Goal: Task Accomplishment & Management: Manage account settings

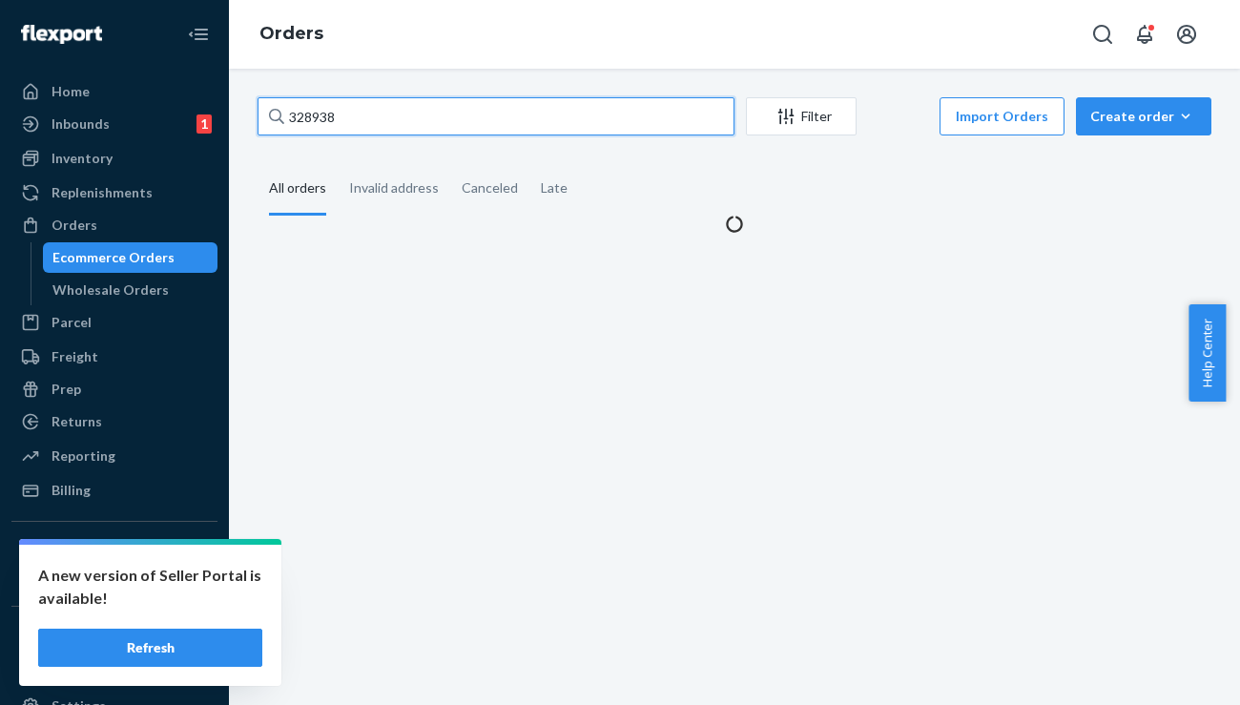
click at [327, 105] on input "328938" at bounding box center [496, 116] width 477 height 38
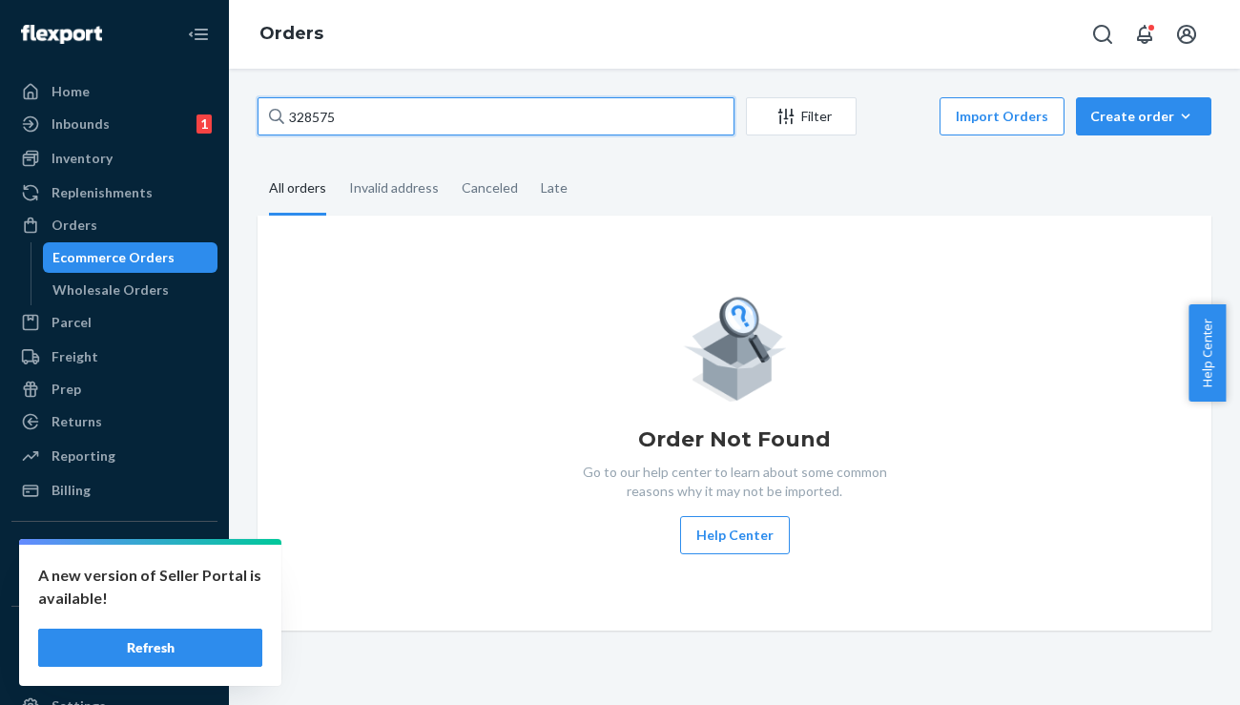
type input "328575"
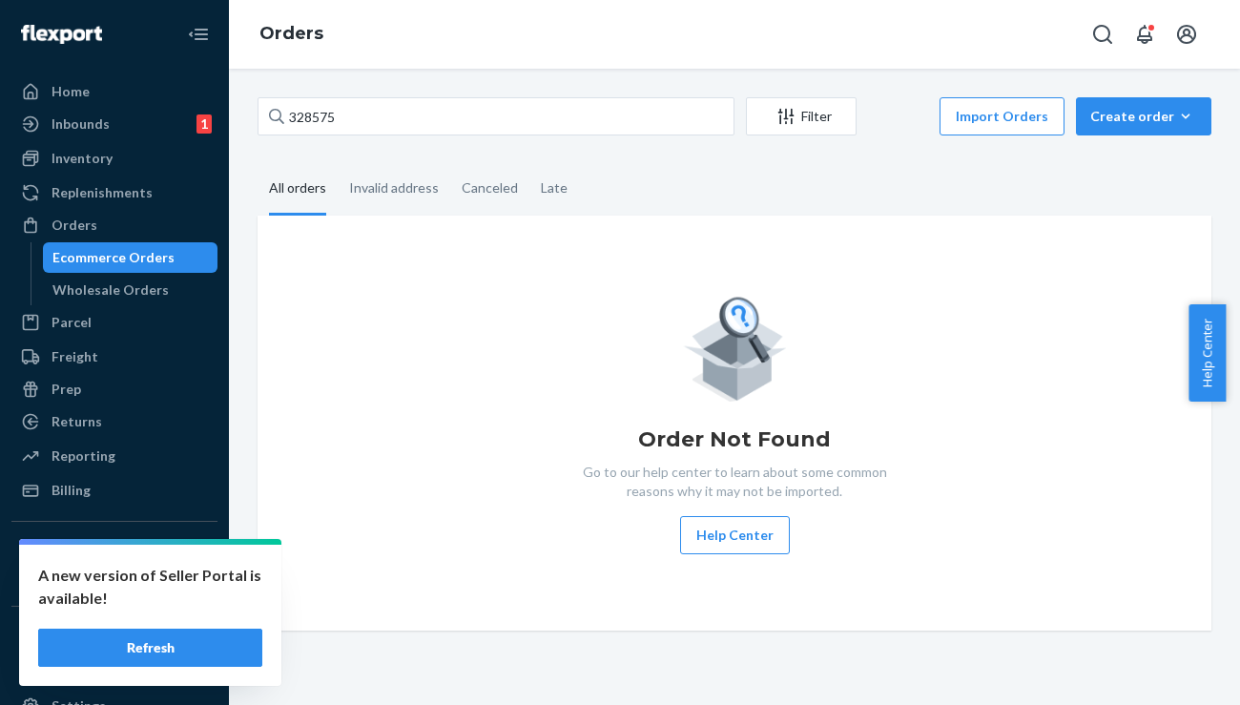
click at [168, 641] on button "Refresh" at bounding box center [150, 648] width 224 height 38
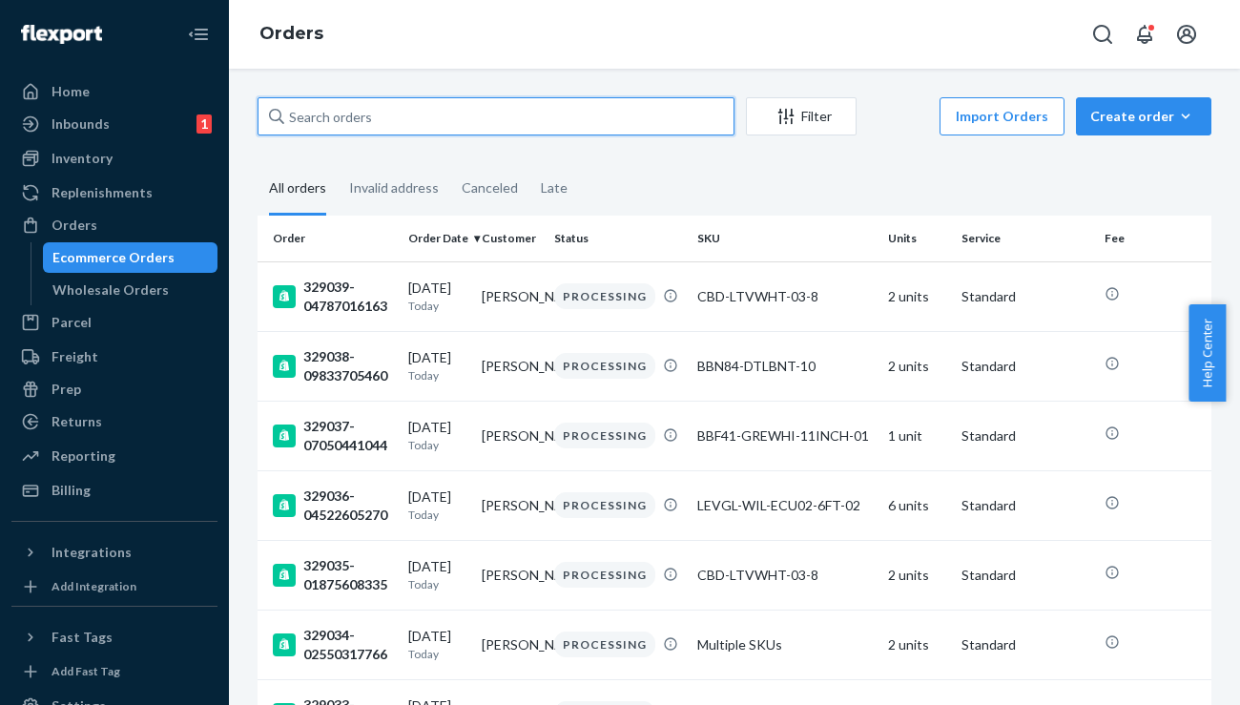
click at [354, 130] on input "text" at bounding box center [496, 116] width 477 height 38
paste input "328575"
type input "328575"
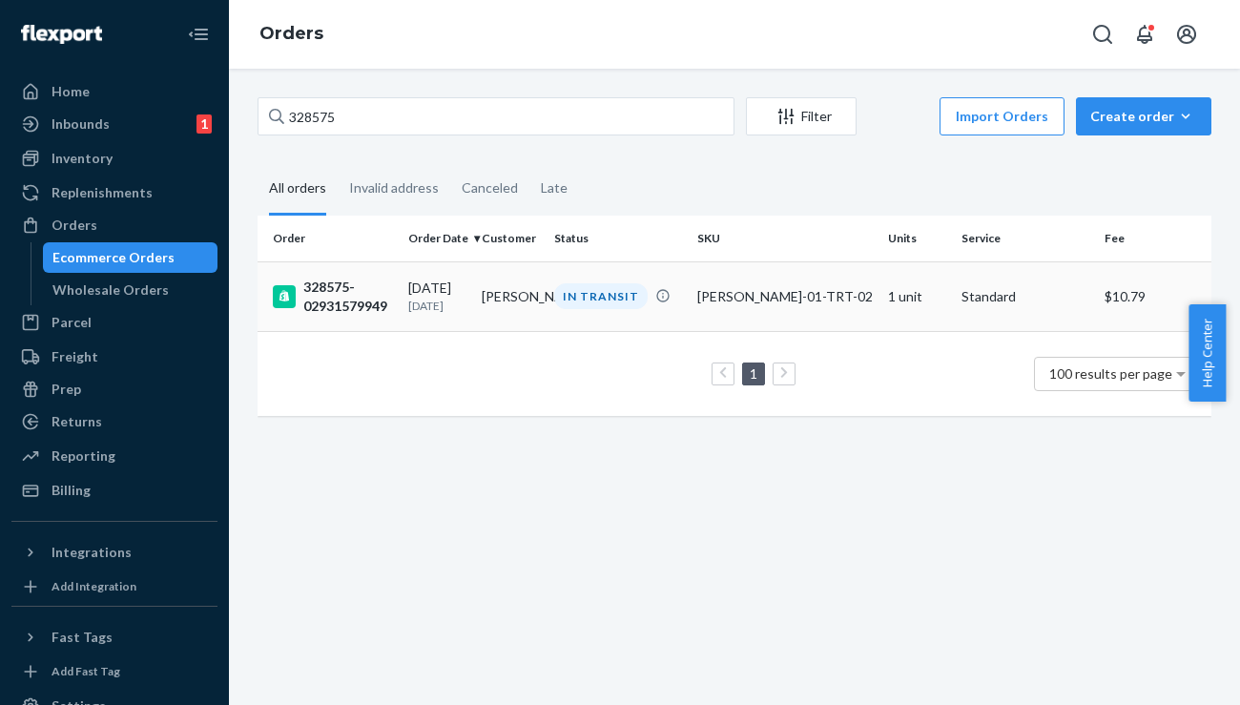
click at [322, 276] on td "328575-02931579949" at bounding box center [329, 296] width 143 height 70
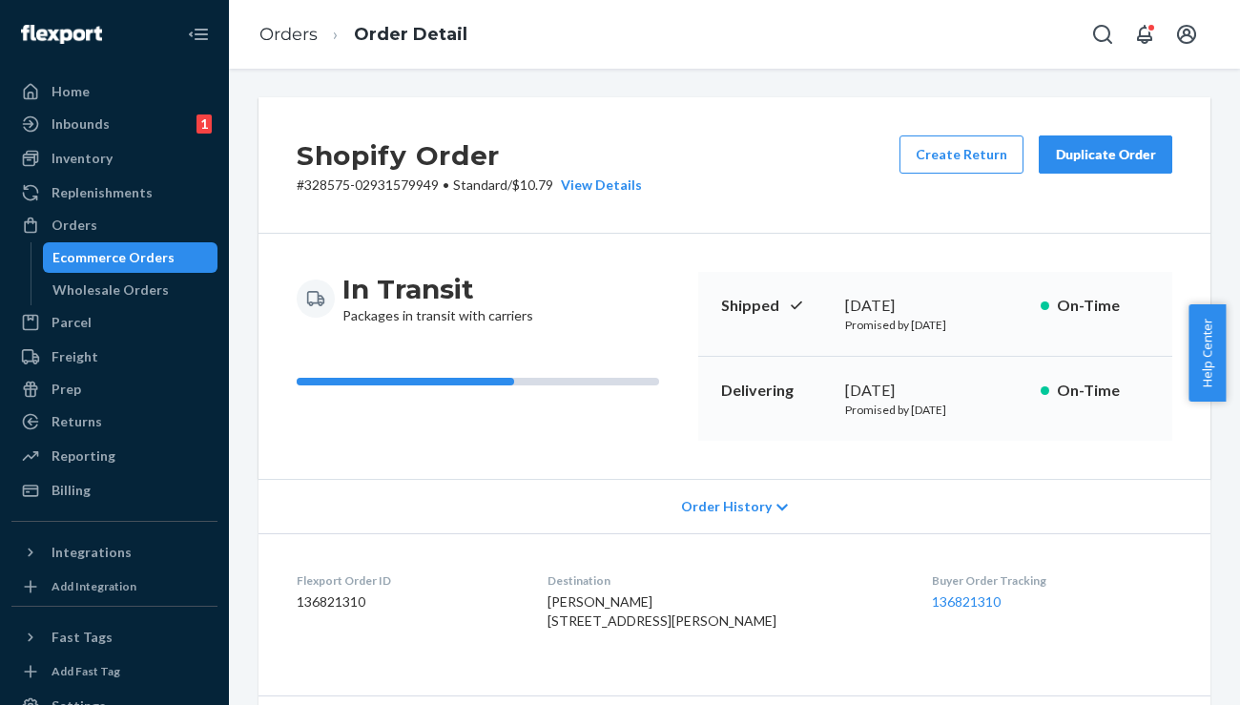
click at [1064, 148] on div "Duplicate Order" at bounding box center [1105, 154] width 101 height 19
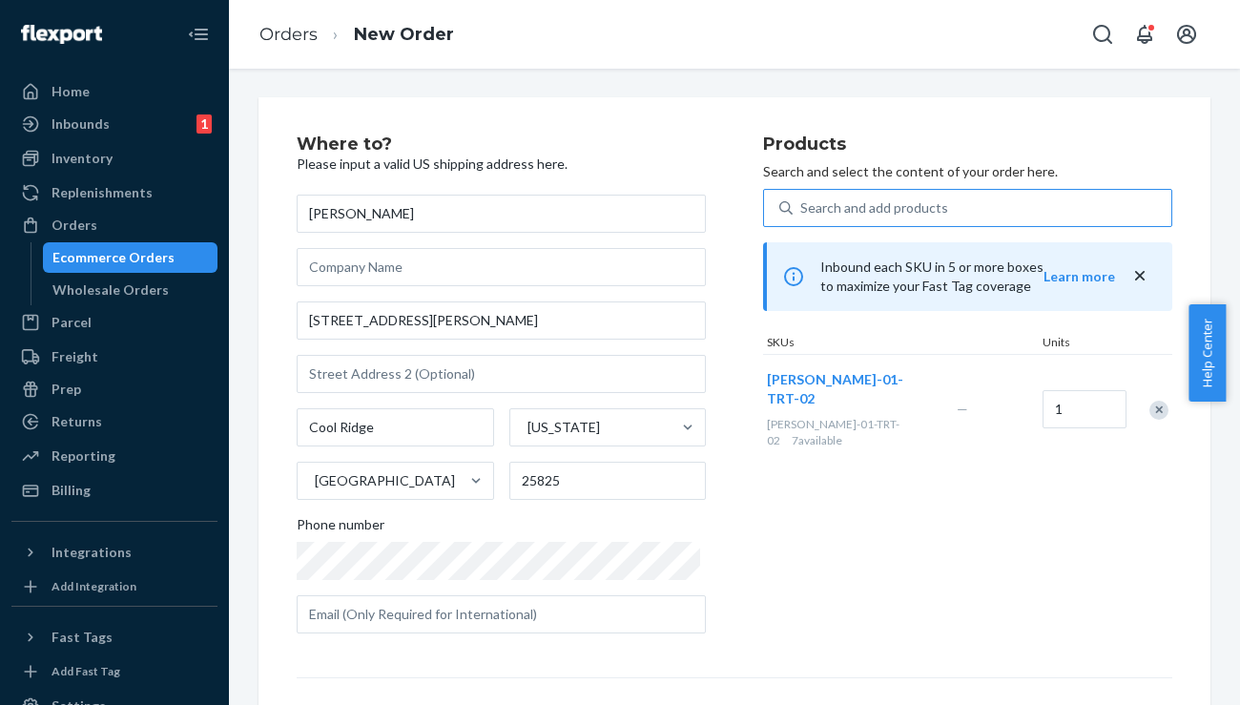
click at [879, 208] on div "Search and add products" at bounding box center [874, 207] width 148 height 19
click at [802, 208] on input "Search and add products" at bounding box center [801, 207] width 2 height 19
paste input "BWF35-BURNAV-02"
type input "BWF35-BURNAV-02"
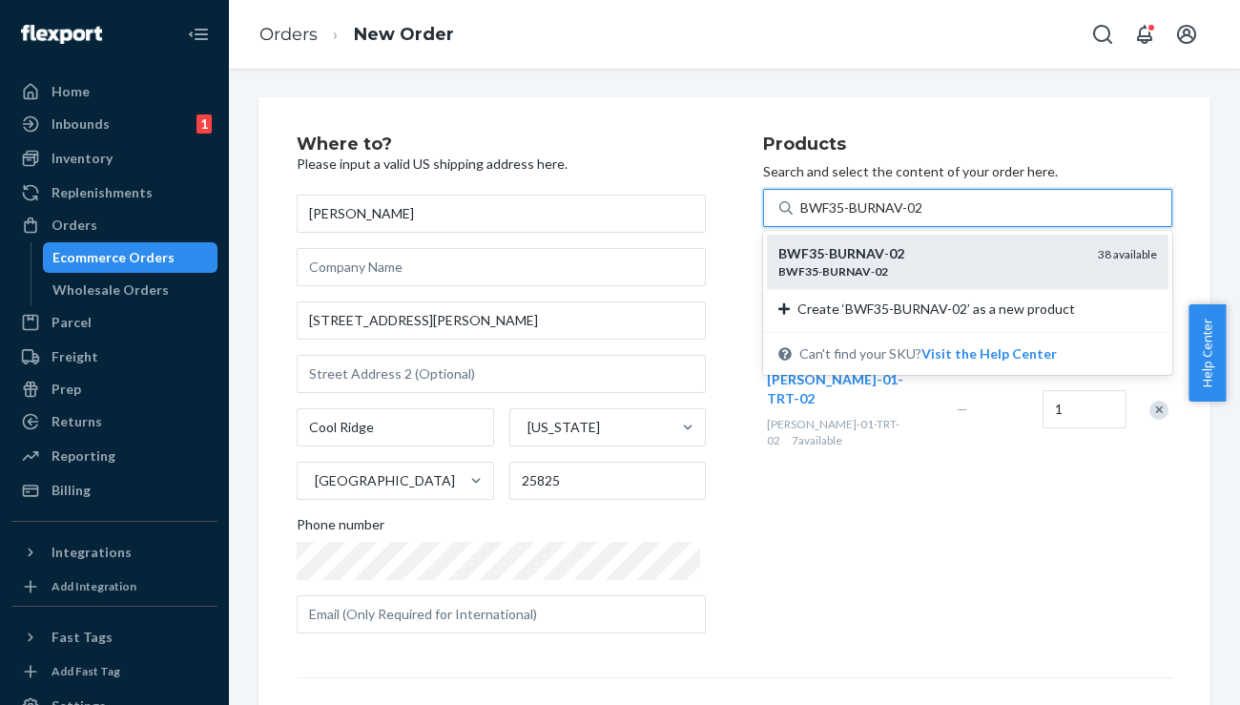
click at [876, 255] on em "BURNAV" at bounding box center [856, 253] width 55 height 16
click at [876, 218] on input "BWF35-BURNAV-02" at bounding box center [863, 207] width 126 height 19
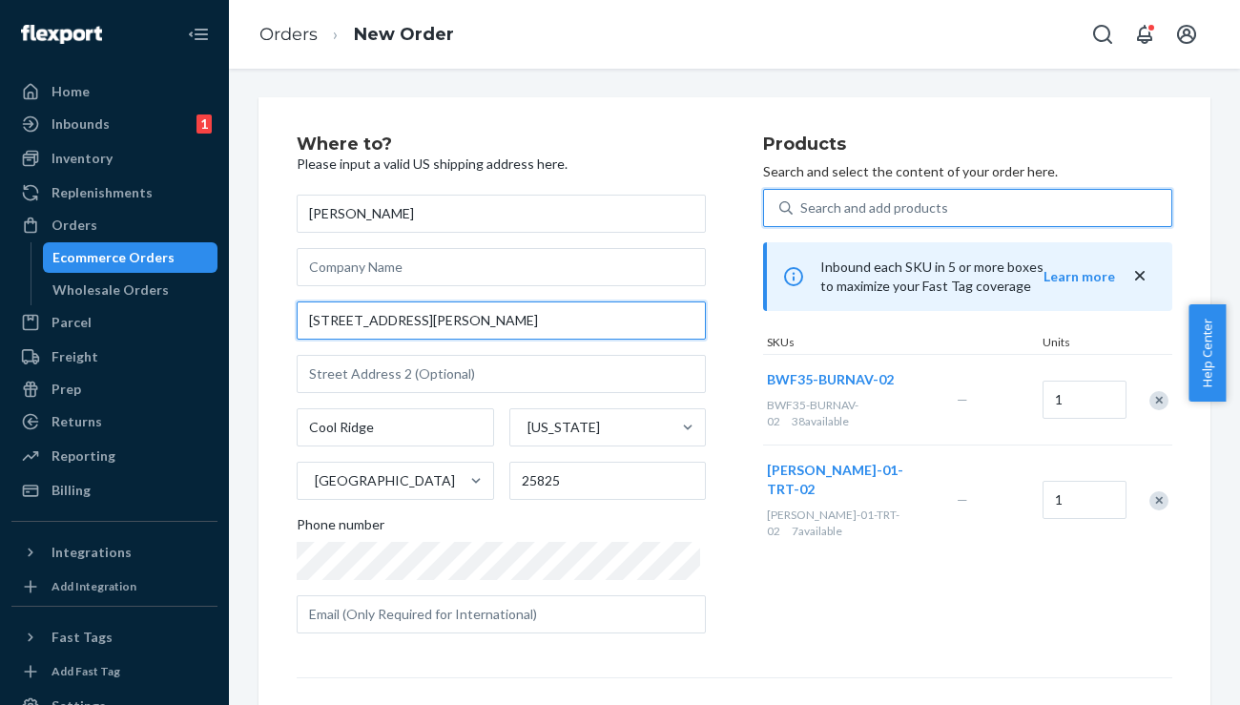
drag, startPoint x: 458, startPoint y: 321, endPoint x: 302, endPoint y: 321, distance: 155.5
click at [302, 321] on input "612 Ike Griffith Rd" at bounding box center [501, 320] width 409 height 38
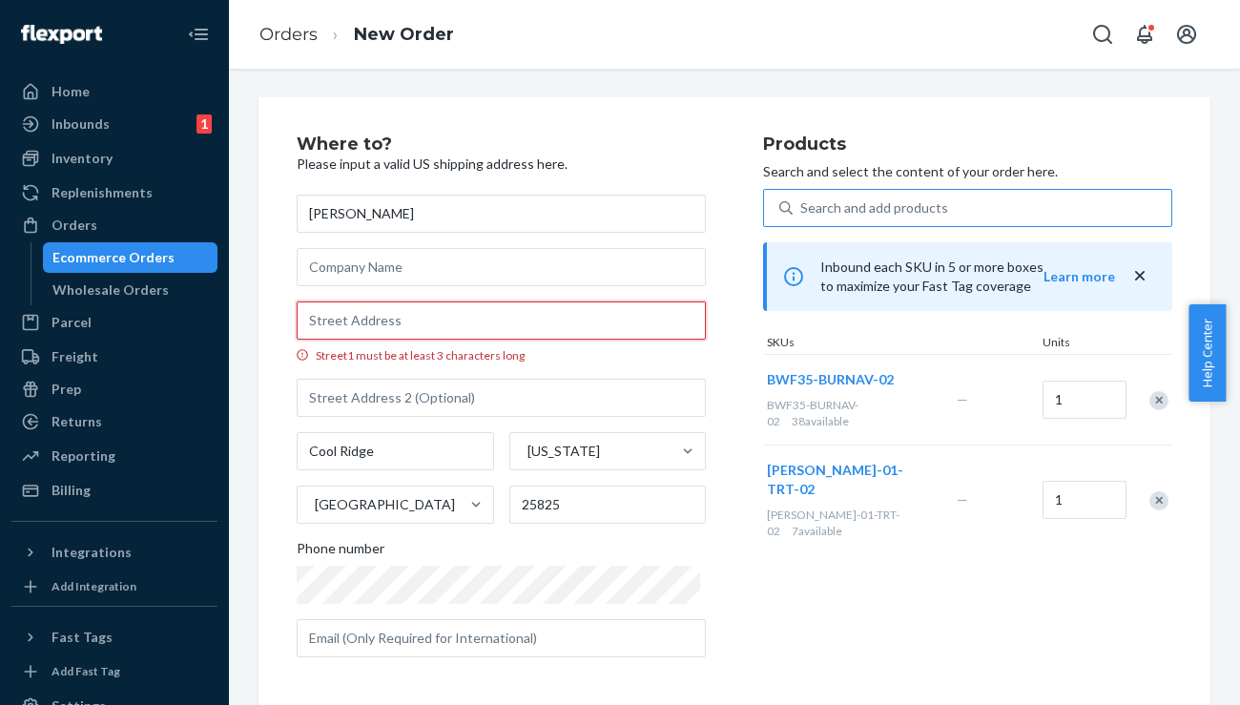
paste input "PO BOX 455"
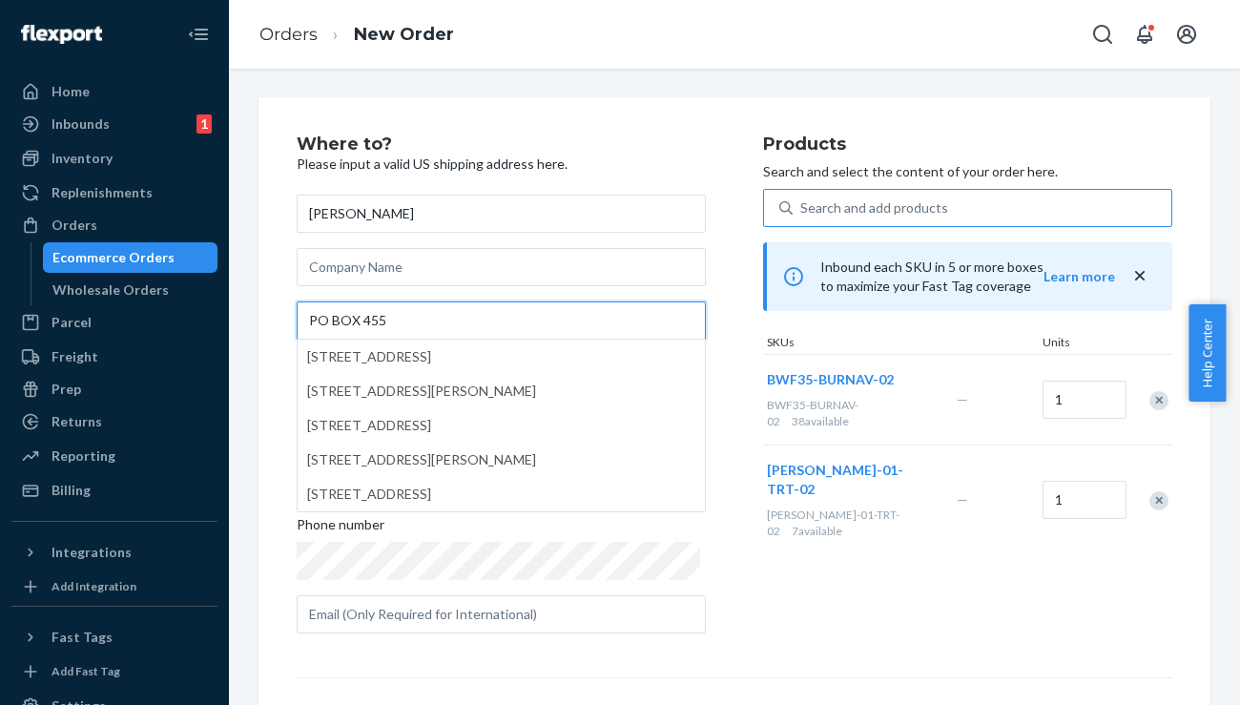
type input "PO BOX 455"
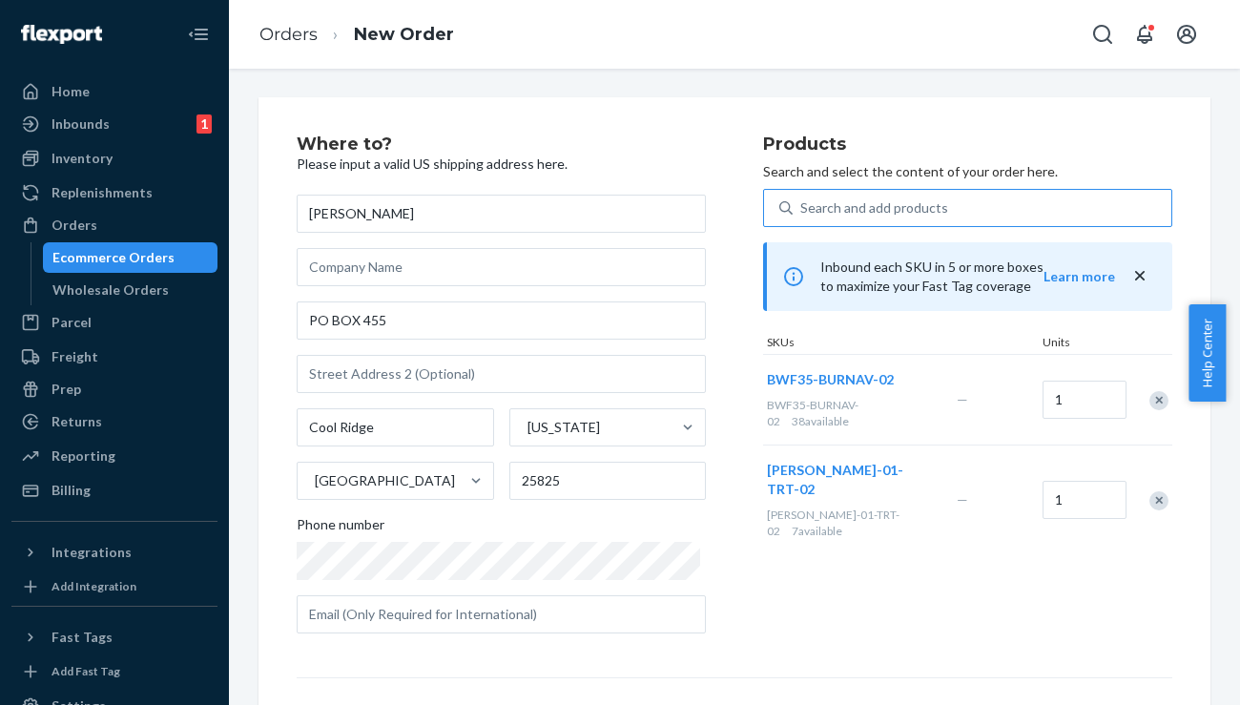
click at [616, 150] on h2 "Where to?" at bounding box center [501, 144] width 409 height 19
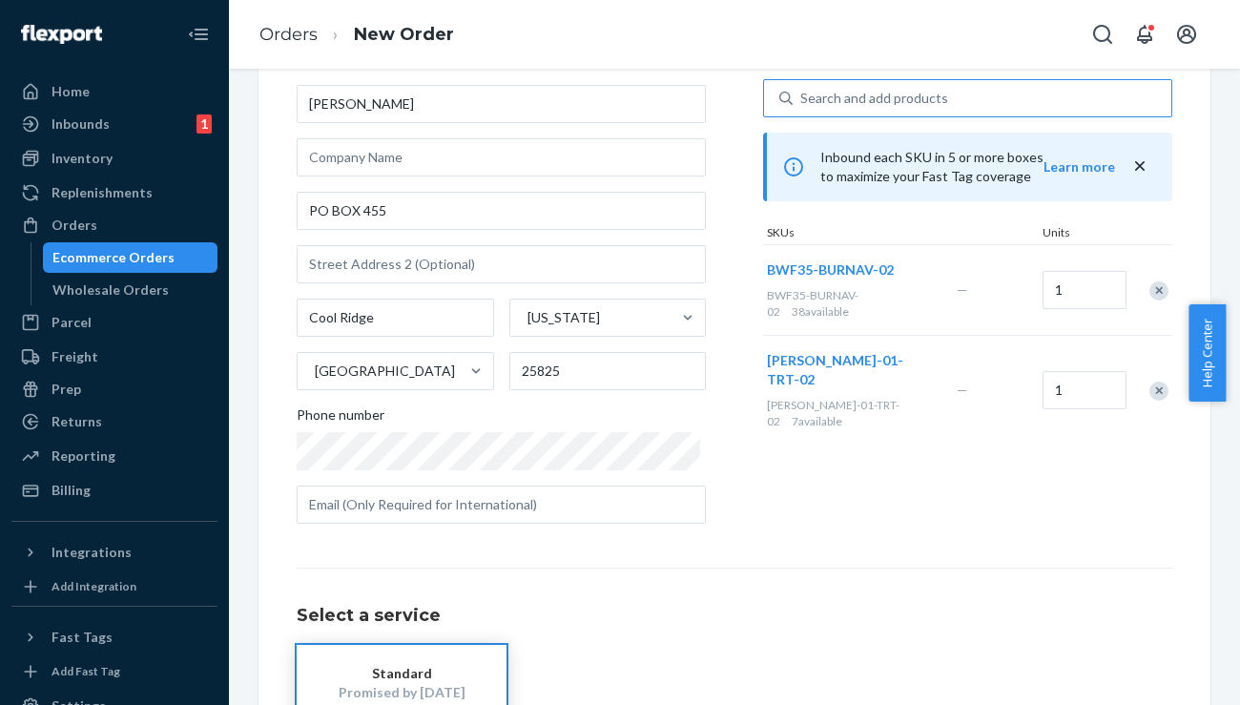
scroll to position [259, 0]
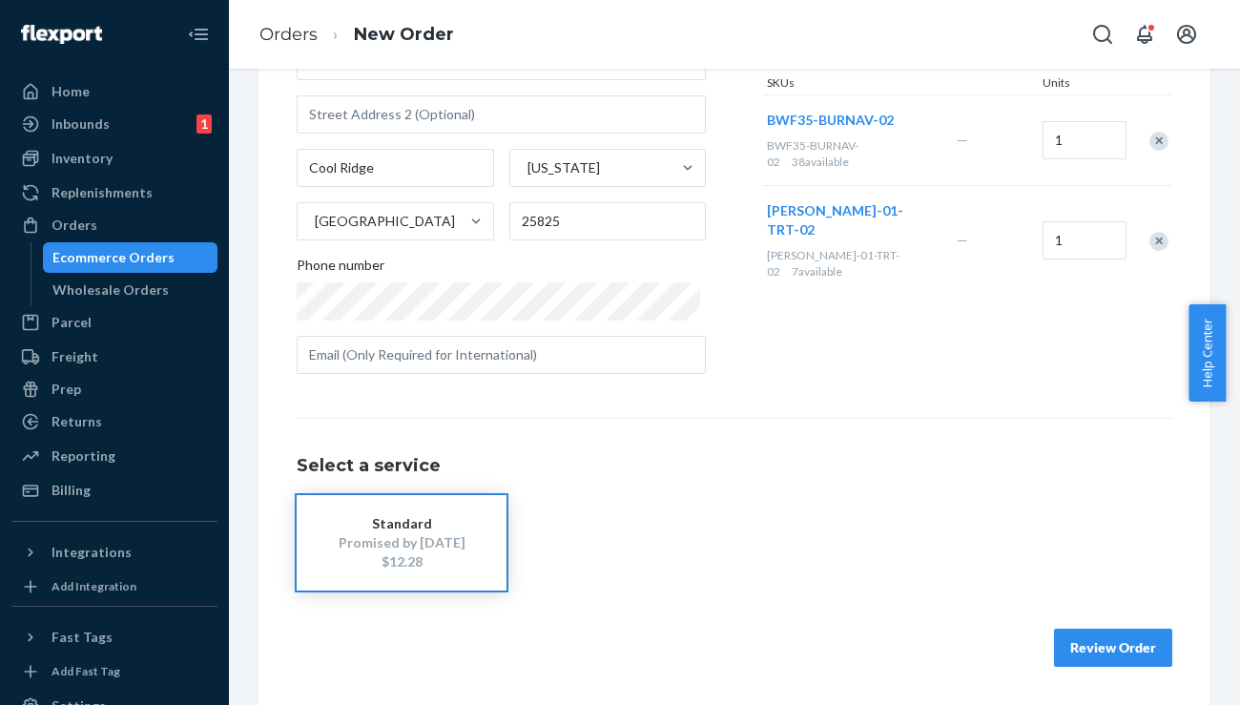
click at [1113, 659] on button "Review Order" at bounding box center [1113, 648] width 118 height 38
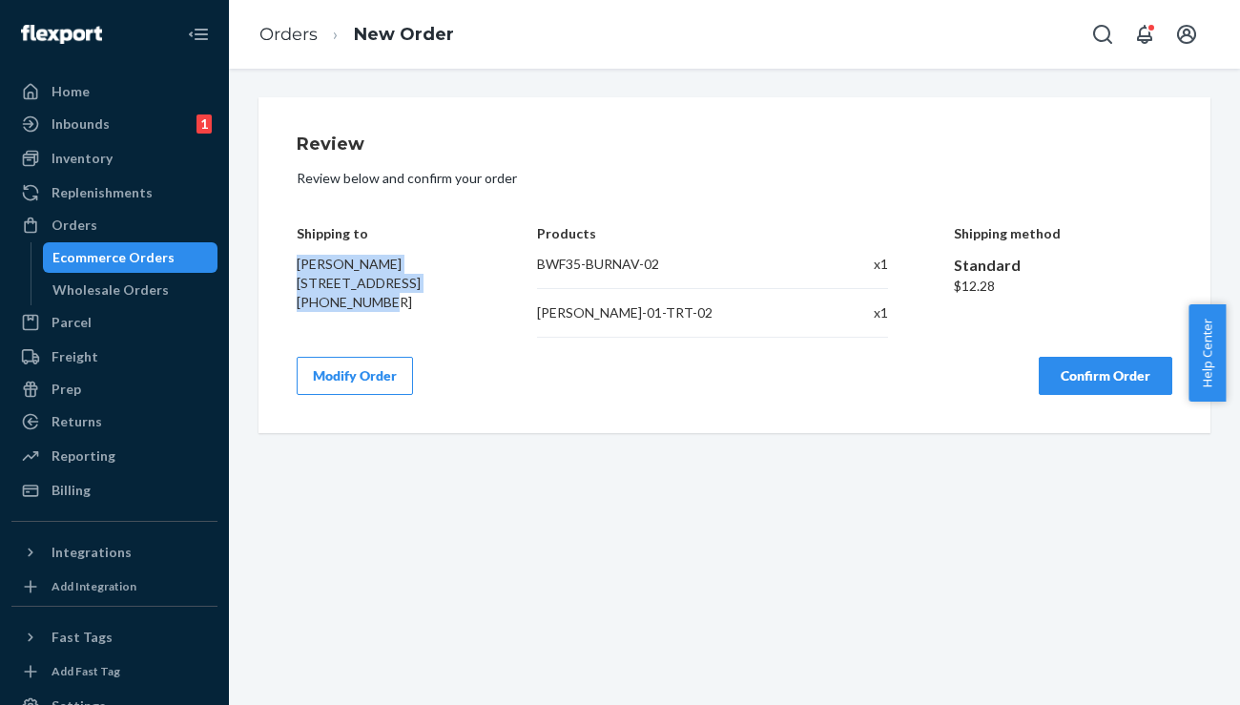
drag, startPoint x: 420, startPoint y: 335, endPoint x: 270, endPoint y: 264, distance: 165.6
click at [270, 264] on div "Review Review below and confirm your order Shipping to Alexandria Pera PO BOX 4…" at bounding box center [735, 265] width 952 height 336
copy div "Alexandria Pera PO BOX 455 Cool Ridge, WV 25825 +12158064605"
click at [1091, 365] on button "Confirm Order" at bounding box center [1106, 376] width 134 height 38
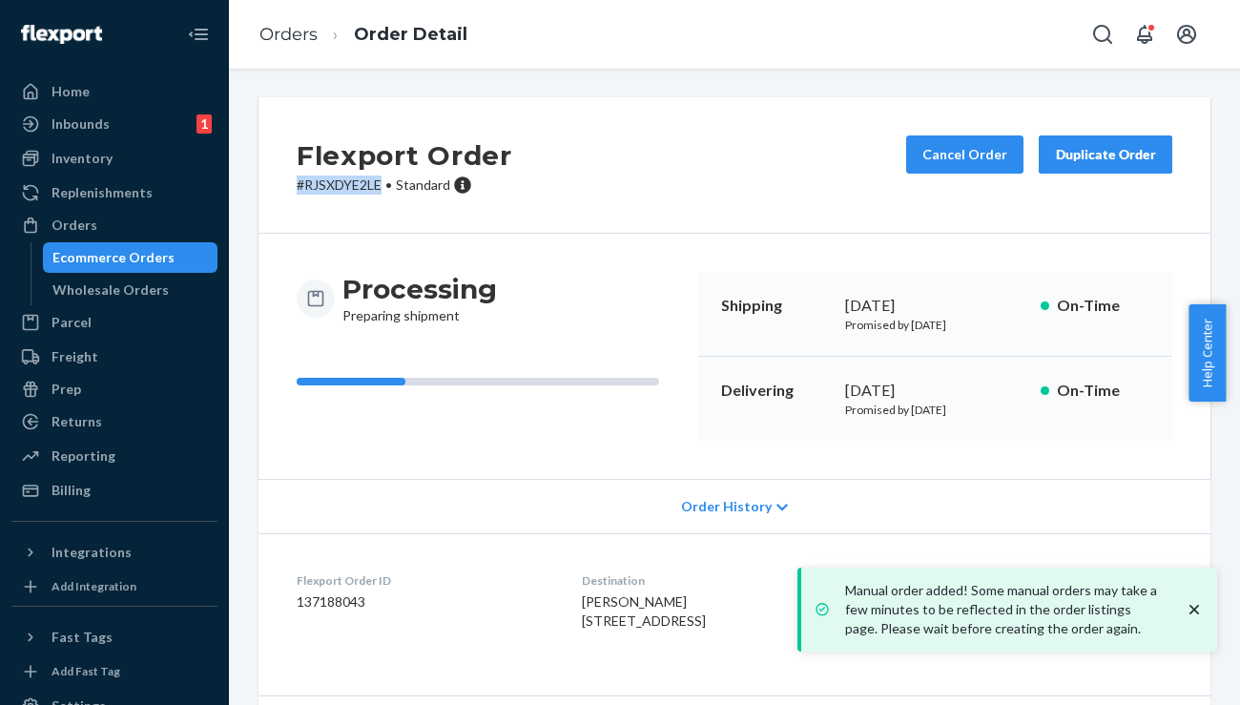
drag, startPoint x: 384, startPoint y: 186, endPoint x: 272, endPoint y: 185, distance: 112.6
click at [272, 185] on div "Flexport Order # RJSXDYE2LE • Standard Cancel Order Duplicate Order" at bounding box center [735, 165] width 952 height 136
copy p "# RJSXDYE2LE"
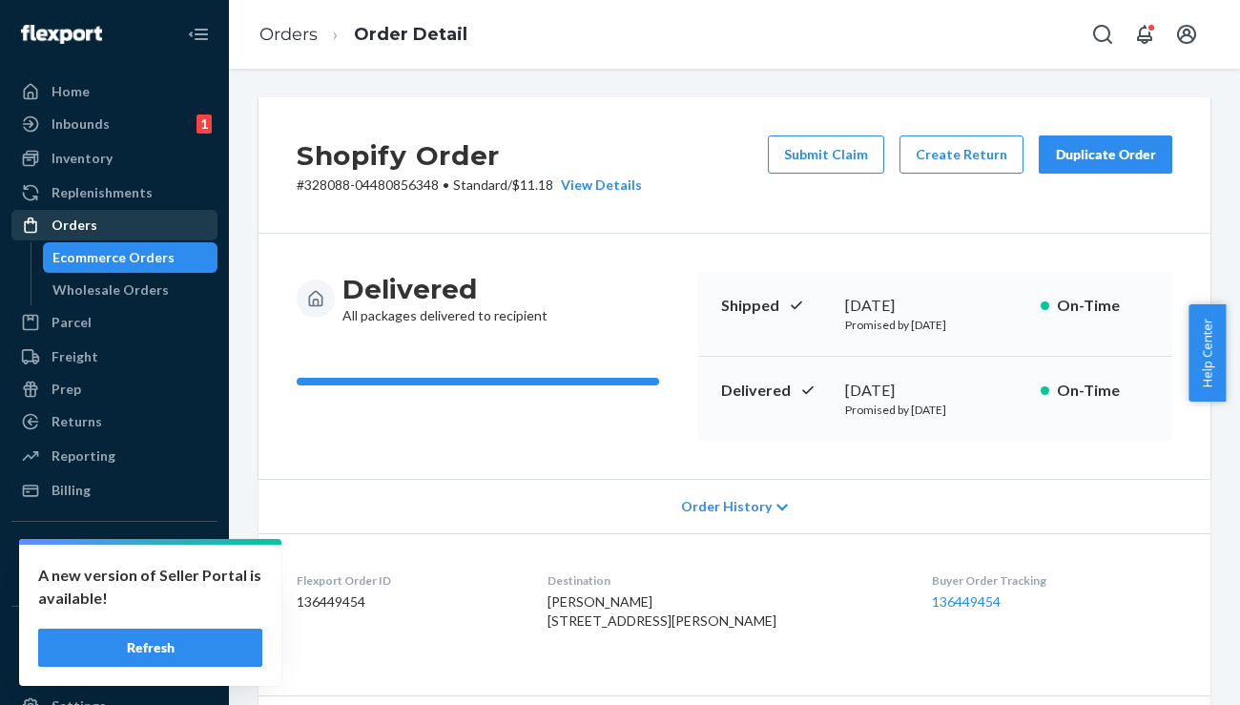
click at [83, 231] on div "Orders" at bounding box center [75, 225] width 46 height 19
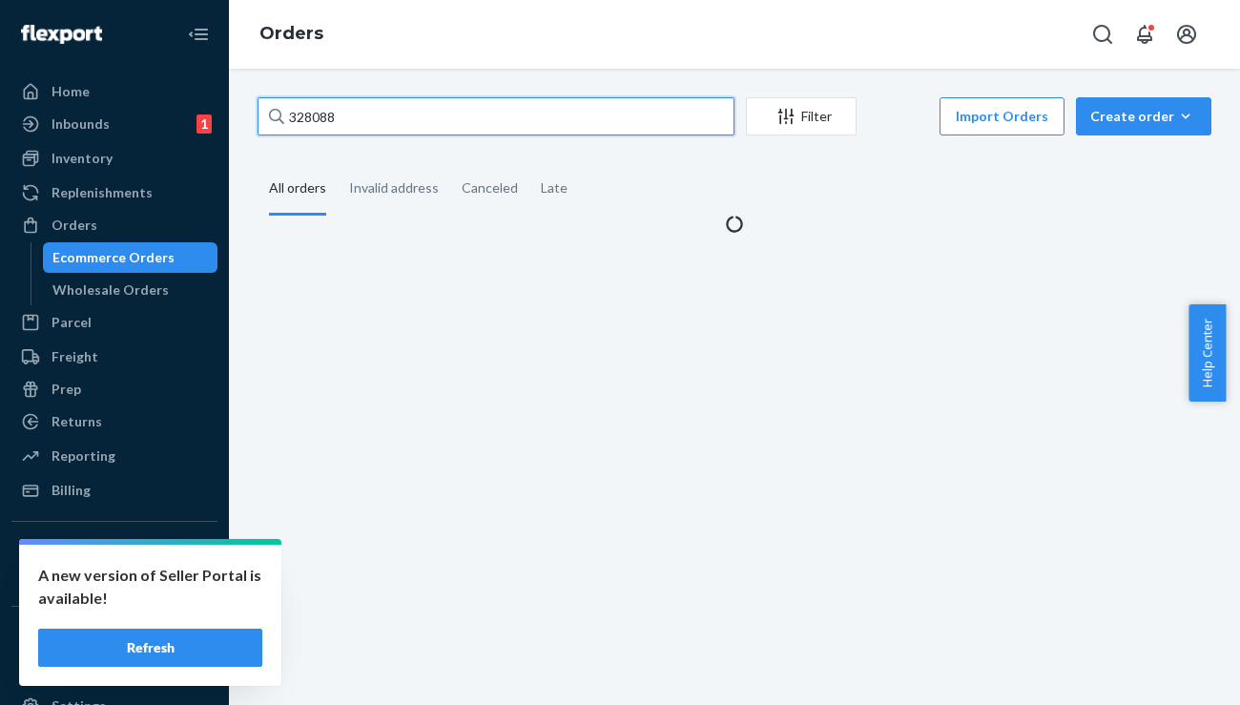
click at [429, 102] on input "328088" at bounding box center [496, 116] width 477 height 38
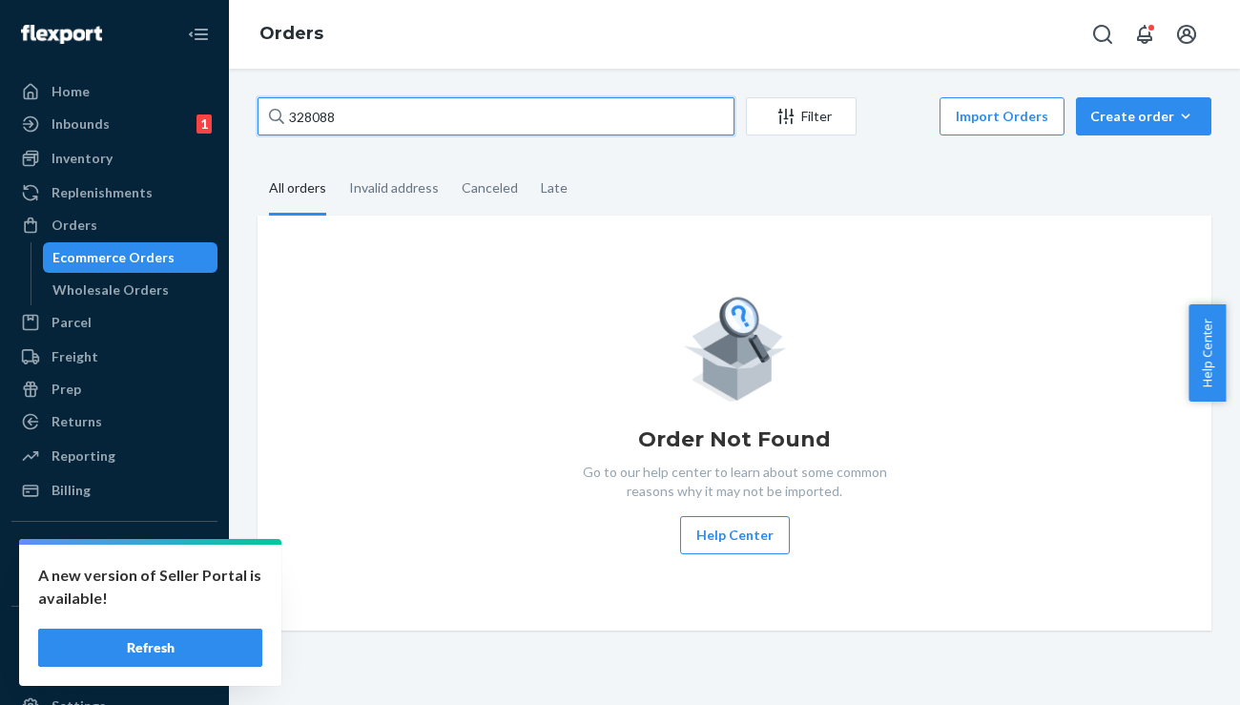
paste input "137137027"
type input "137137027"
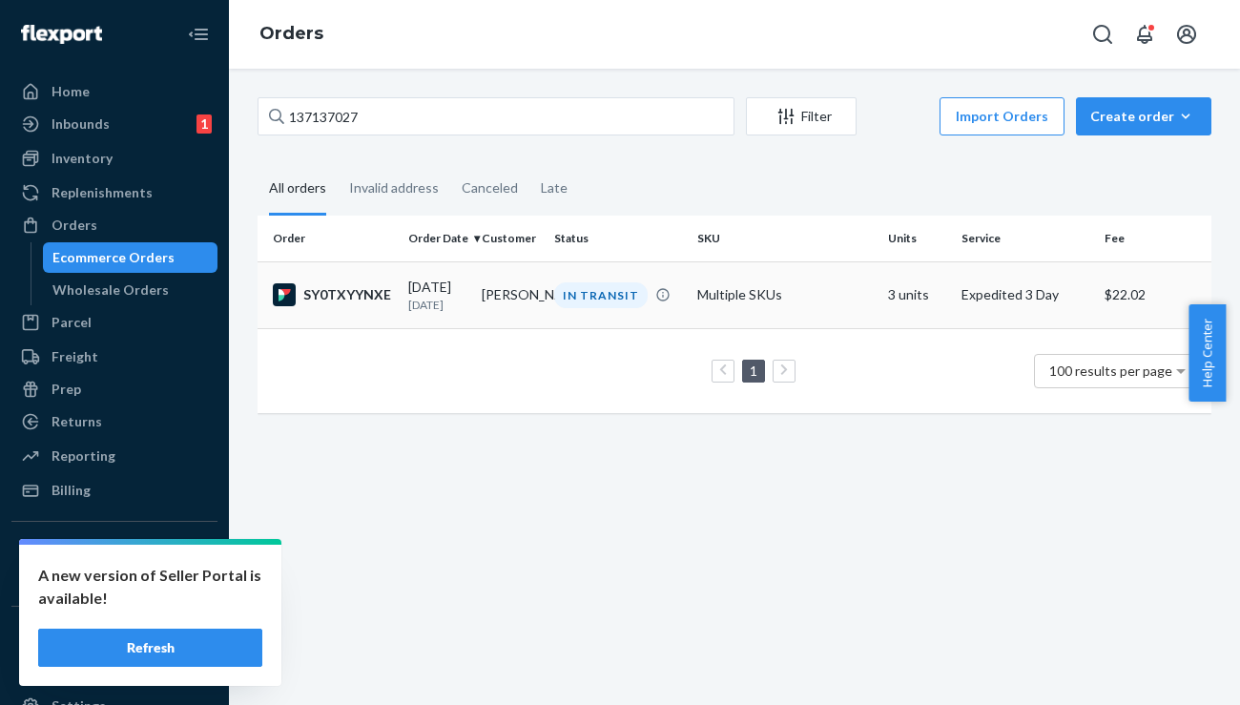
click at [348, 289] on div "SY0TXYYNXE" at bounding box center [333, 294] width 120 height 23
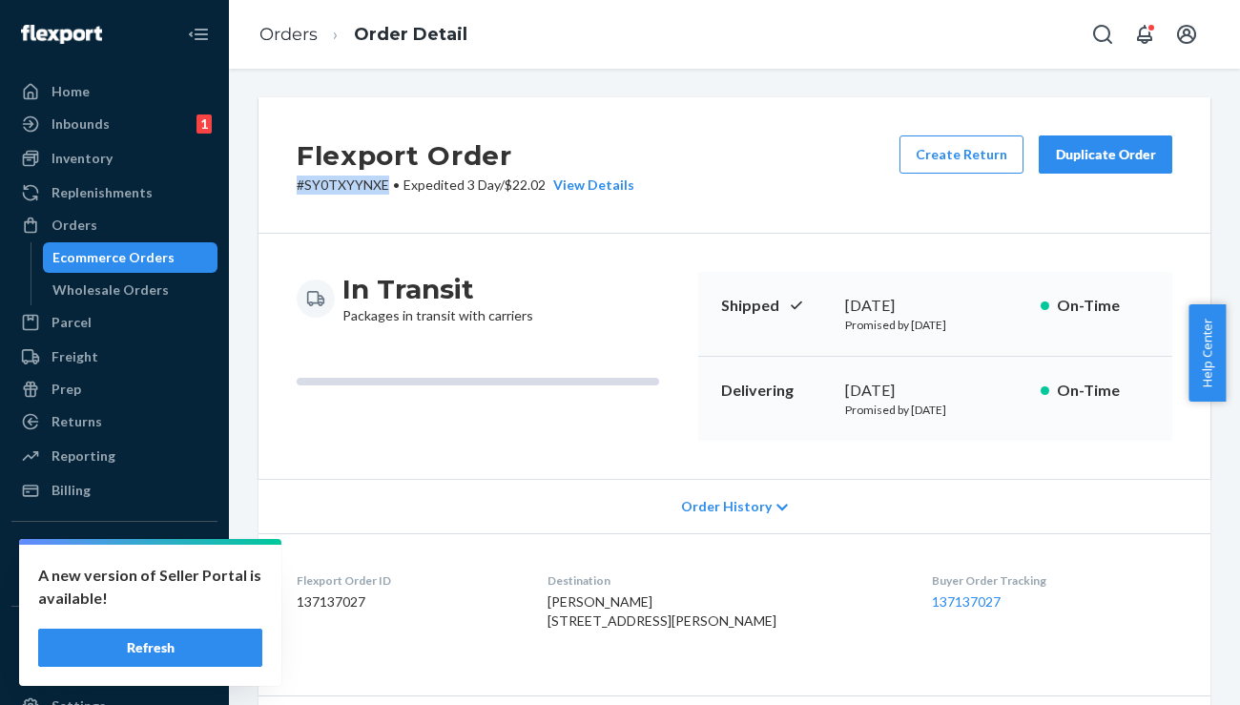
drag, startPoint x: 388, startPoint y: 183, endPoint x: 284, endPoint y: 184, distance: 104.0
click at [284, 184] on div "Flexport Order # SY0TXYYNXE • Expedited 3 Day / $22.02 View Details Create Retu…" at bounding box center [735, 165] width 952 height 136
copy p "# SY0TXYYNXE"
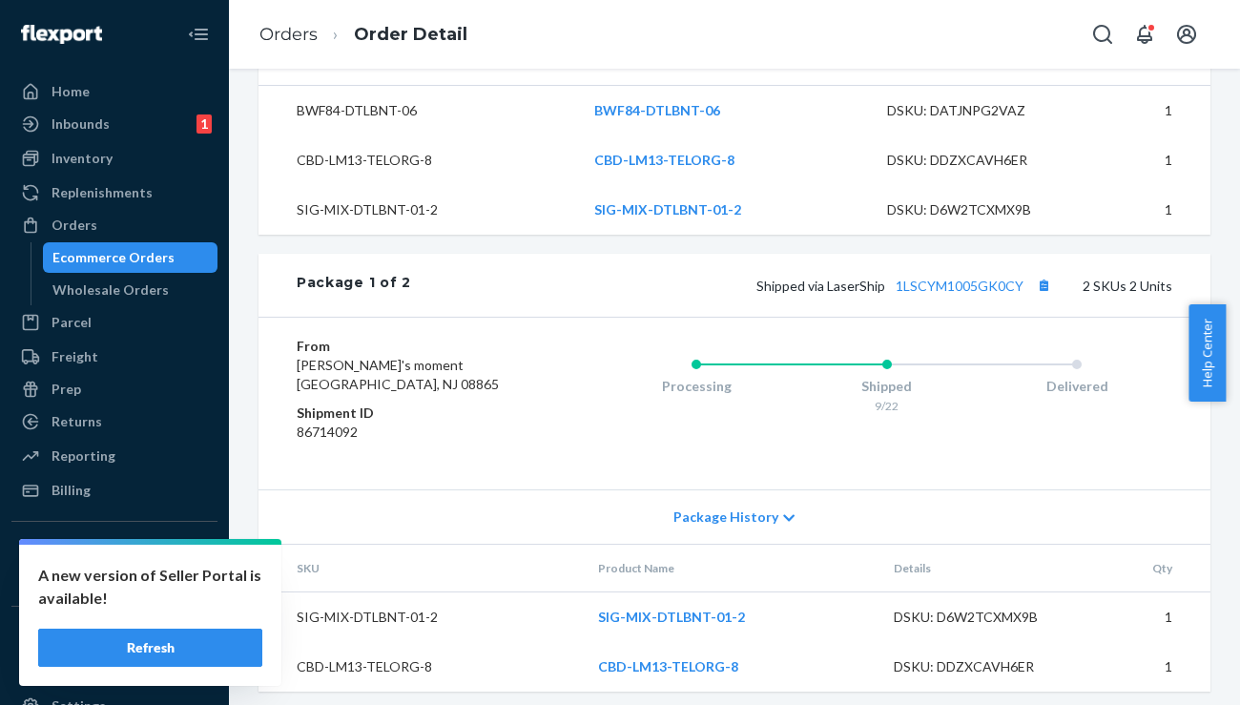
scroll to position [669, 0]
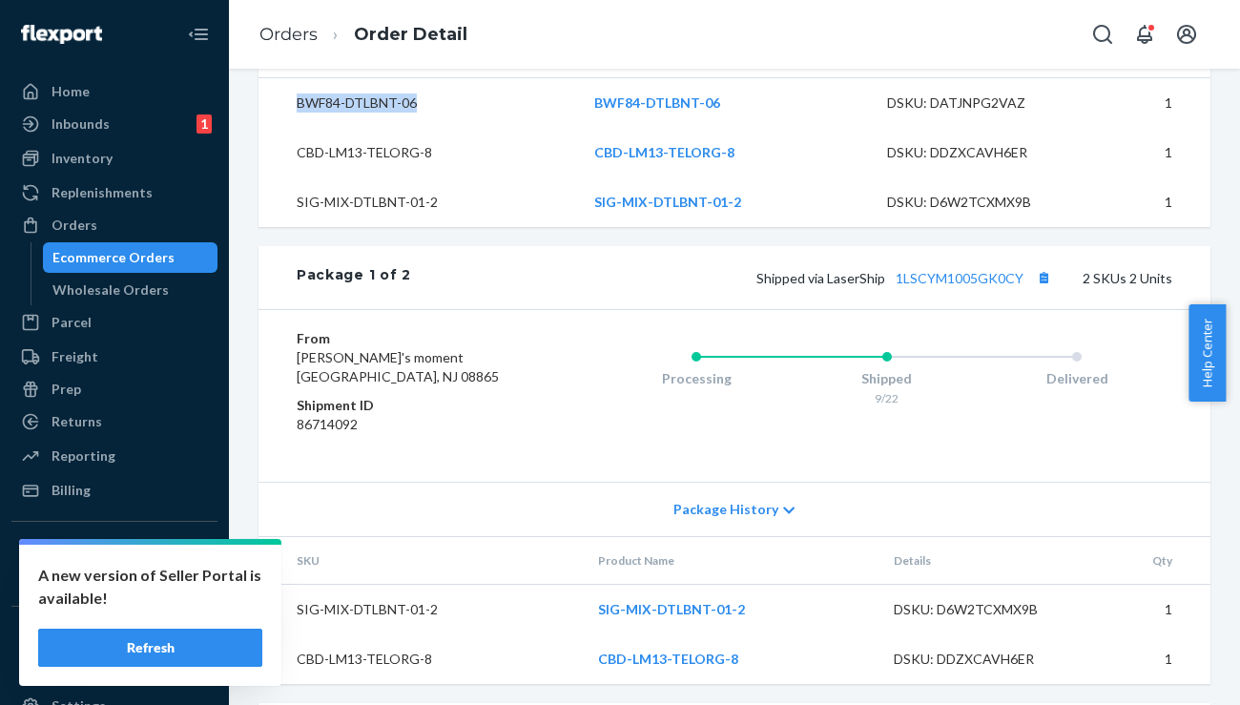
drag, startPoint x: 428, startPoint y: 143, endPoint x: 263, endPoint y: 144, distance: 165.0
click at [263, 129] on td "BWF84-DTLBNT-06" at bounding box center [419, 103] width 321 height 51
copy td "BWF84-DTLBNT-06"
drag, startPoint x: 440, startPoint y: 239, endPoint x: 273, endPoint y: 238, distance: 166.9
click at [273, 227] on td "SIG-MIX-DTLBNT-01-2" at bounding box center [419, 202] width 321 height 50
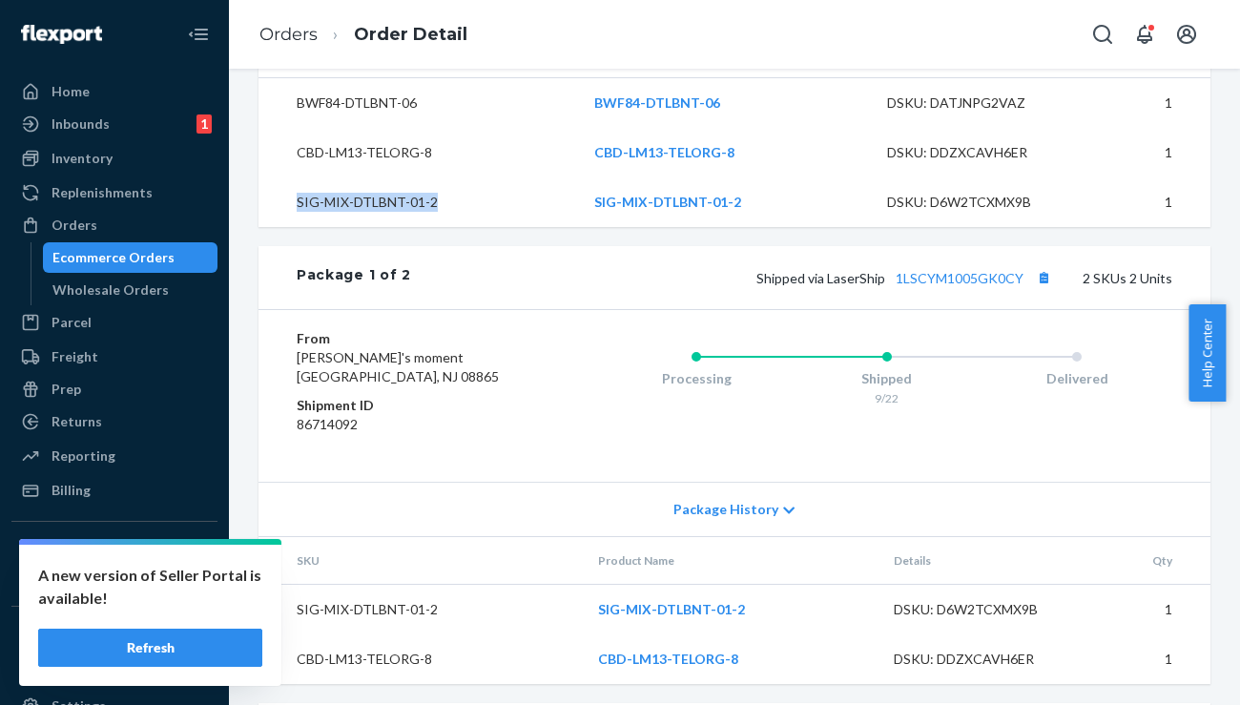
copy td "SIG-MIX-DTLBNT-01-2"
click at [88, 216] on div "Orders" at bounding box center [75, 225] width 46 height 19
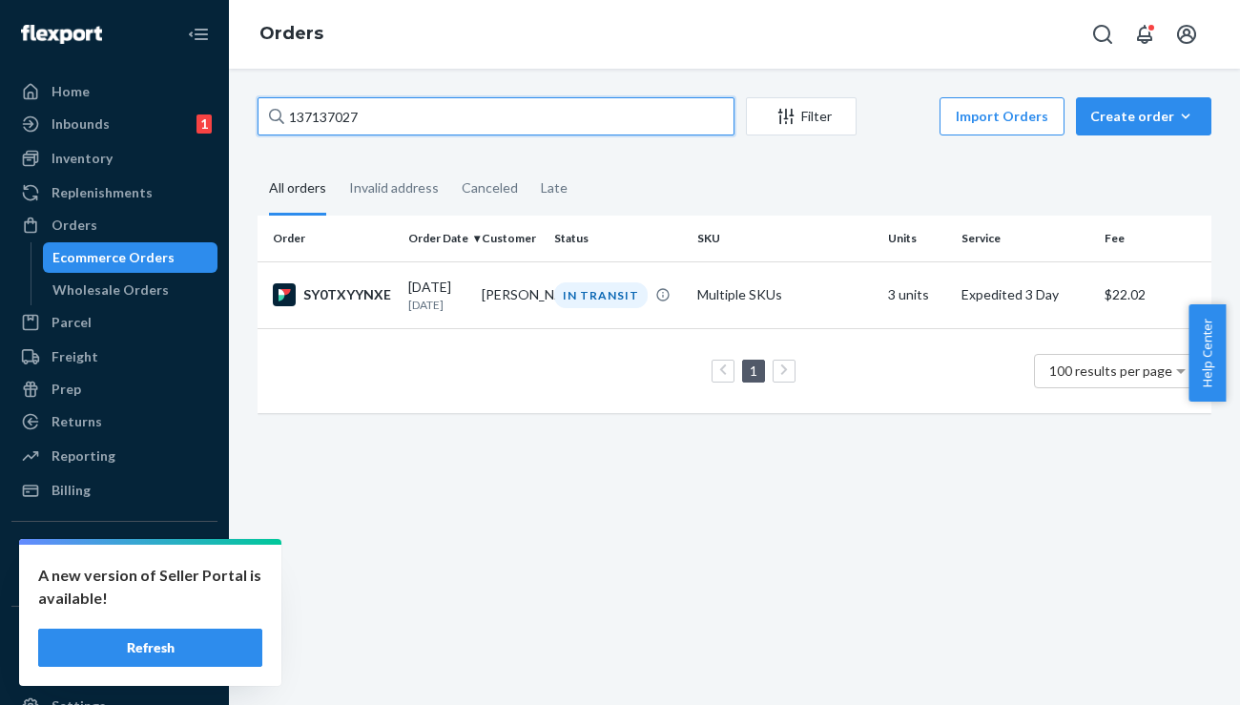
click at [337, 101] on input "137137027" at bounding box center [496, 116] width 477 height 38
paste input "6074792"
type input "136074792"
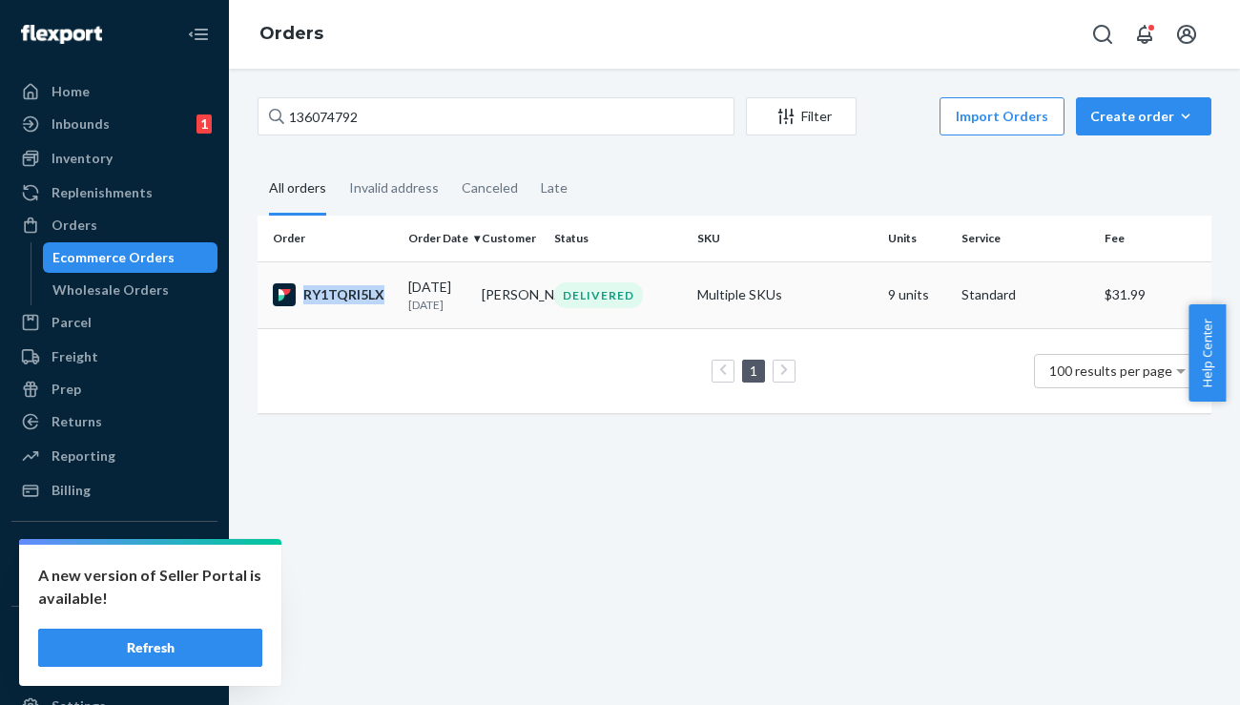
drag, startPoint x: 391, startPoint y: 306, endPoint x: 306, endPoint y: 307, distance: 84.9
click at [306, 306] on div "RY1TQRI5LX" at bounding box center [333, 294] width 120 height 23
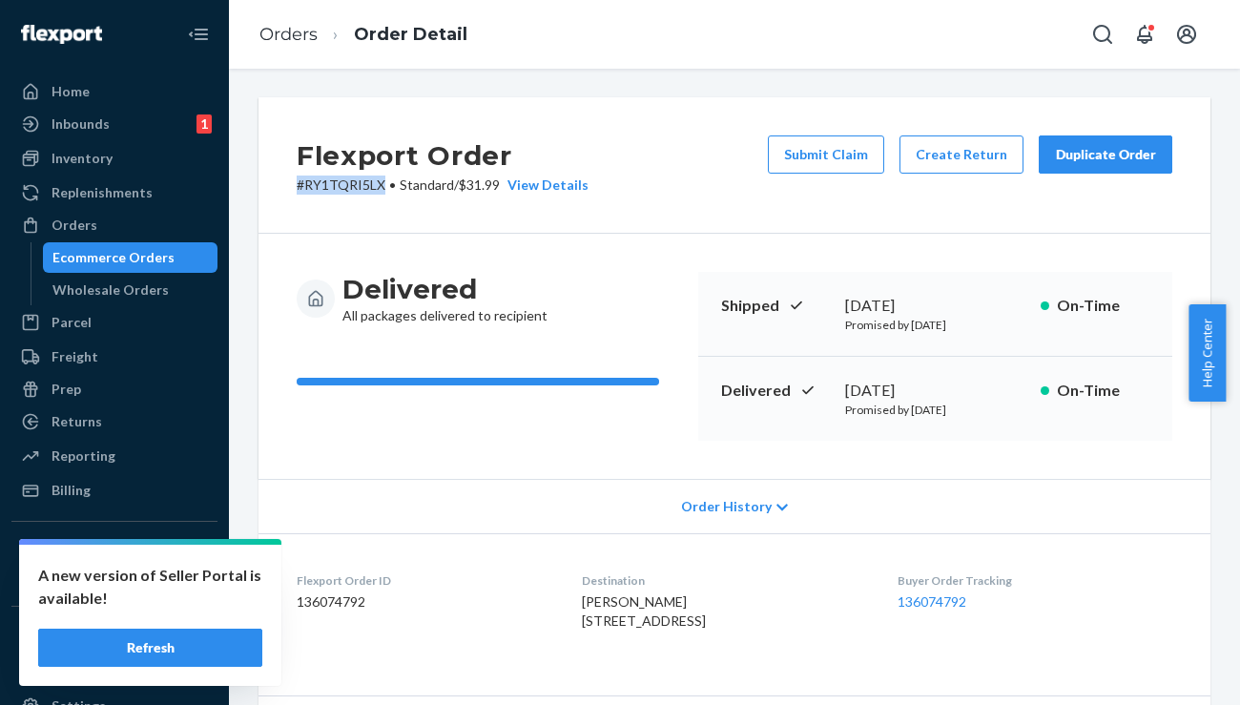
drag, startPoint x: 383, startPoint y: 187, endPoint x: 278, endPoint y: 187, distance: 104.9
click at [278, 187] on div "Flexport Order # RY1TQRI5LX • Standard / $31.99 View Details Submit Claim Creat…" at bounding box center [735, 165] width 952 height 136
copy p "# RY1TQRI5LX"
click at [90, 217] on div "Orders" at bounding box center [75, 225] width 46 height 19
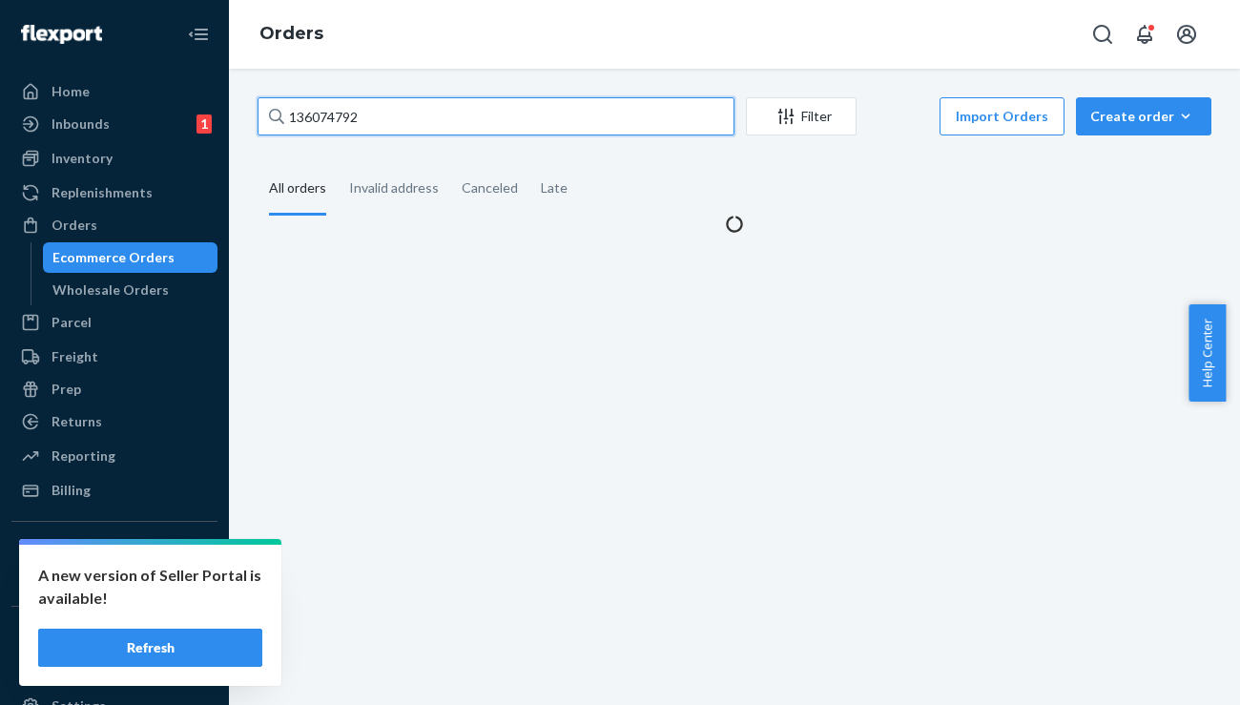
click at [364, 131] on input "136074792" at bounding box center [496, 116] width 477 height 38
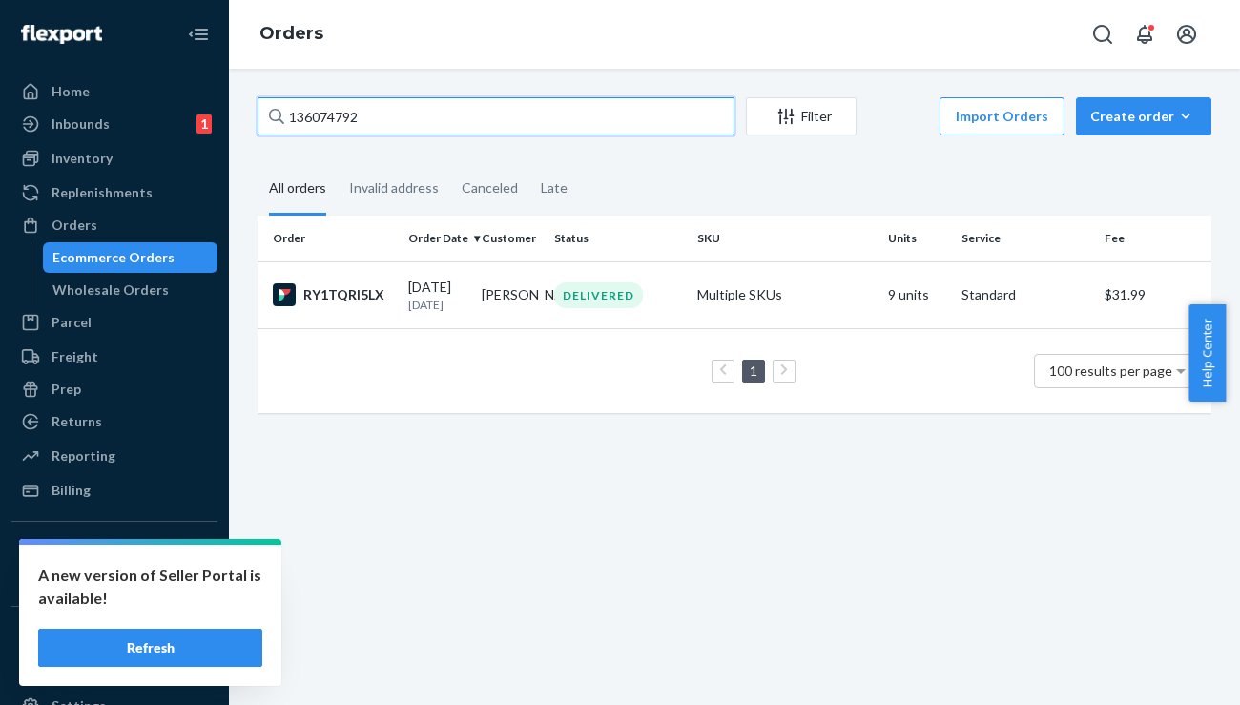
click at [364, 131] on input "136074792" at bounding box center [496, 116] width 477 height 38
paste input "181918"
type input "136181918"
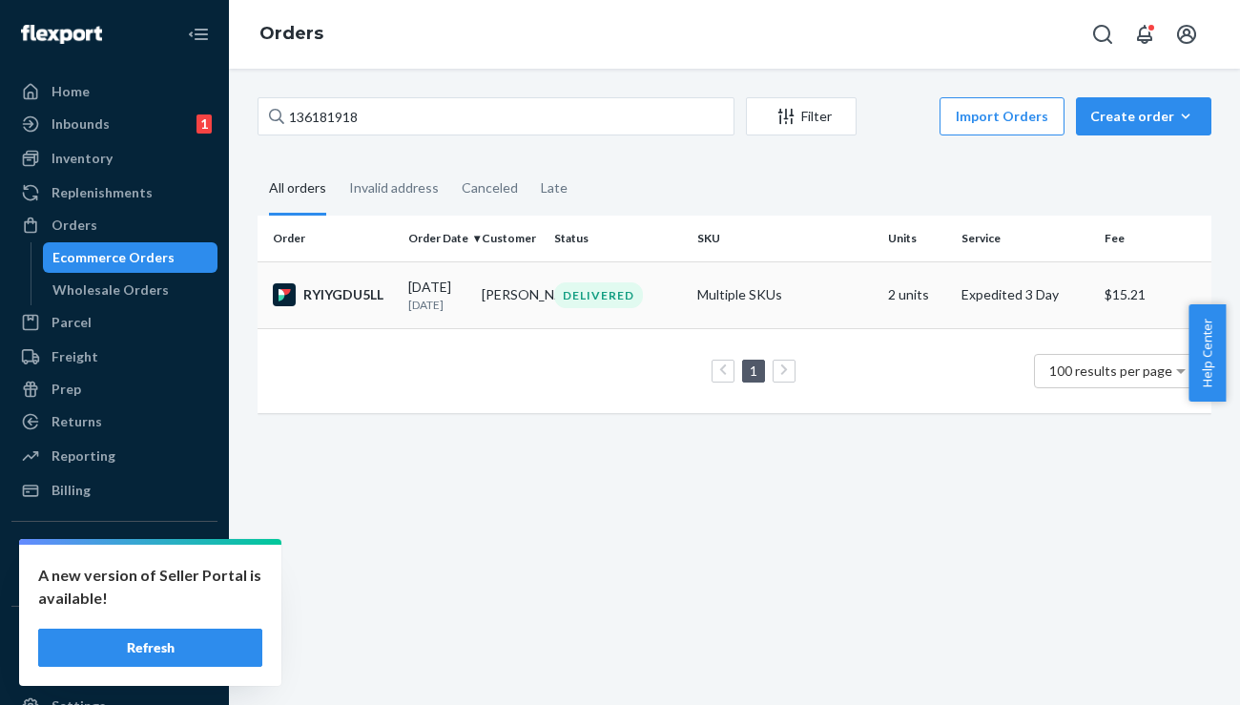
click at [352, 306] on div "RYIYGDU5LL" at bounding box center [333, 294] width 120 height 23
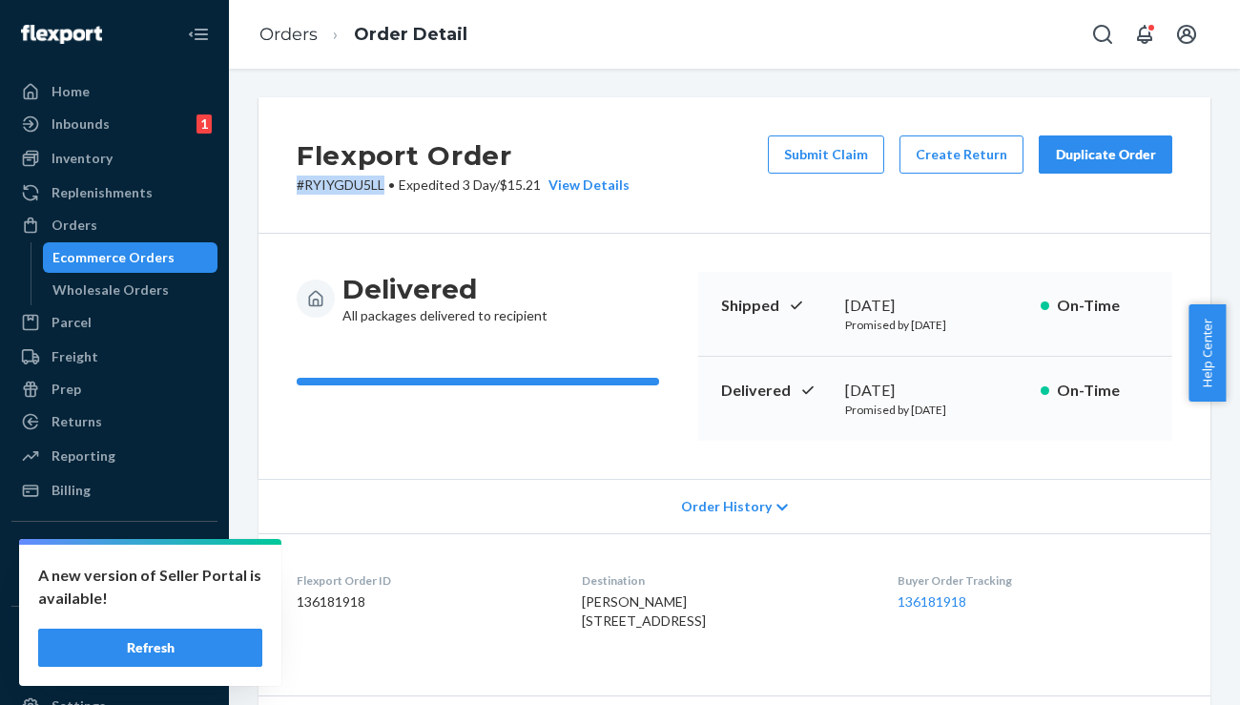
drag, startPoint x: 384, startPoint y: 189, endPoint x: 288, endPoint y: 187, distance: 96.4
click at [288, 187] on div "Flexport Order # RYIYGDU5LL • Expedited 3 Day / $15.21 View Details Submit Clai…" at bounding box center [735, 165] width 952 height 136
copy p "# RYIYGDU5LL"
click at [114, 233] on div "Orders" at bounding box center [114, 225] width 202 height 27
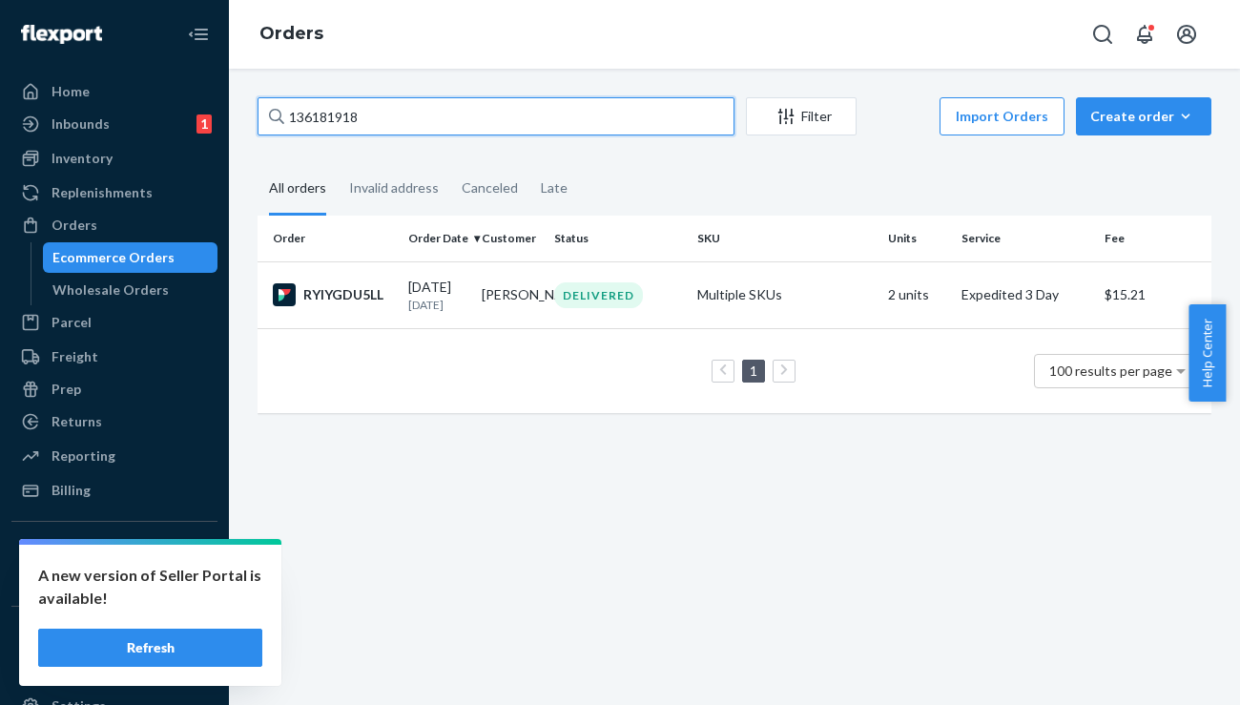
click at [351, 120] on input "136181918" at bounding box center [496, 116] width 477 height 38
paste input "4489"
type input "136184489"
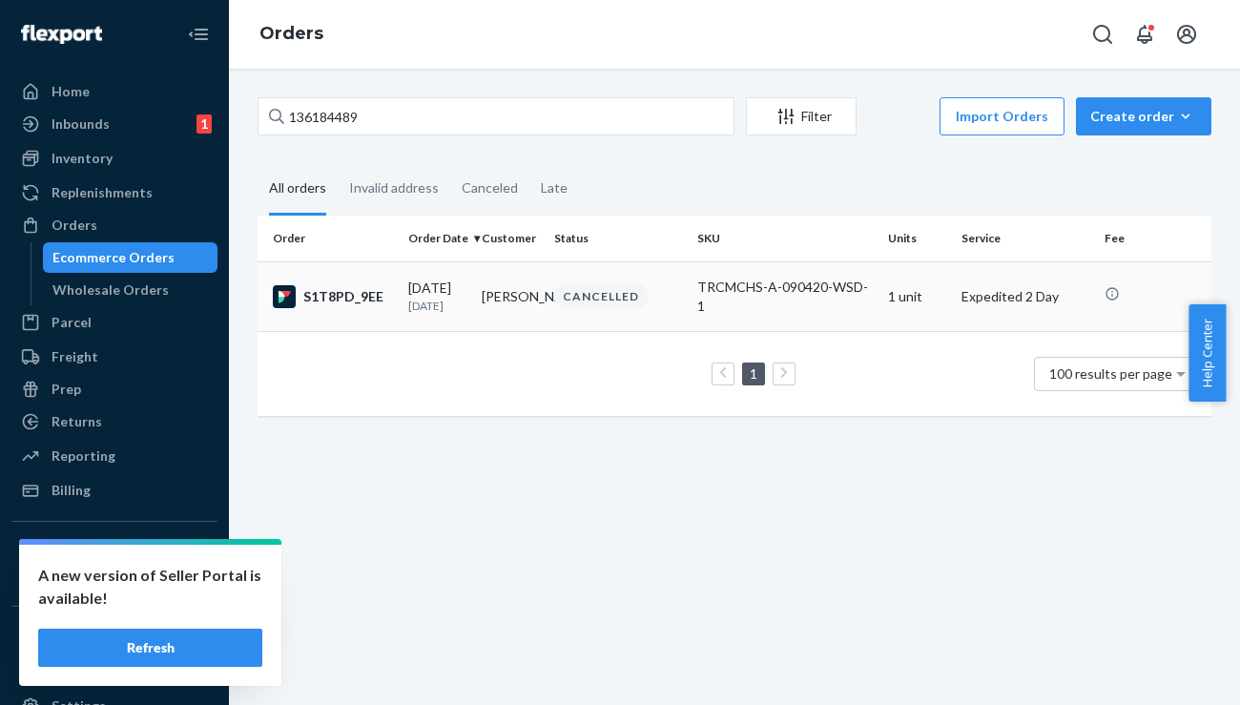
click at [325, 308] on div "S1T8PD_9EE" at bounding box center [333, 296] width 120 height 23
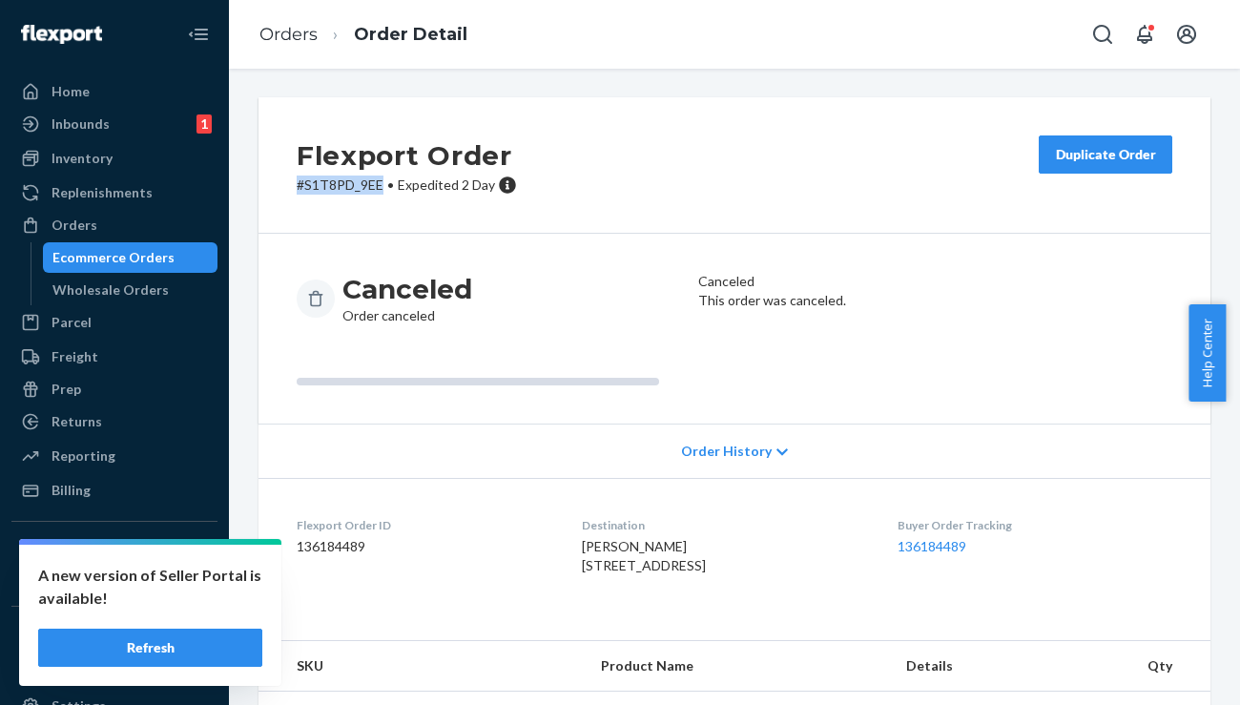
drag, startPoint x: 382, startPoint y: 185, endPoint x: 289, endPoint y: 185, distance: 92.5
click at [289, 185] on div "Flexport Order # S1T8PD_9EE • Expedited 2 Day Duplicate Order" at bounding box center [735, 165] width 952 height 136
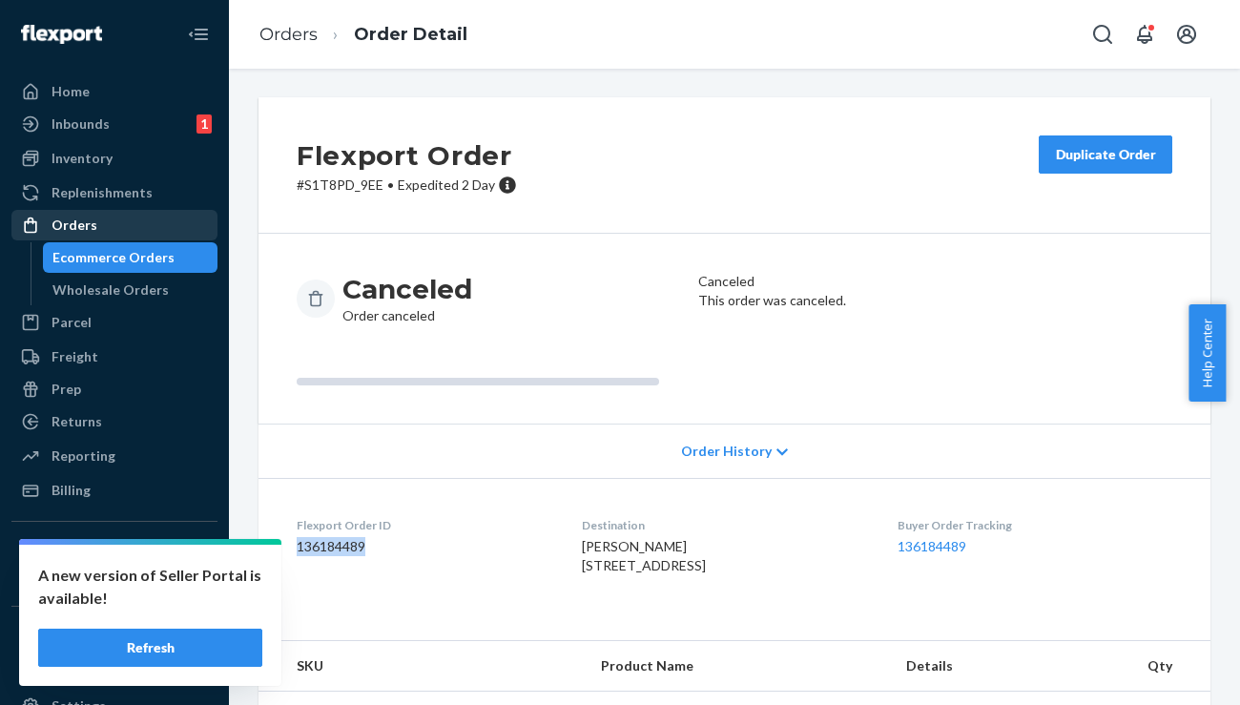
click at [90, 215] on div "Orders" at bounding box center [114, 225] width 202 height 27
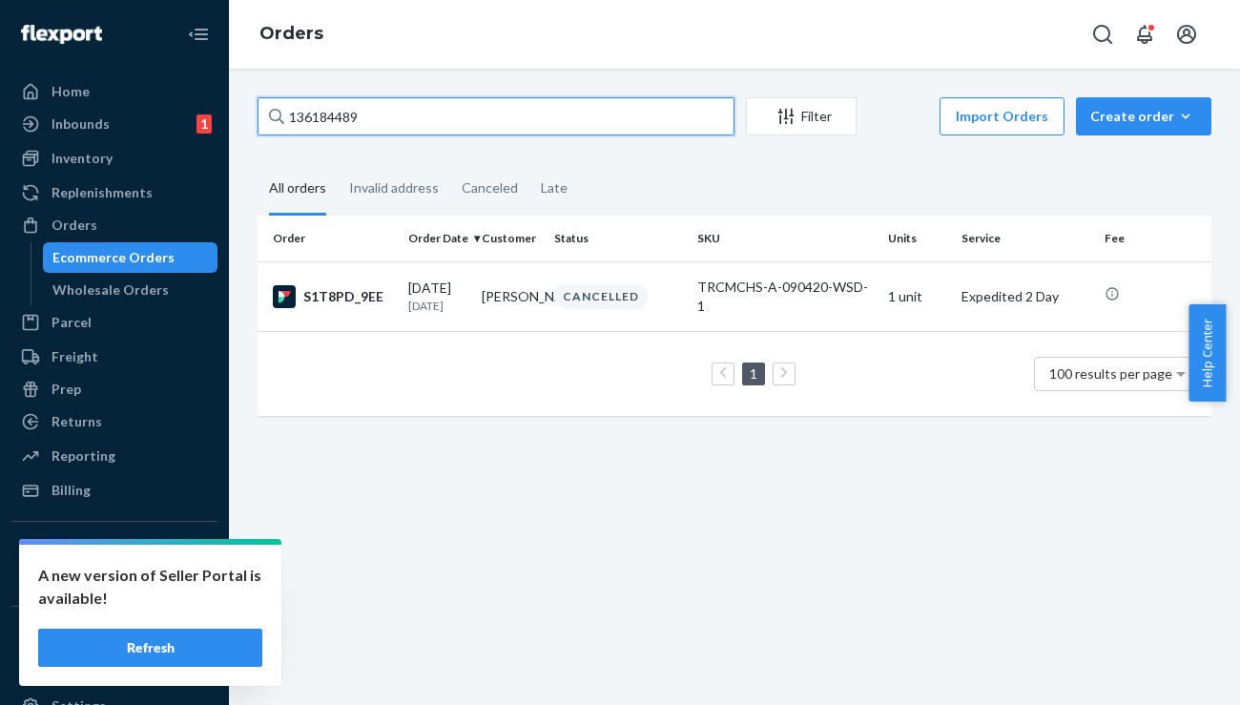
click at [406, 117] on input "136184489" at bounding box center [496, 116] width 477 height 38
paste input ""[PERSON_NAME] ""
type input ""[PERSON_NAME] ""
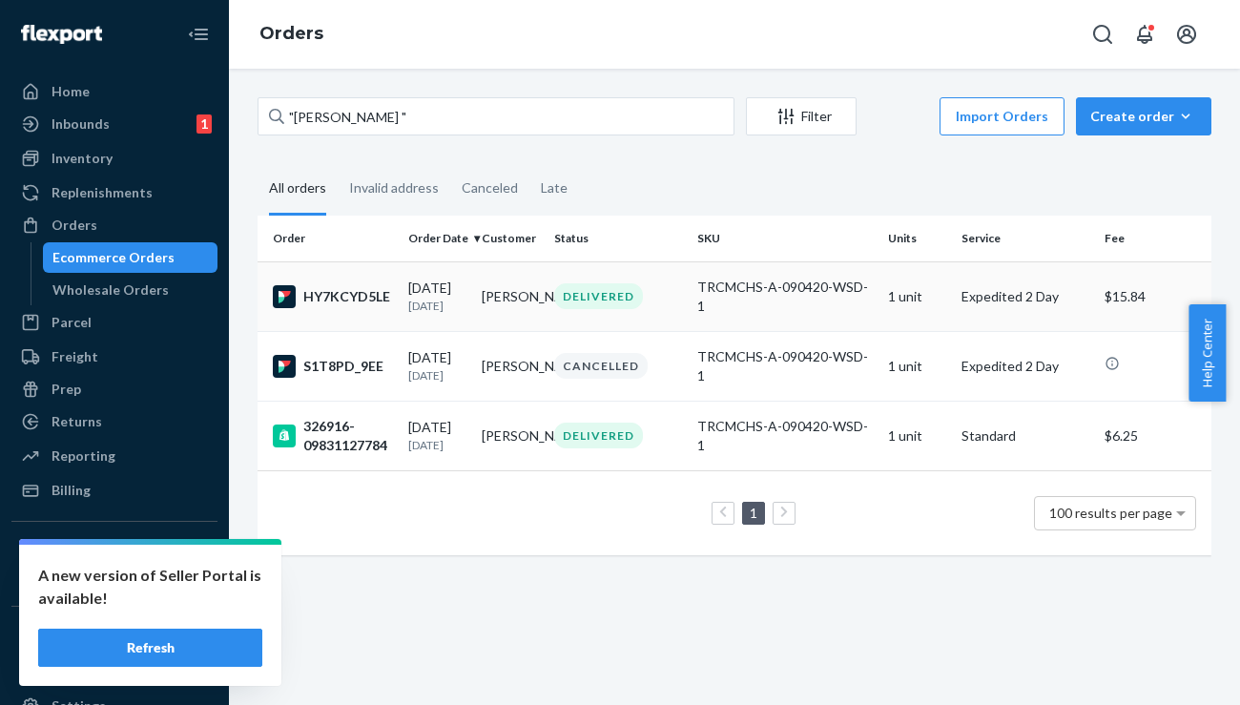
click at [348, 308] on div "HY7KCYD5LE" at bounding box center [333, 296] width 120 height 23
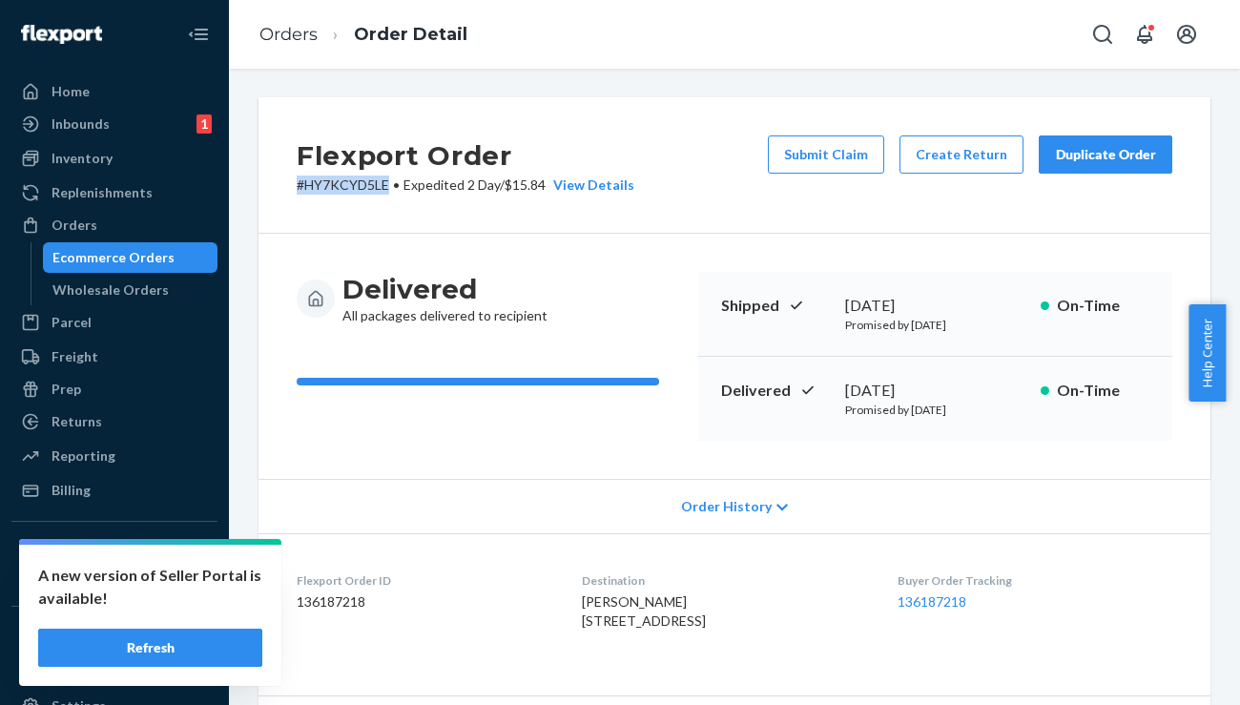
drag, startPoint x: 386, startPoint y: 185, endPoint x: 269, endPoint y: 193, distance: 117.6
click at [269, 193] on div "Flexport Order # HY7KCYD5LE • Expedited 2 Day / $15.84 View Details Submit Clai…" at bounding box center [735, 165] width 952 height 136
copy p "# HY7KCYD5LE"
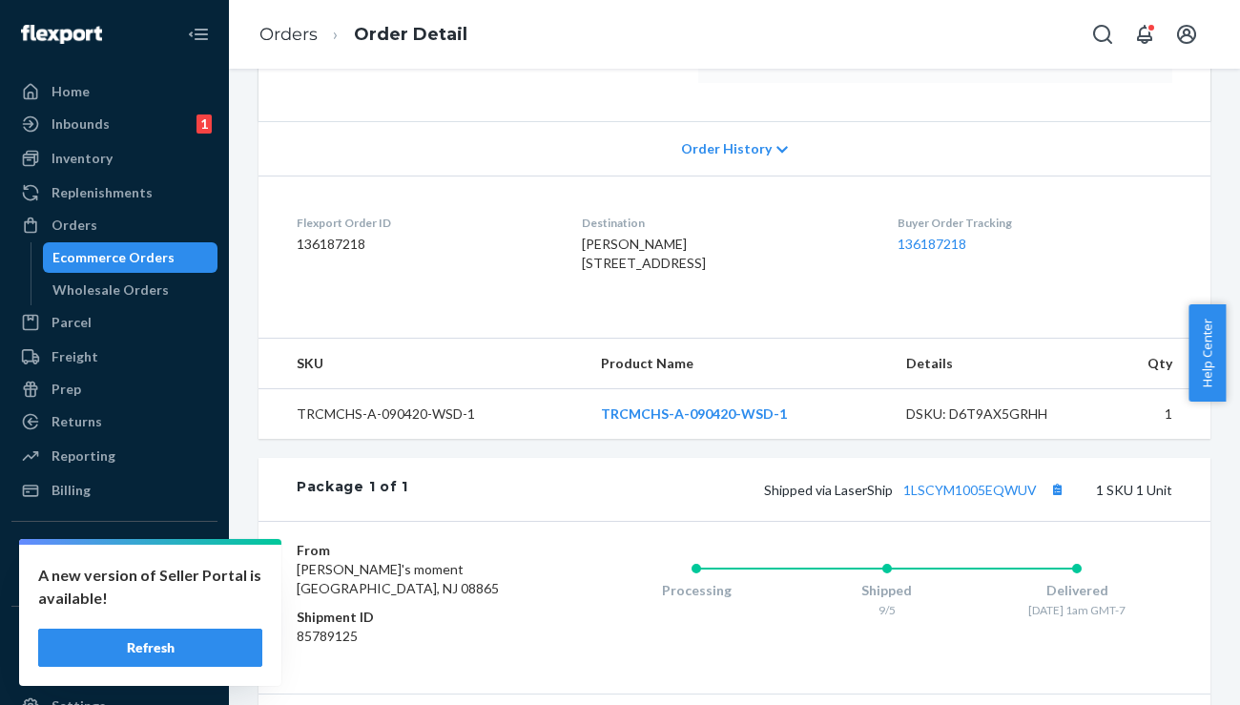
scroll to position [561, 0]
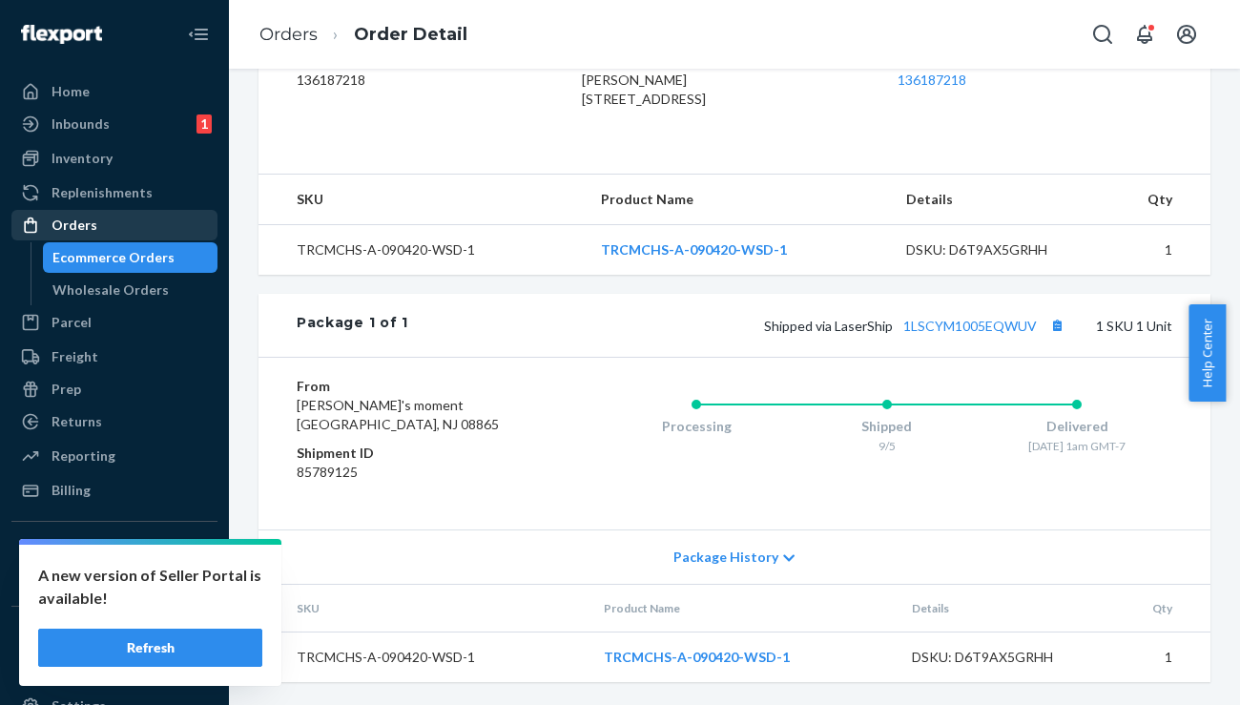
click at [112, 229] on div "Orders" at bounding box center [114, 225] width 202 height 27
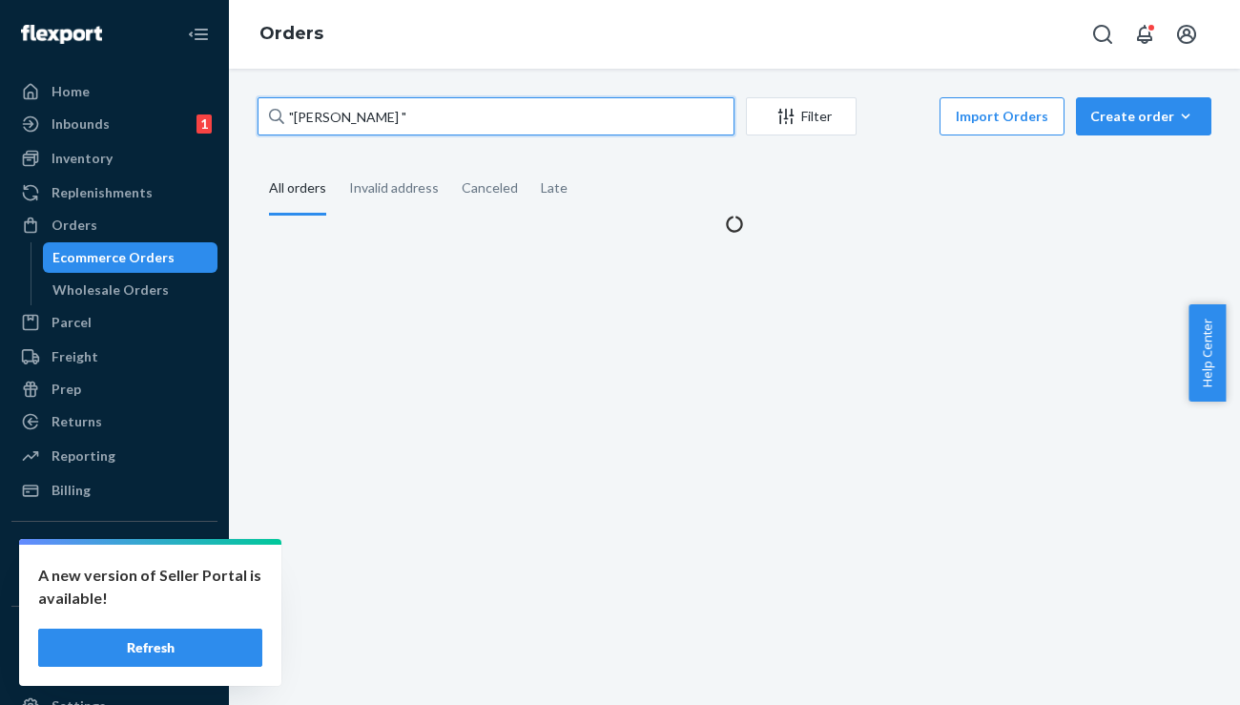
click at [301, 128] on input ""[PERSON_NAME] "" at bounding box center [496, 116] width 477 height 38
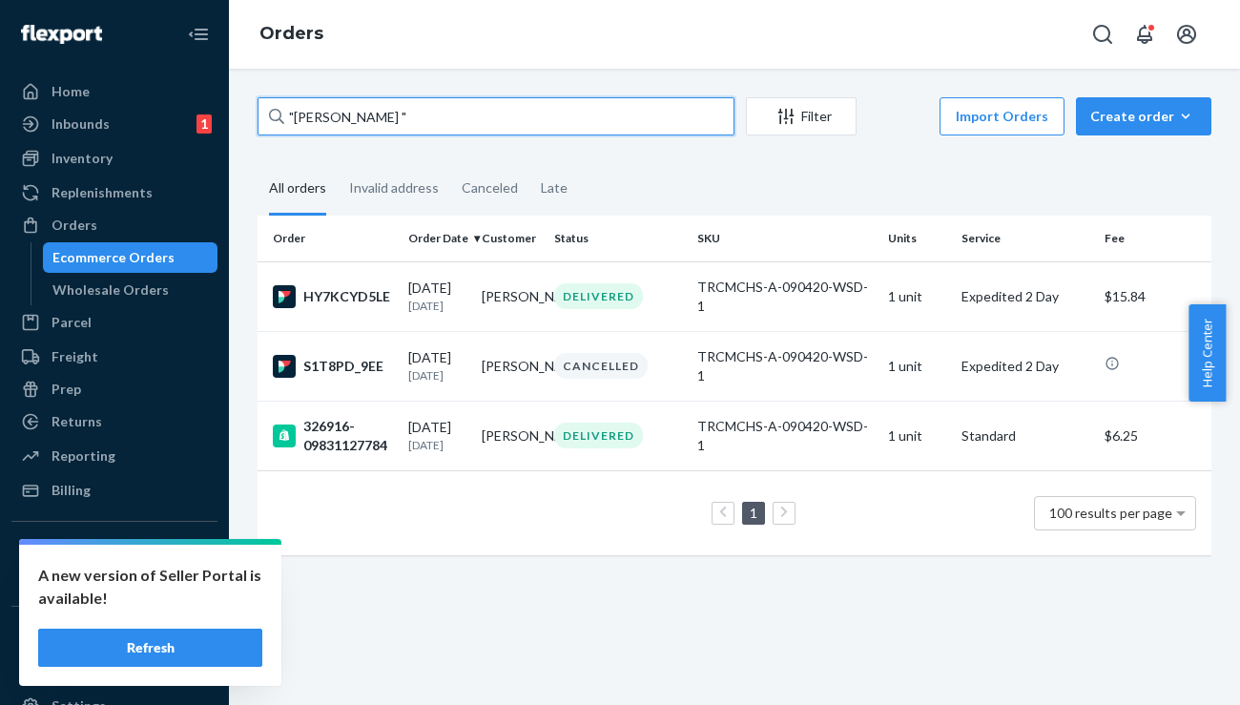
click at [301, 128] on input ""[PERSON_NAME] "" at bounding box center [496, 116] width 477 height 38
paste input "136427021"
type input "136427021"
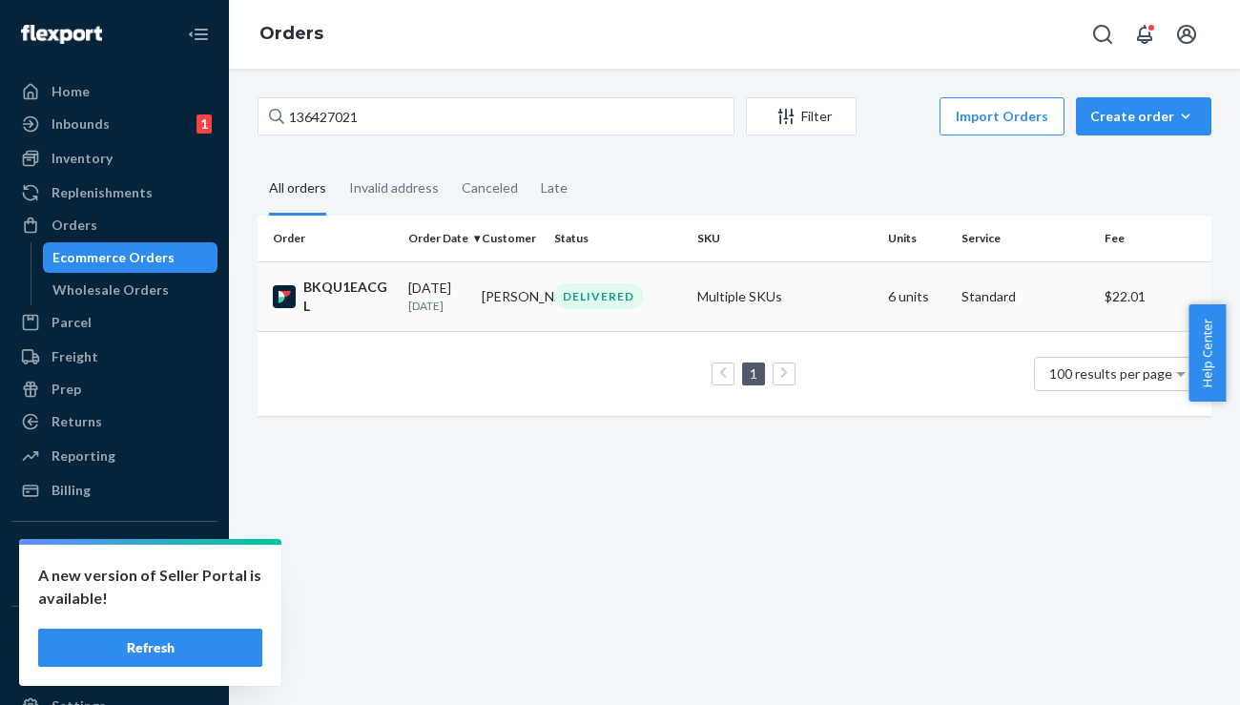
click at [356, 300] on div "BKQU1EACGL" at bounding box center [333, 297] width 120 height 38
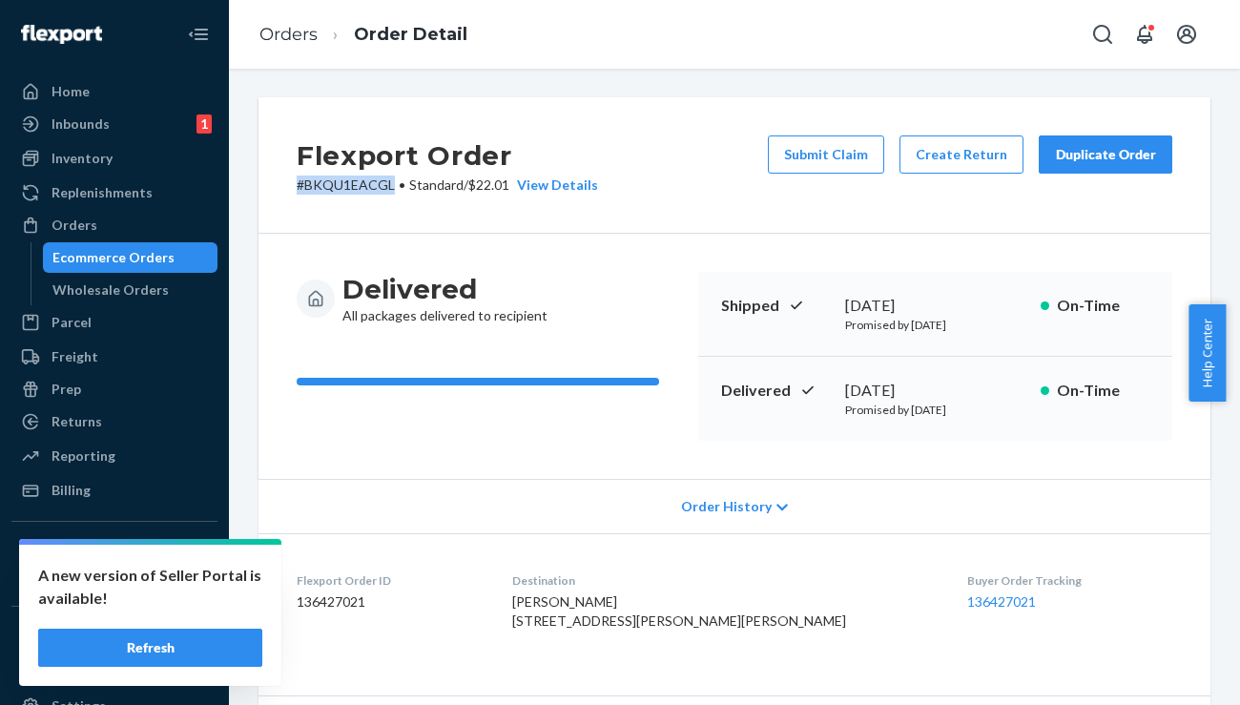
drag, startPoint x: 393, startPoint y: 186, endPoint x: 292, endPoint y: 186, distance: 101.1
click at [292, 186] on div "Flexport Order # BKQU1EACGL • Standard / $22.01 View Details Submit Claim Creat…" at bounding box center [735, 165] width 952 height 136
copy p "# BKQU1EACGL"
click at [100, 221] on div "Orders" at bounding box center [114, 225] width 202 height 27
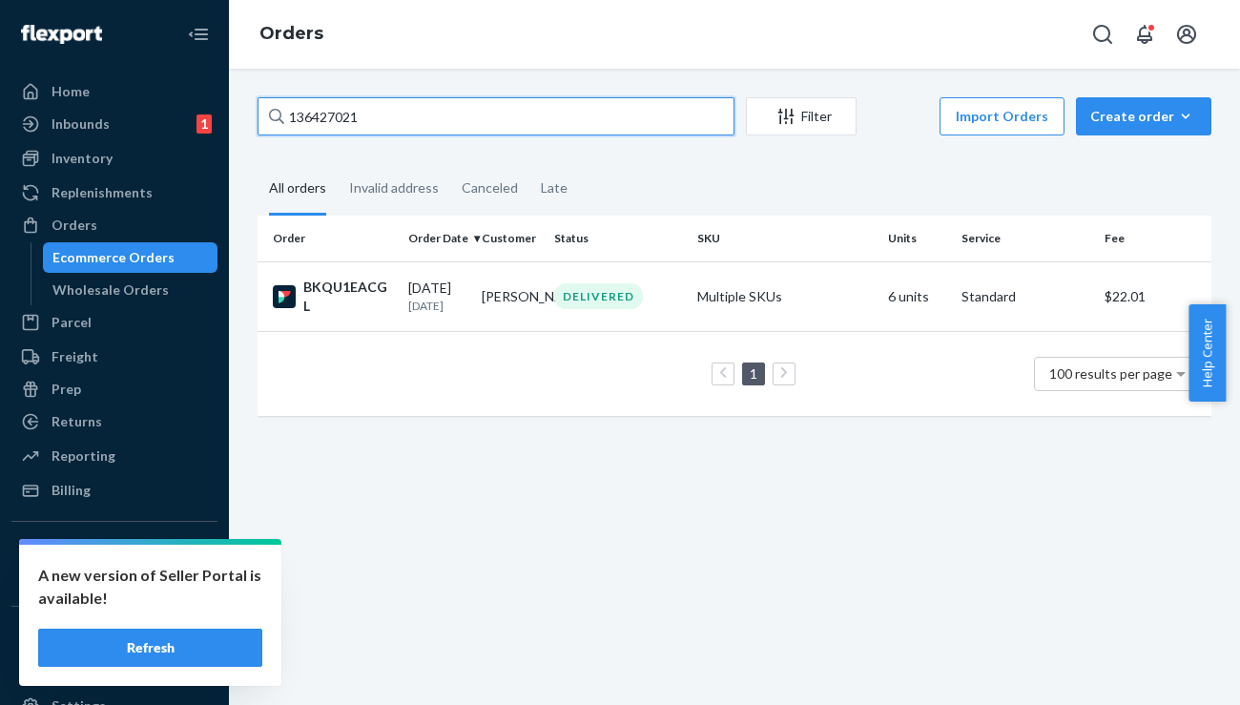
click at [362, 102] on input "136427021" at bounding box center [496, 116] width 477 height 38
paste input "39778"
type input "136439778"
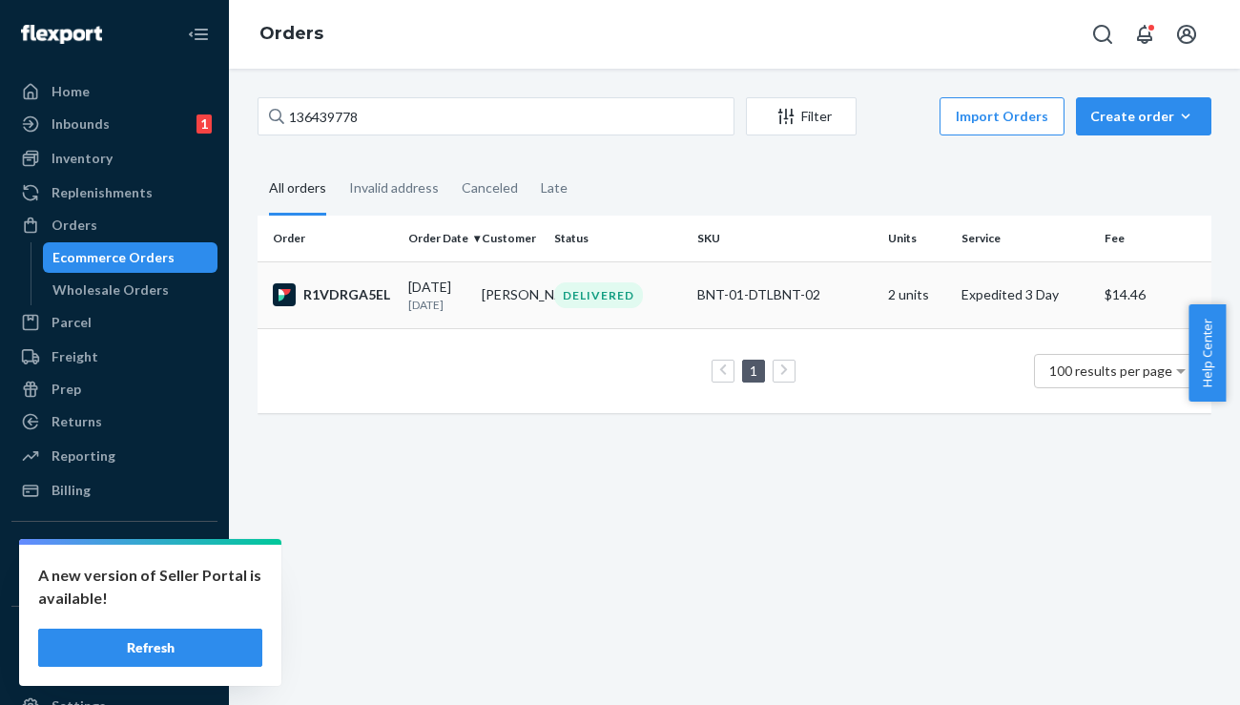
click at [342, 291] on td "R1VDRGA5EL" at bounding box center [329, 294] width 143 height 67
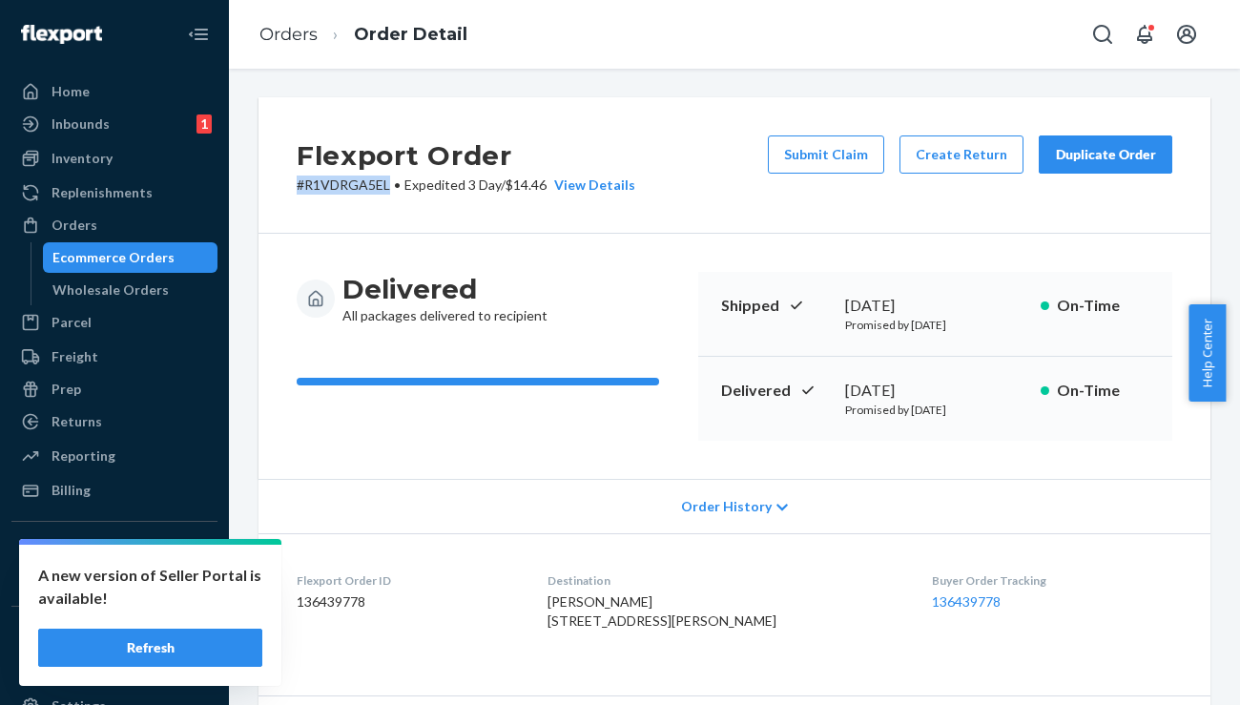
drag, startPoint x: 390, startPoint y: 185, endPoint x: 275, endPoint y: 190, distance: 115.5
click at [275, 190] on div "Flexport Order # R1VDRGA5EL • Expedited 3 Day / $14.46 View Details Submit Clai…" at bounding box center [735, 165] width 952 height 136
copy p "# R1VDRGA5EL"
click at [86, 231] on div "Orders" at bounding box center [75, 225] width 46 height 19
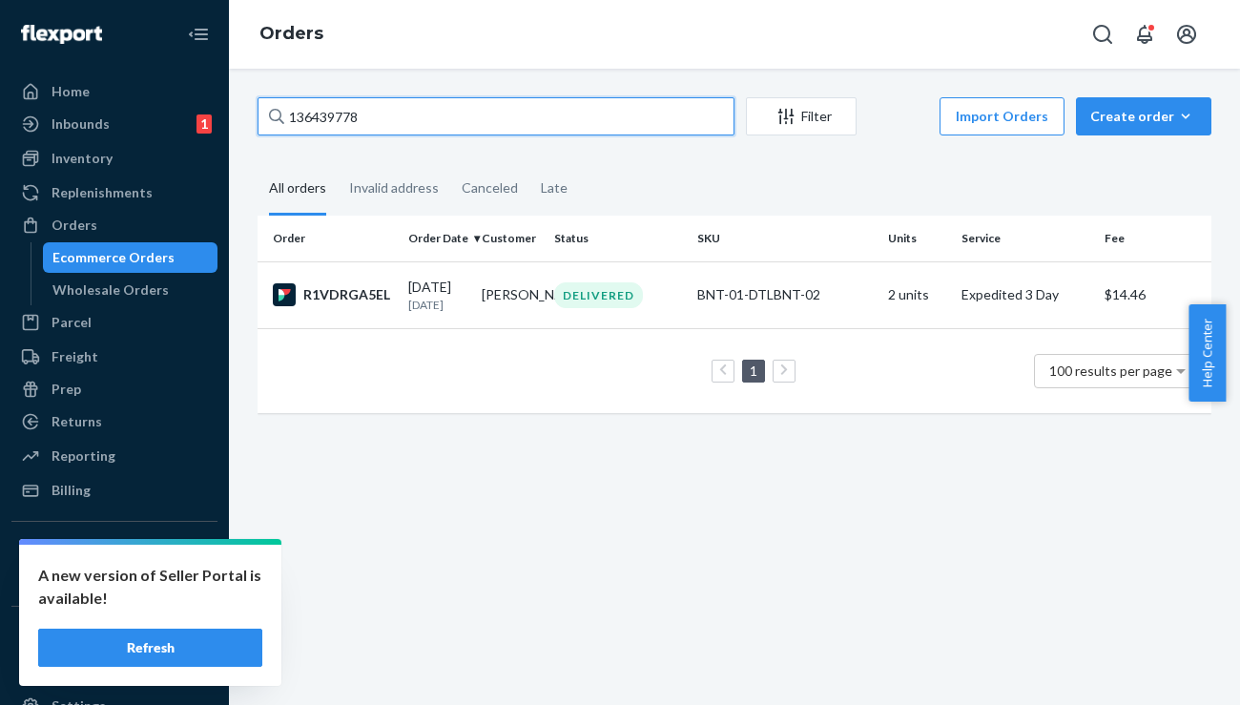
click at [308, 116] on input "136439778" at bounding box center [496, 116] width 477 height 38
paste input "41924"
type input "136441924"
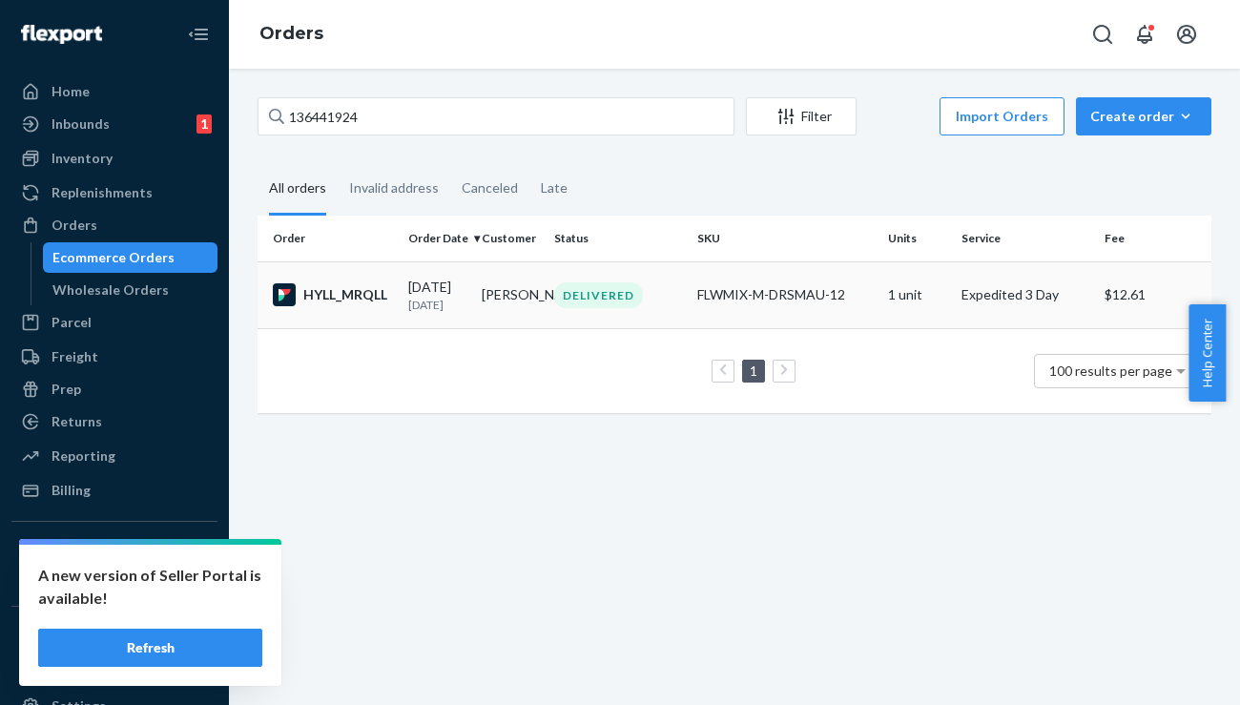
click at [341, 302] on div "HYLL_MRQLL" at bounding box center [333, 294] width 120 height 23
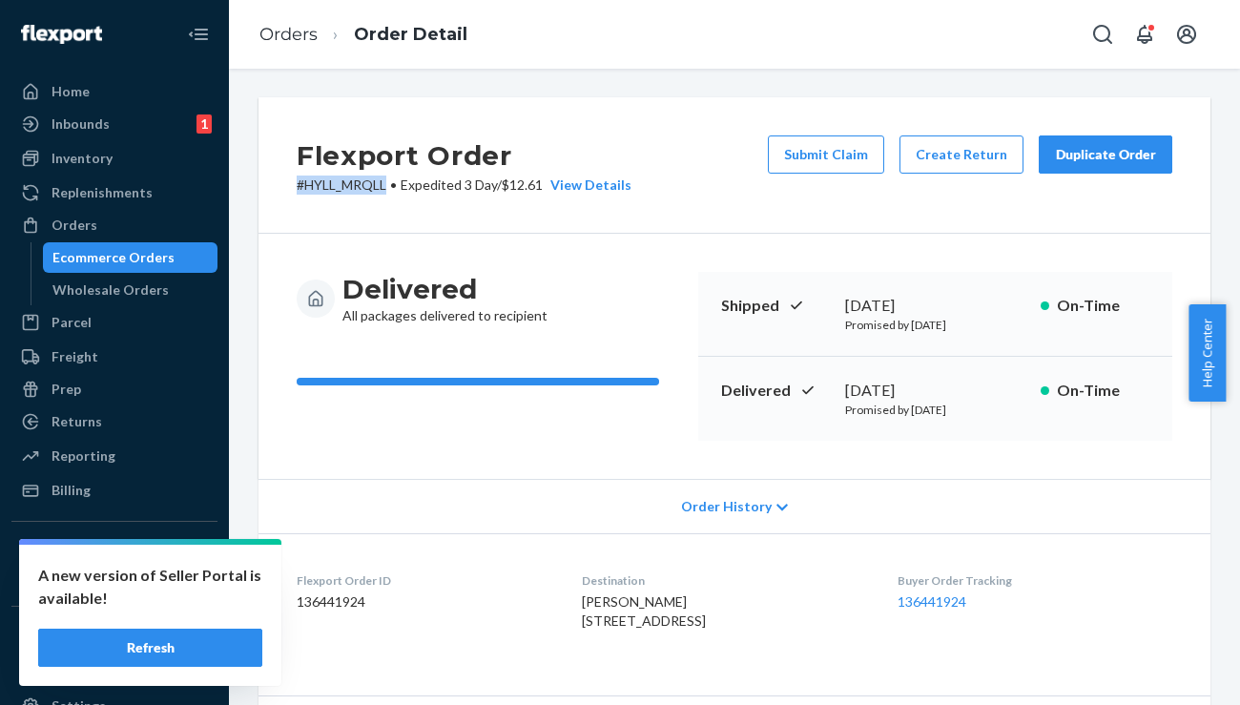
drag, startPoint x: 387, startPoint y: 186, endPoint x: 294, endPoint y: 193, distance: 93.7
click at [294, 193] on div "Flexport Order # HYLL_MRQLL • Expedited 3 Day / $12.61 View Details Submit Clai…" at bounding box center [735, 165] width 952 height 136
copy p "# HYLL_MRQLL"
click at [66, 225] on div "Orders" at bounding box center [75, 225] width 46 height 19
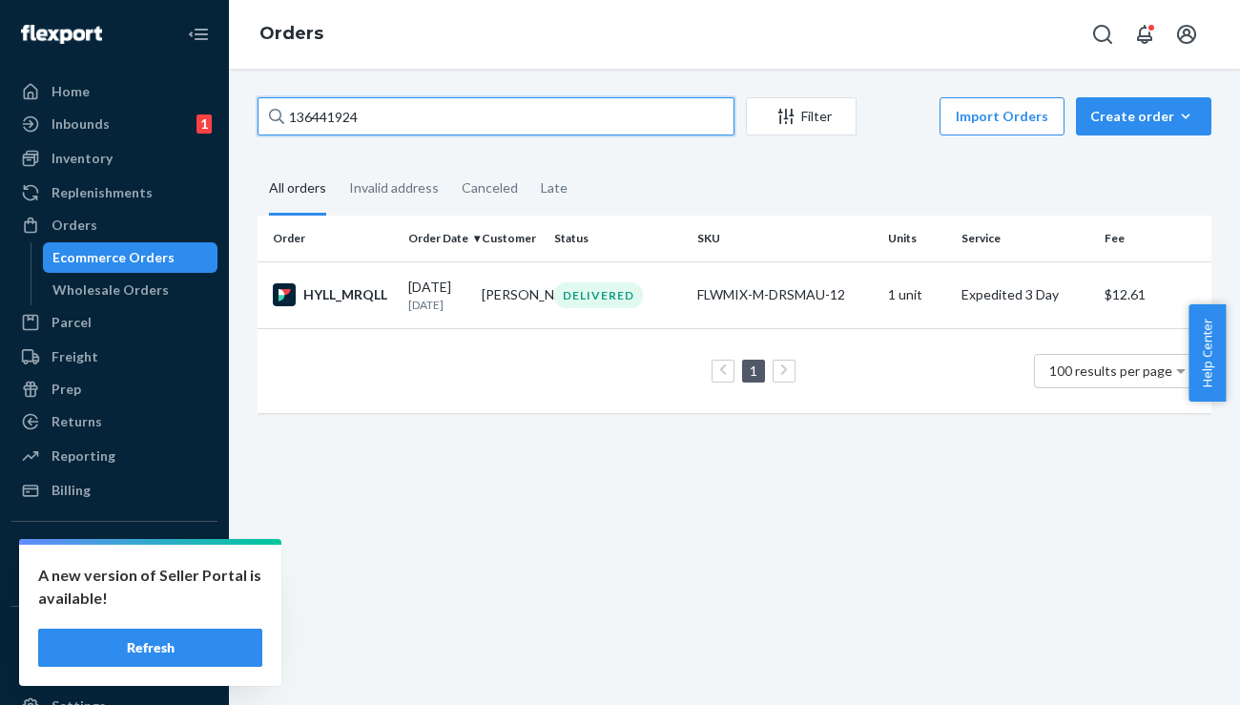
click at [372, 112] on input "136441924" at bounding box center [496, 116] width 477 height 38
paste input "81712"
type input "136481712"
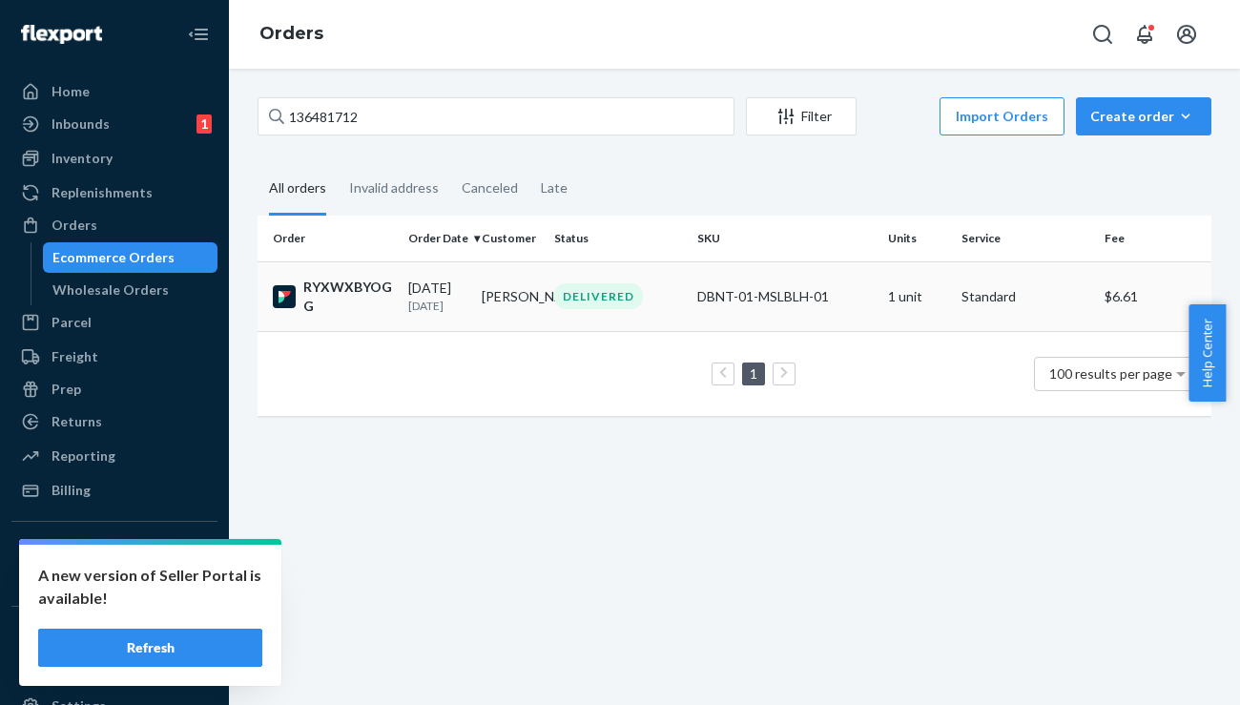
click at [352, 300] on div "RYXWXBYOGG" at bounding box center [333, 297] width 120 height 38
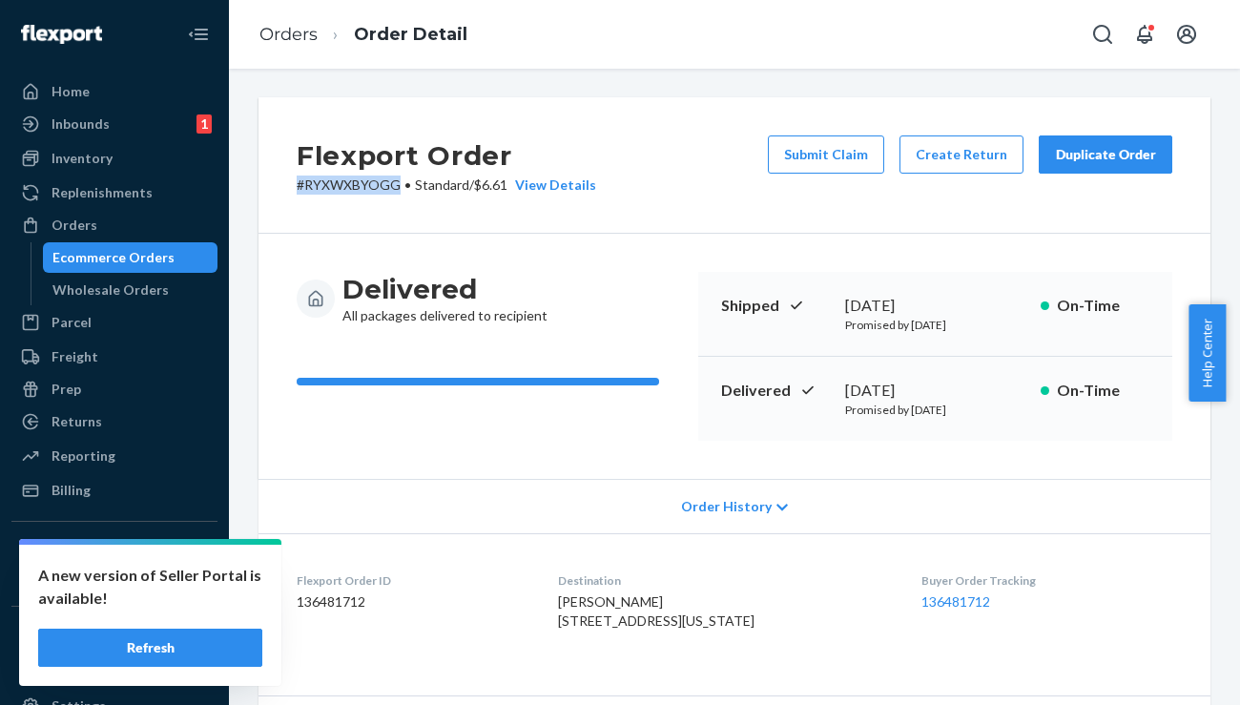
drag, startPoint x: 403, startPoint y: 182, endPoint x: 294, endPoint y: 188, distance: 108.9
click at [294, 188] on div "Flexport Order # RYXWXBYOGG • Standard / $6.61 View Details Submit Claim Create…" at bounding box center [735, 165] width 952 height 136
copy p "# RYXWXBYOGG"
click at [64, 224] on div "Orders" at bounding box center [75, 225] width 46 height 19
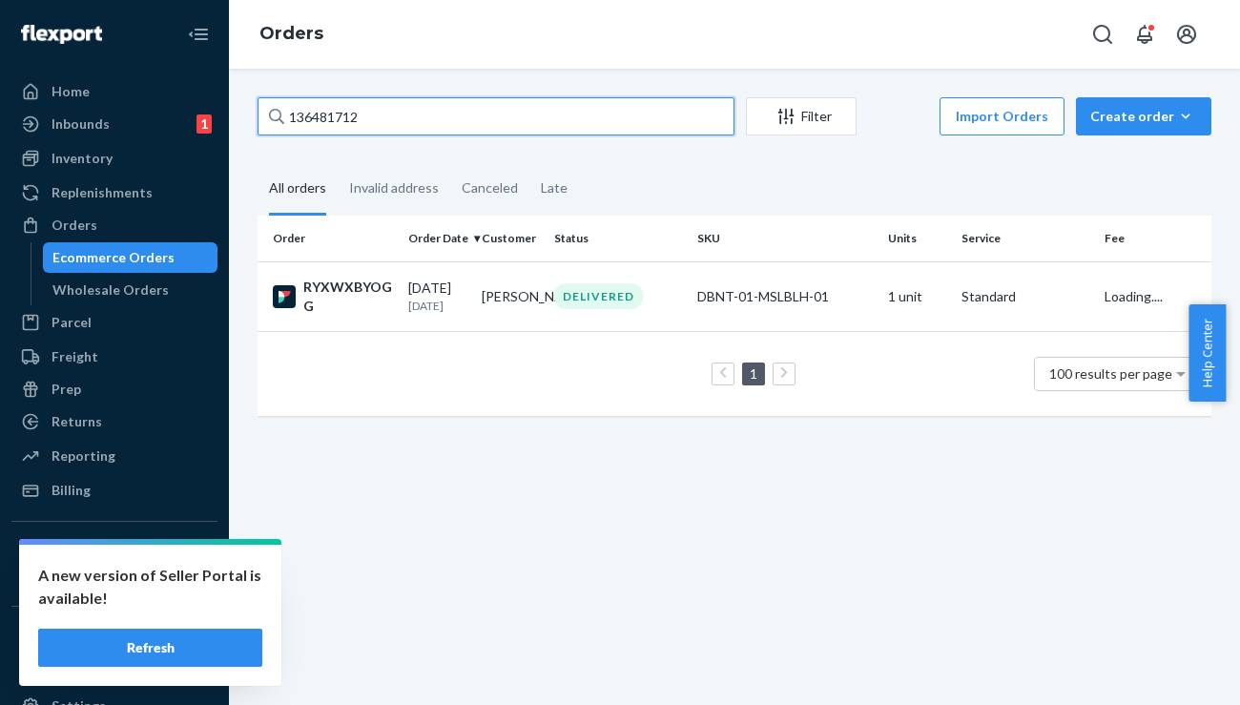
click at [393, 125] on input "136481712" at bounding box center [496, 116] width 477 height 38
paste input "505923"
type input "136505923"
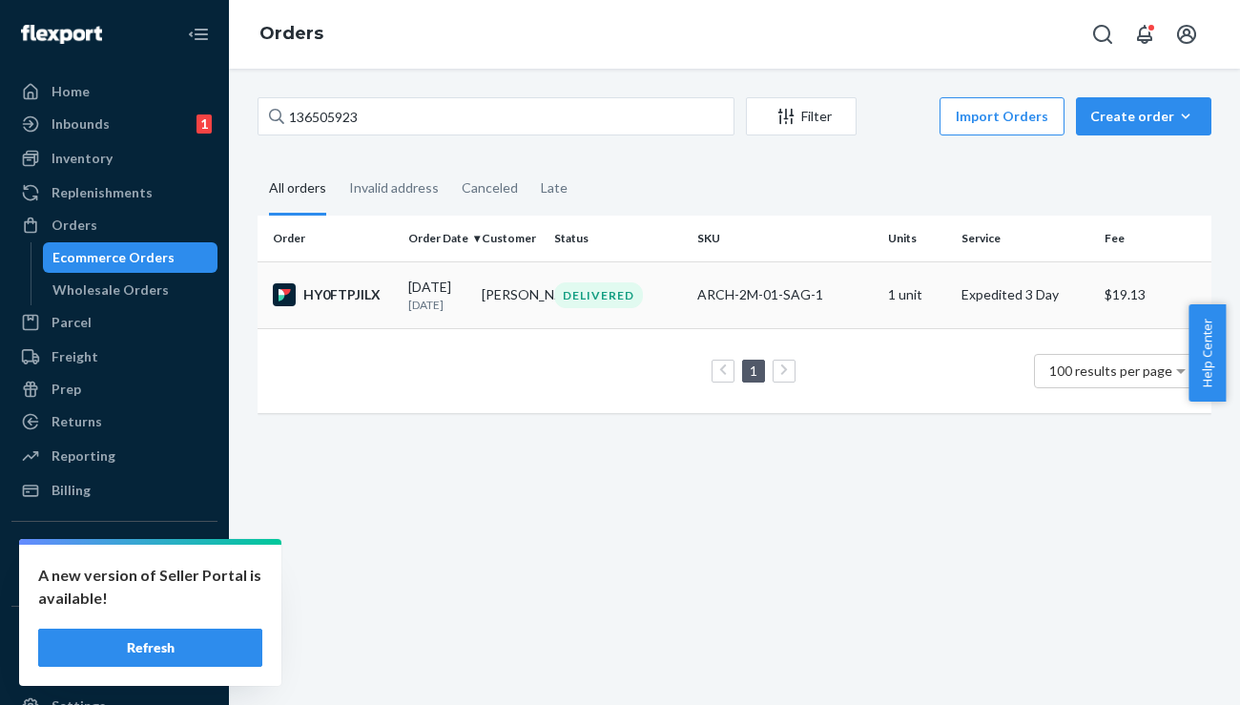
click at [339, 301] on div "HY0FTPJILX" at bounding box center [333, 294] width 120 height 23
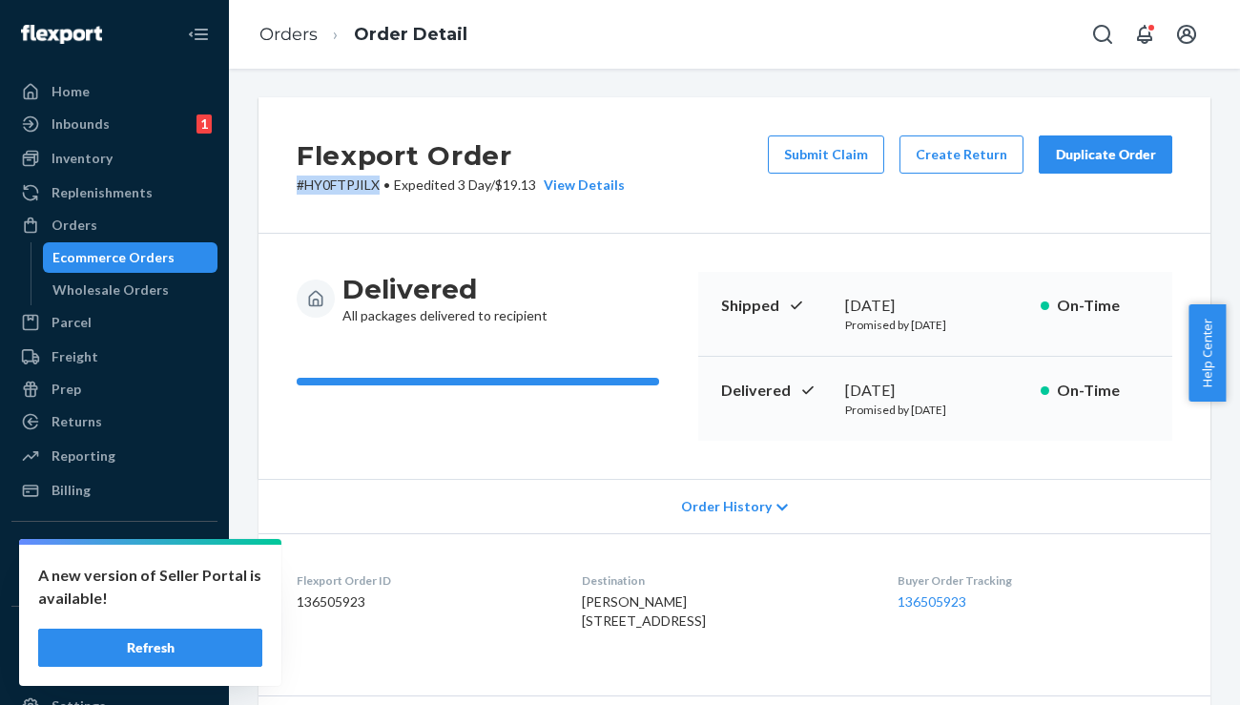
drag, startPoint x: 378, startPoint y: 186, endPoint x: 293, endPoint y: 185, distance: 84.9
click at [293, 185] on div "Flexport Order # HY0FTPJILX • Expedited 3 Day / $19.13 View Details Submit Clai…" at bounding box center [735, 165] width 952 height 136
click at [93, 213] on div "Orders" at bounding box center [114, 225] width 202 height 27
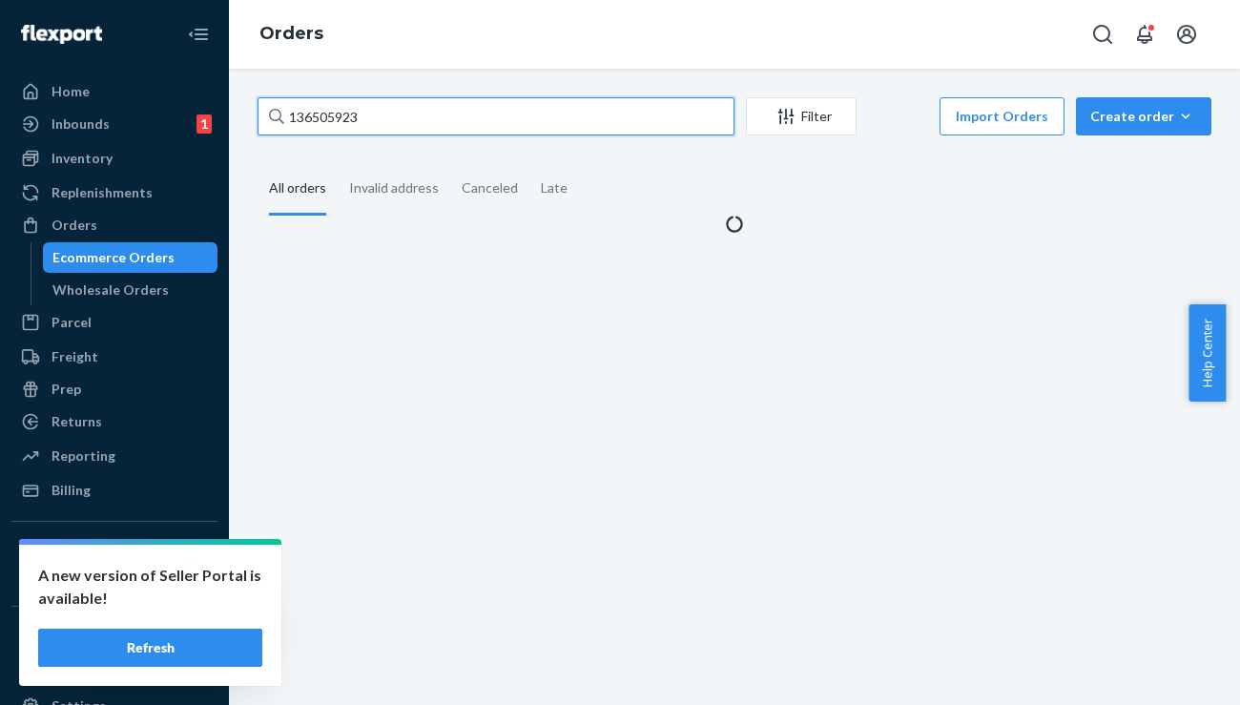
click at [377, 120] on input "136505923" at bounding box center [496, 116] width 477 height 38
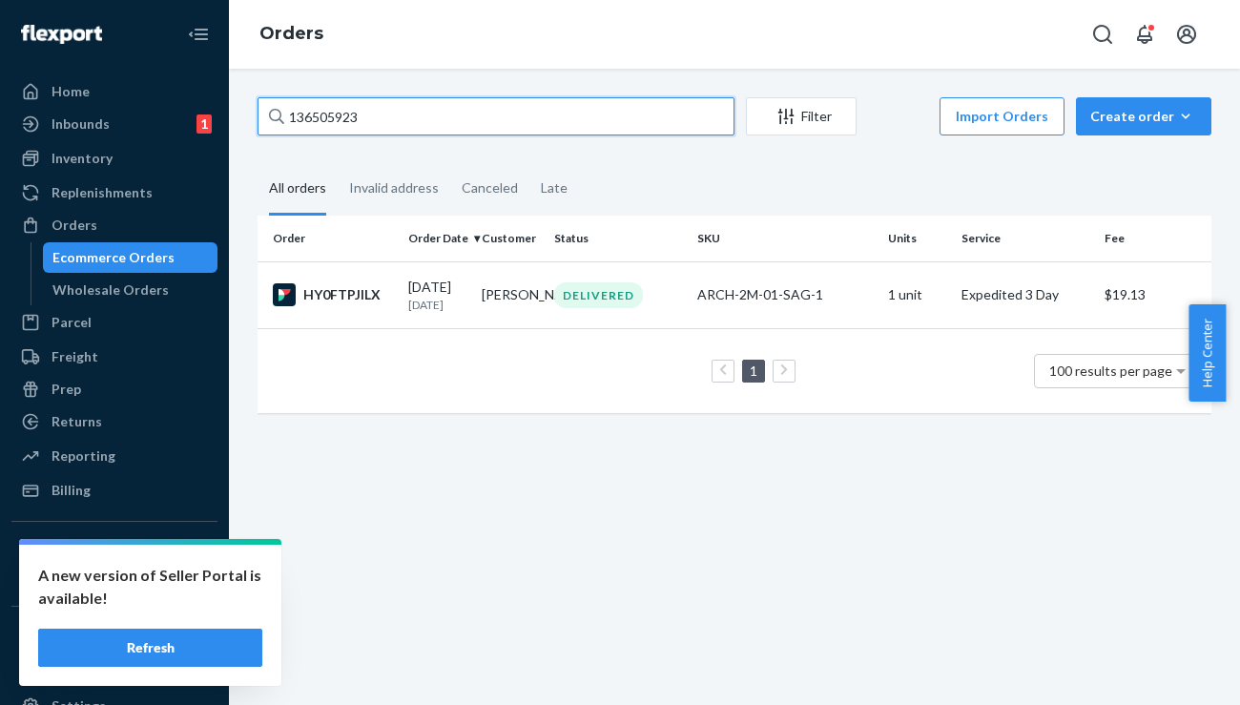
click at [377, 120] on input "136505923" at bounding box center [496, 116] width 477 height 38
paste input "95767"
type input "136595767"
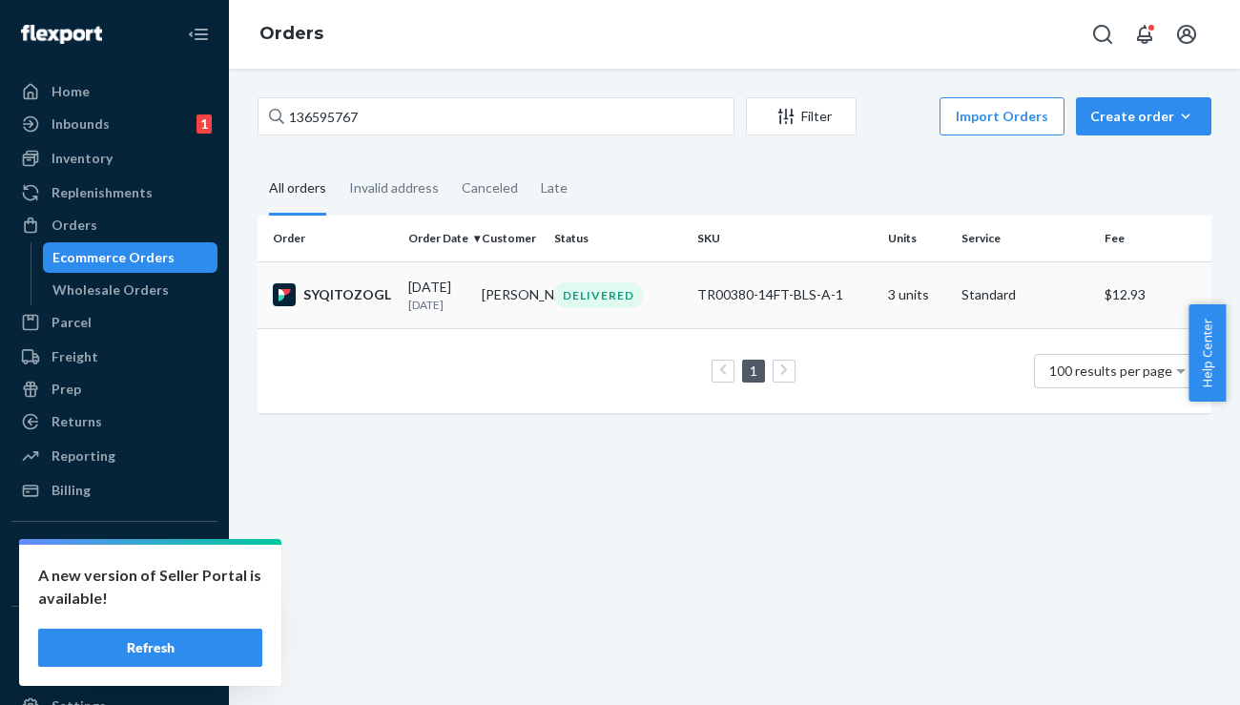
click at [333, 295] on div "SYQITOZOGL" at bounding box center [333, 294] width 120 height 23
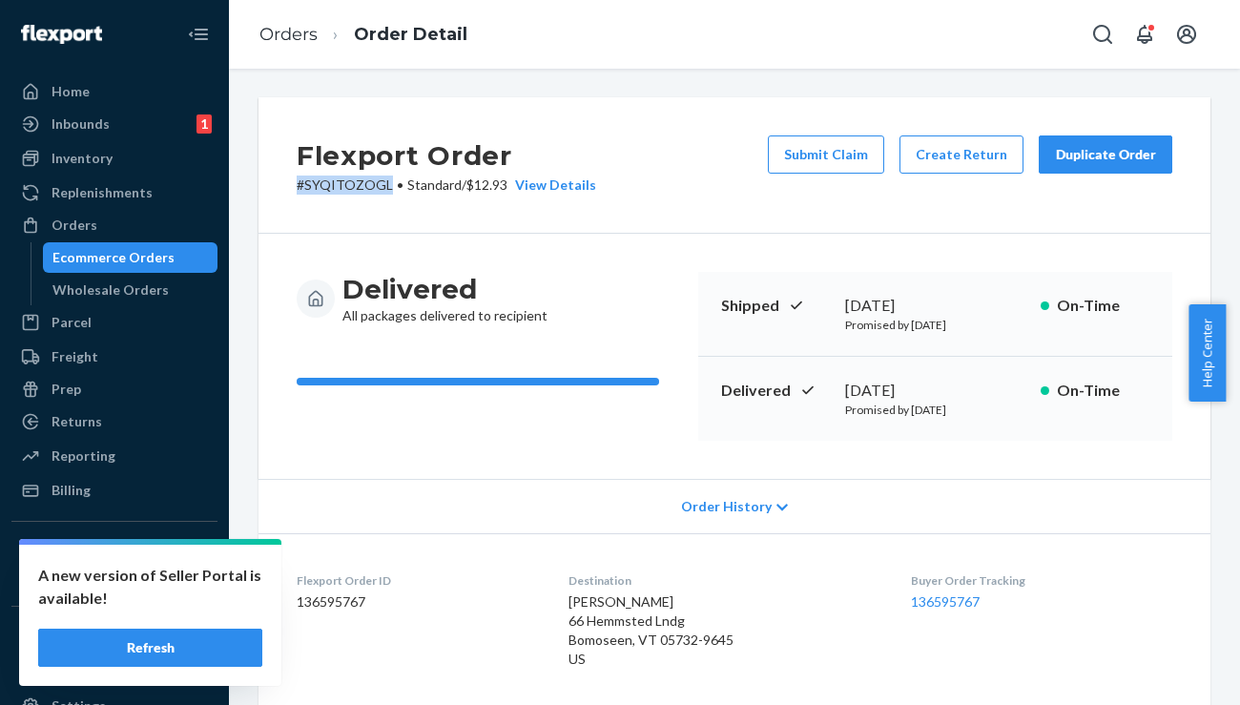
drag, startPoint x: 387, startPoint y: 186, endPoint x: 285, endPoint y: 186, distance: 102.1
click at [285, 186] on div "Flexport Order # SYQITOZOGL • Standard / $12.93 View Details Submit Claim Creat…" at bounding box center [735, 165] width 952 height 136
click at [129, 221] on div "Orders" at bounding box center [114, 225] width 202 height 27
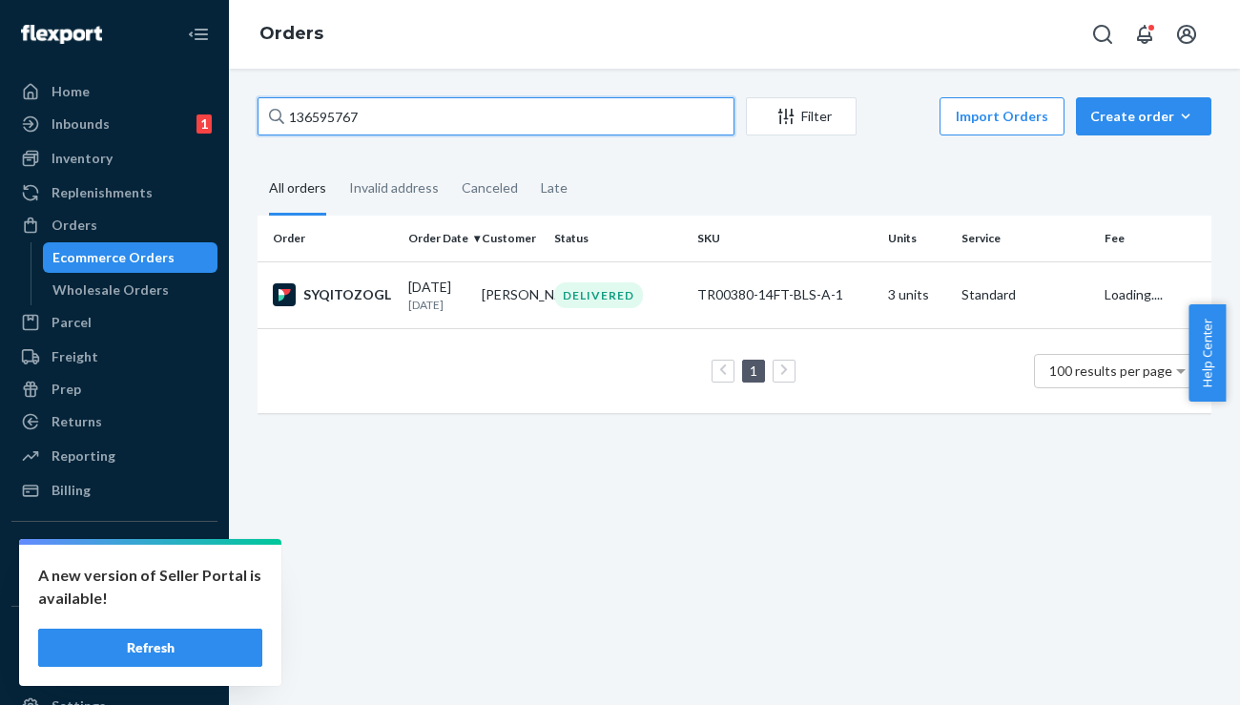
click at [364, 127] on input "136595767" at bounding box center [496, 116] width 477 height 38
paste input "8511"
type input "136598511"
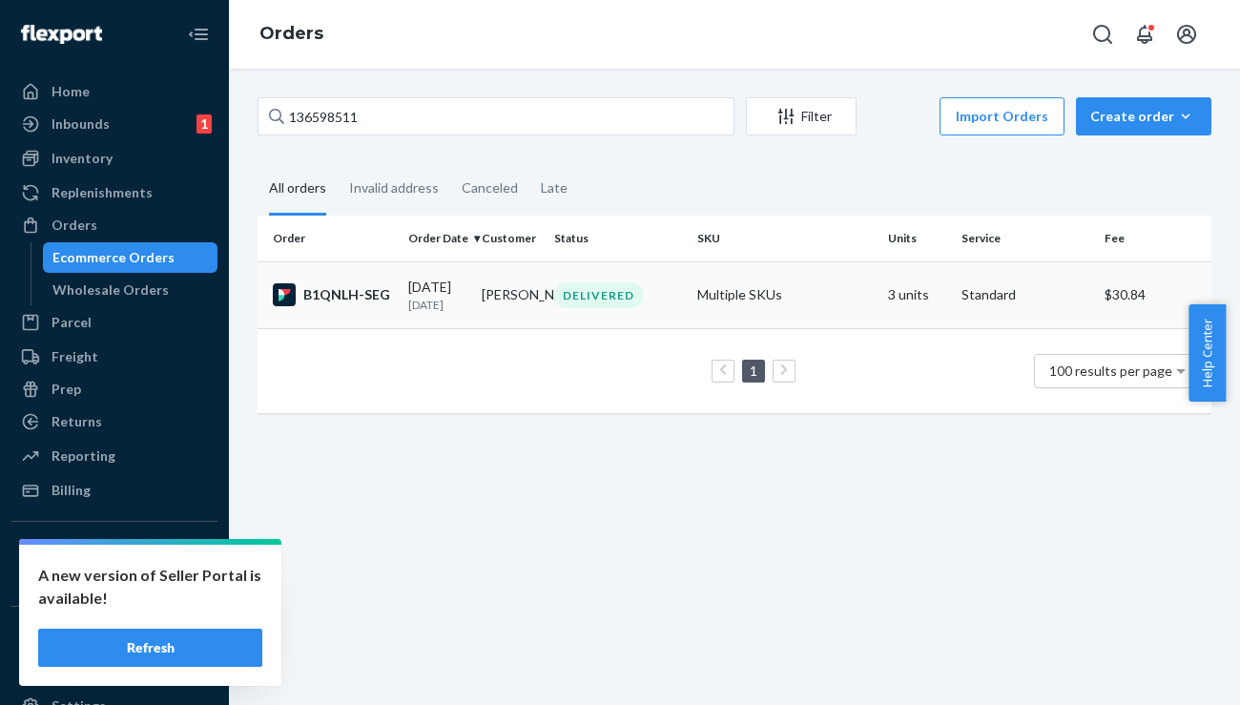
click at [346, 299] on div "B1QNLH-SEG" at bounding box center [333, 294] width 120 height 23
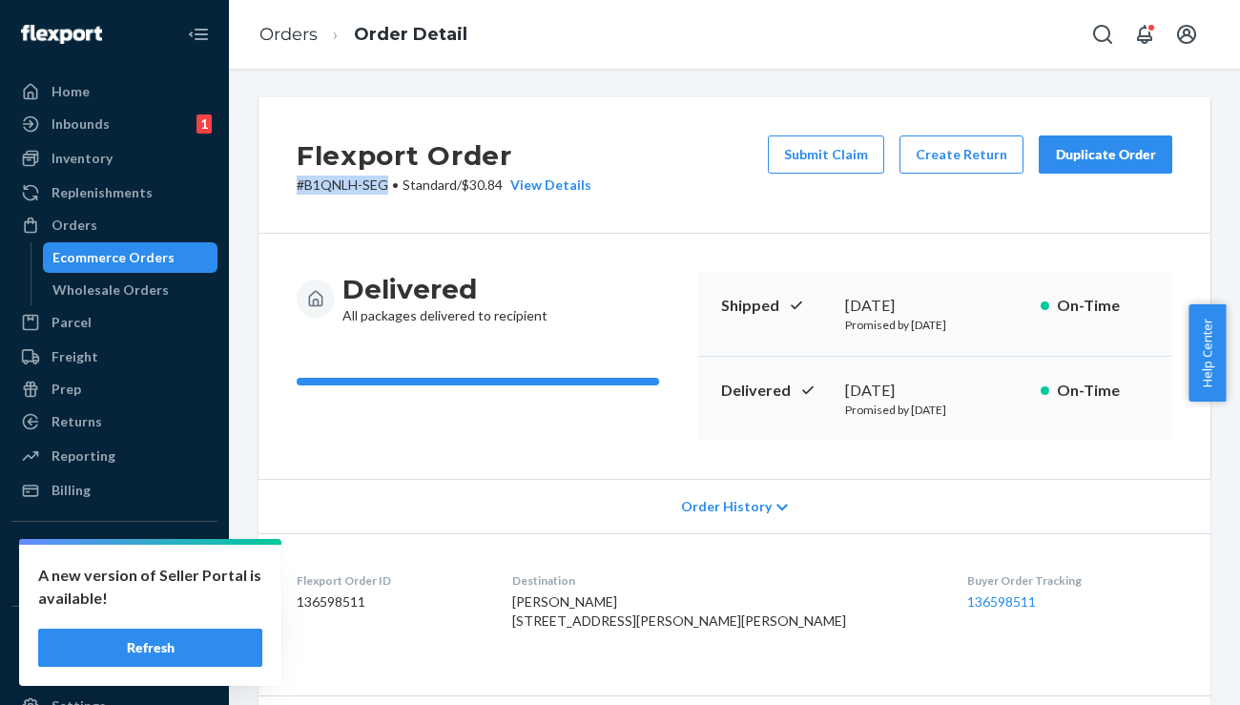
drag, startPoint x: 385, startPoint y: 187, endPoint x: 289, endPoint y: 187, distance: 96.3
click at [289, 187] on div "Flexport Order # B1QNLH-SEG • Standard / $30.84 View Details Submit Claim Creat…" at bounding box center [735, 165] width 952 height 136
click at [105, 225] on div "Orders" at bounding box center [114, 225] width 202 height 27
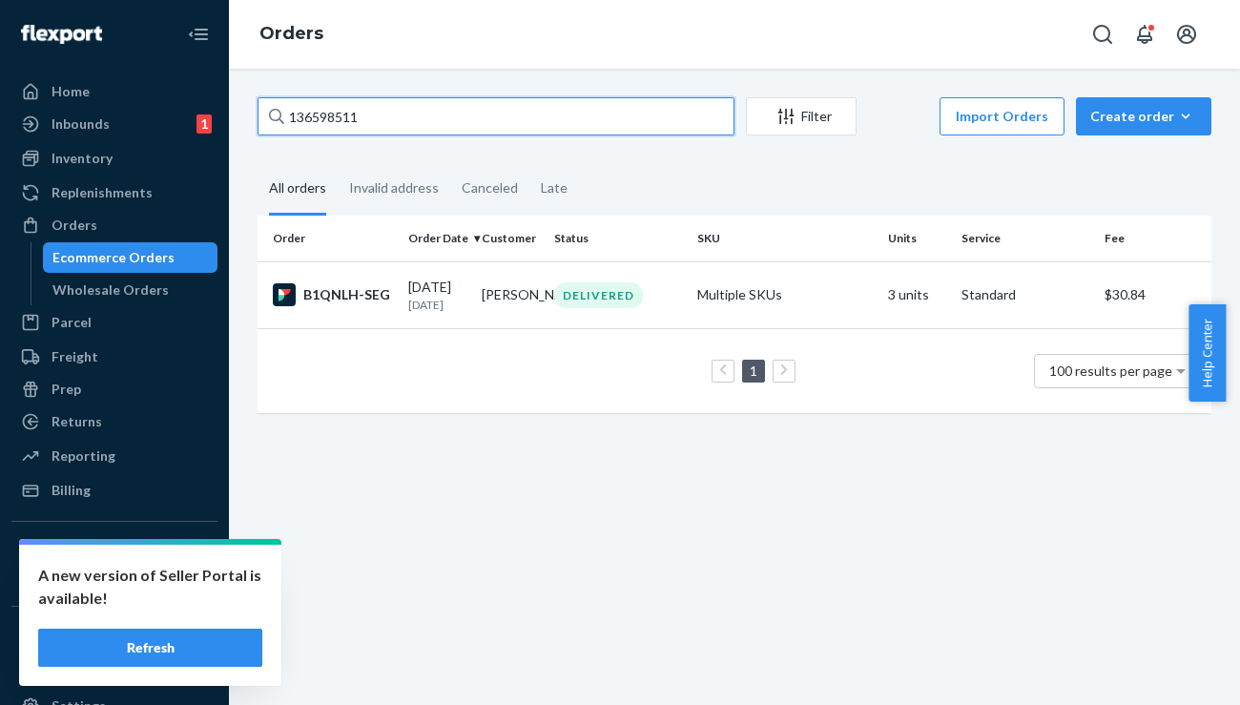
click at [413, 111] on input "136598511" at bounding box center [496, 116] width 477 height 38
paste input "#B1QNLH-SEG"
type input "#B1QNLH-SEG"
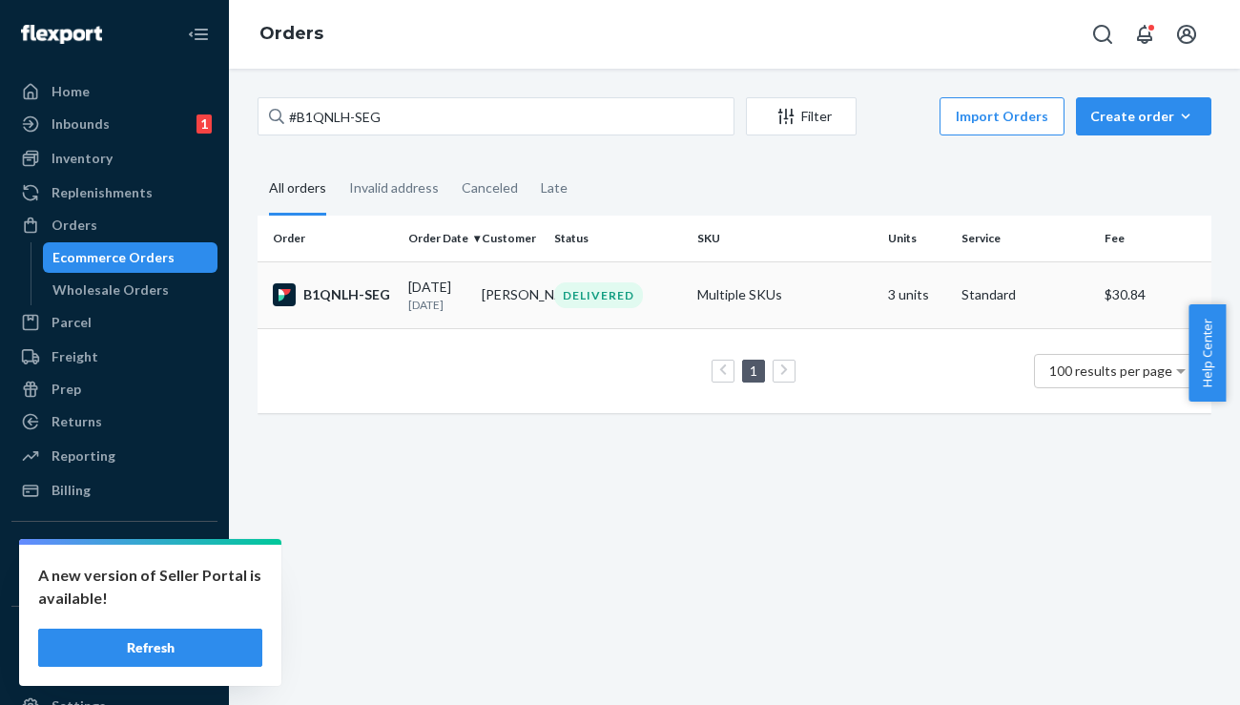
click at [325, 296] on div "B1QNLH-SEG" at bounding box center [333, 294] width 120 height 23
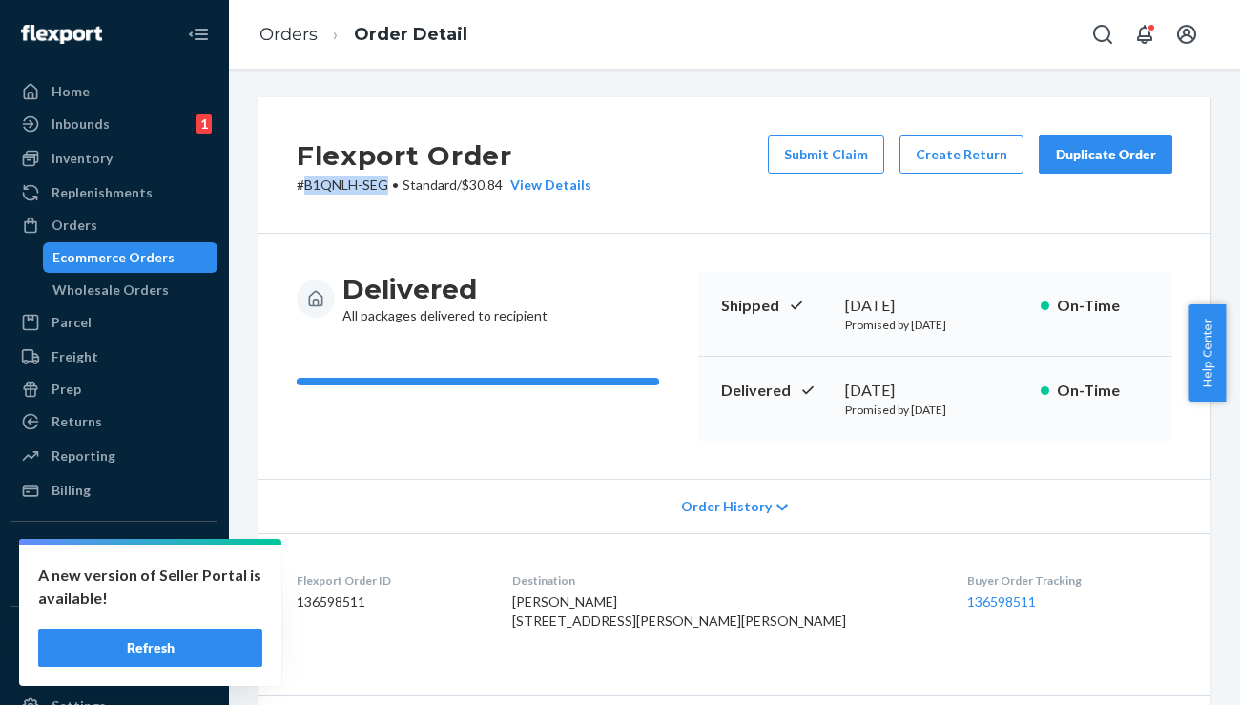
drag, startPoint x: 386, startPoint y: 187, endPoint x: 301, endPoint y: 188, distance: 84.9
click at [301, 188] on p "# B1QNLH-SEG • Standard / $30.84 View Details" at bounding box center [444, 185] width 295 height 19
click at [355, 211] on div "Flexport Order # B1QNLH-SEG • Standard / $30.84 View Details Submit Claim Creat…" at bounding box center [735, 165] width 952 height 136
drag, startPoint x: 387, startPoint y: 186, endPoint x: 239, endPoint y: 192, distance: 148.0
click at [239, 192] on div "Flexport Order # B1QNLH-SEG • Standard / $30.84 View Details Submit Claim Creat…" at bounding box center [734, 387] width 1011 height 636
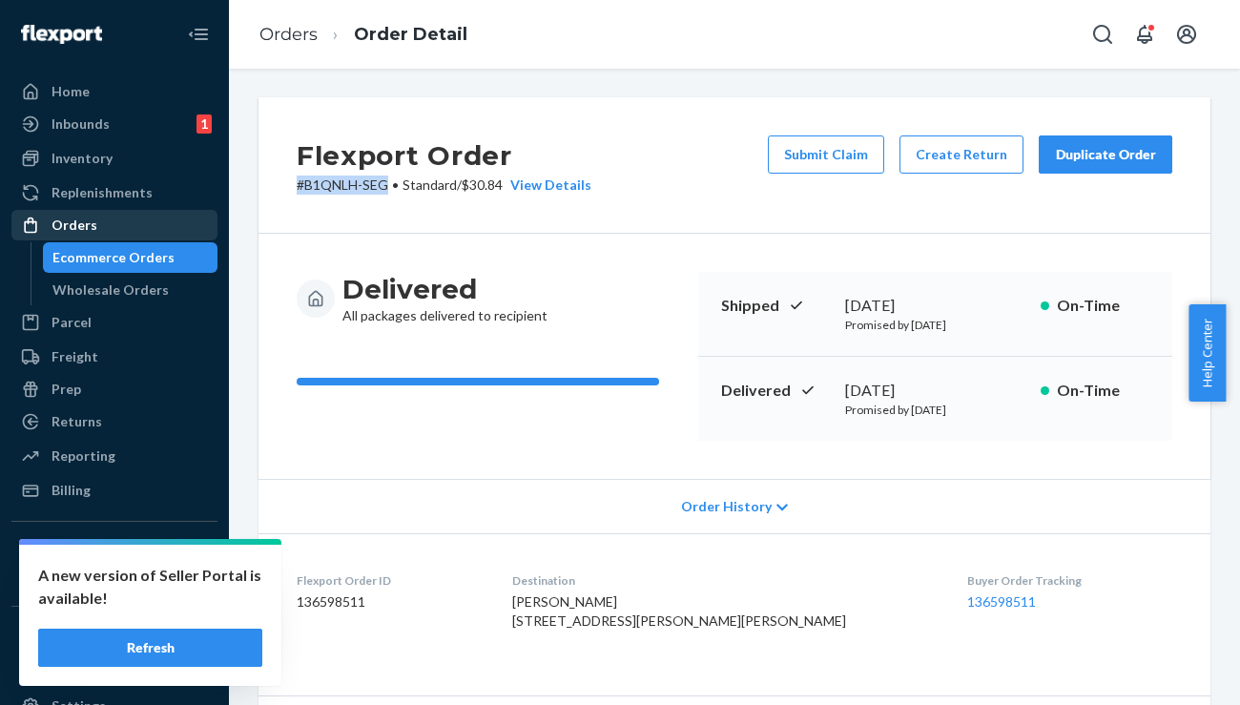
click at [89, 222] on div "Orders" at bounding box center [75, 225] width 46 height 19
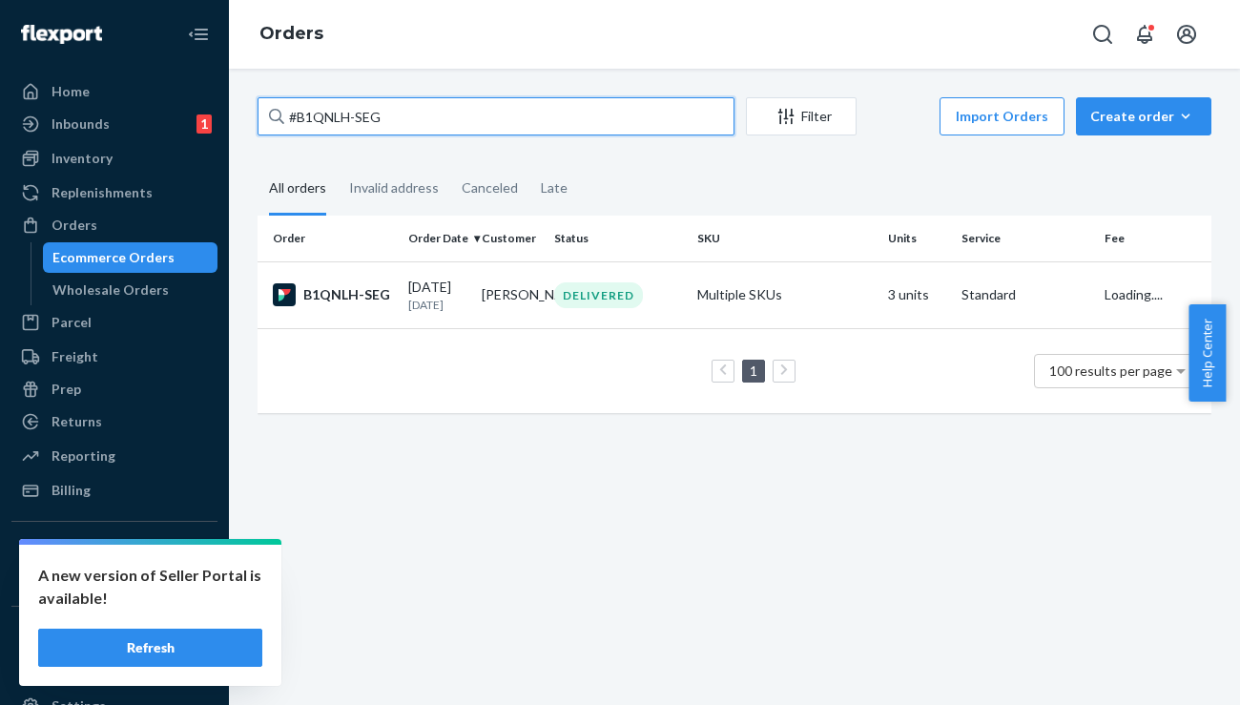
click at [403, 130] on input "#B1QNLH-SEG" at bounding box center [496, 116] width 477 height 38
paste input "136764729"
type input "136764729"
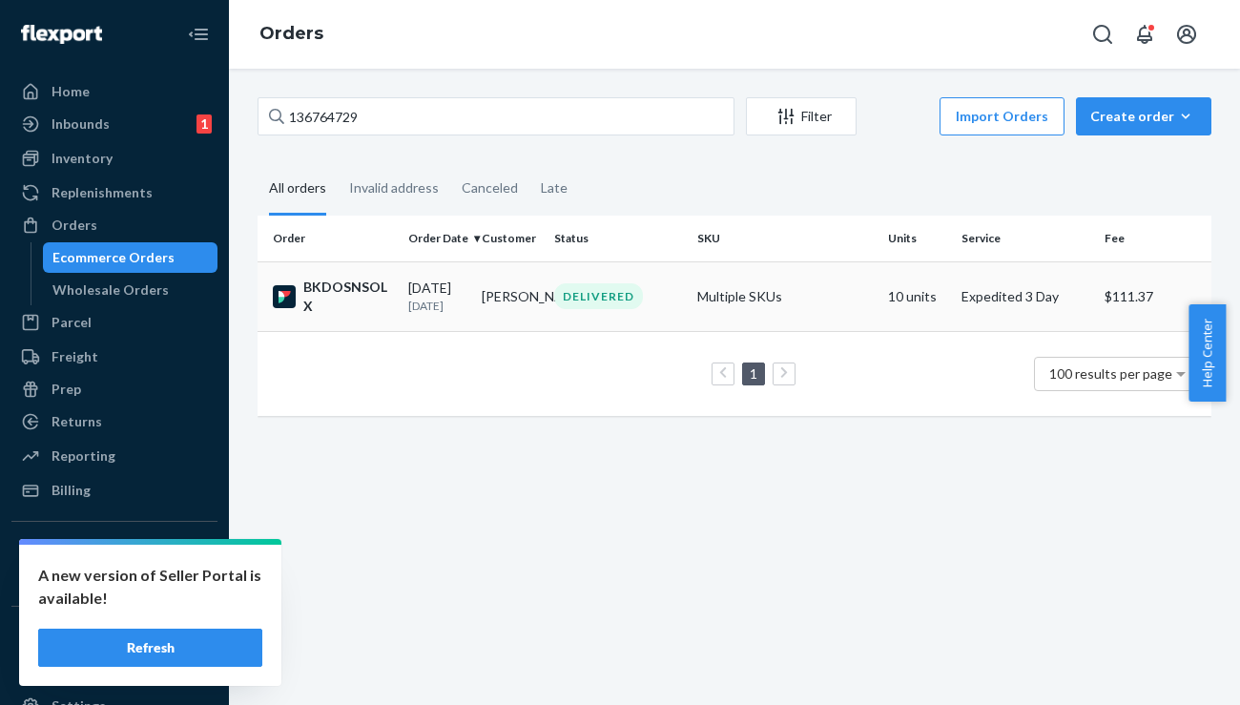
click at [359, 300] on div "BKDOSNSOLX" at bounding box center [333, 297] width 120 height 38
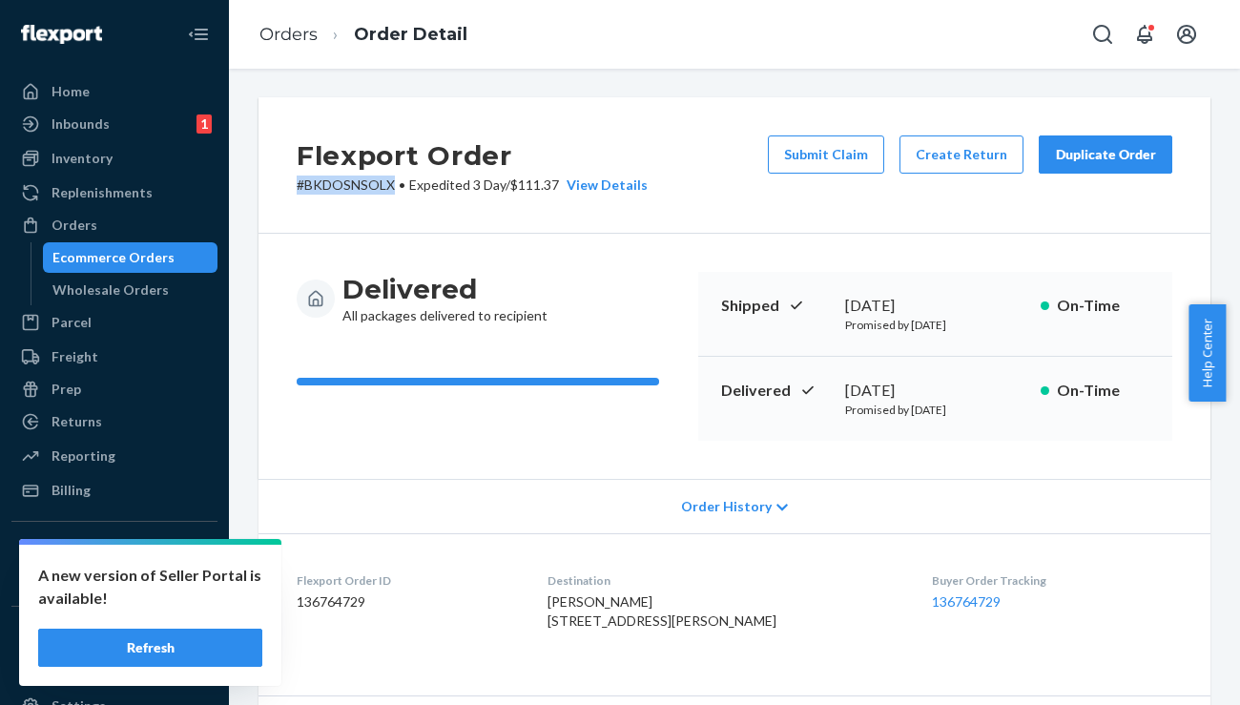
drag, startPoint x: 394, startPoint y: 187, endPoint x: 289, endPoint y: 190, distance: 105.0
click at [289, 190] on div "Flexport Order # BKDOSNSOLX • Expedited 3 Day / $111.37 View Details Submit Cla…" at bounding box center [735, 165] width 952 height 136
click at [80, 220] on div "Orders" at bounding box center [75, 225] width 46 height 19
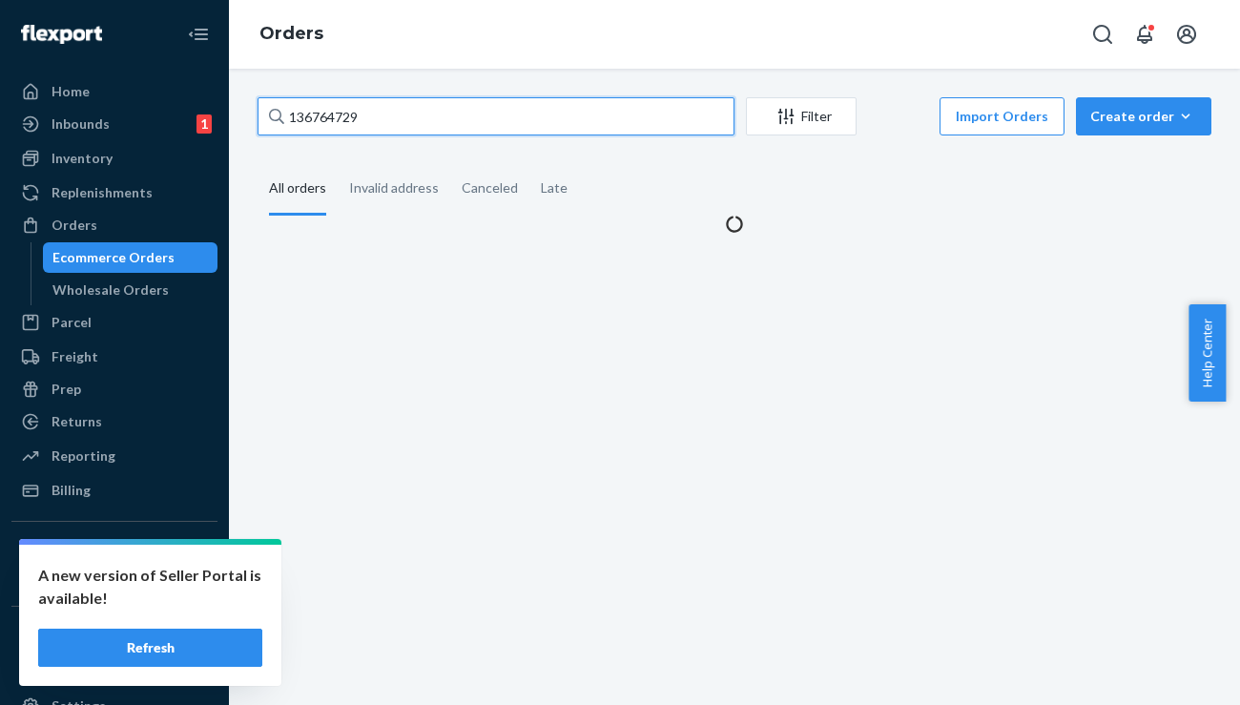
click at [364, 101] on input "136764729" at bounding box center [496, 116] width 477 height 38
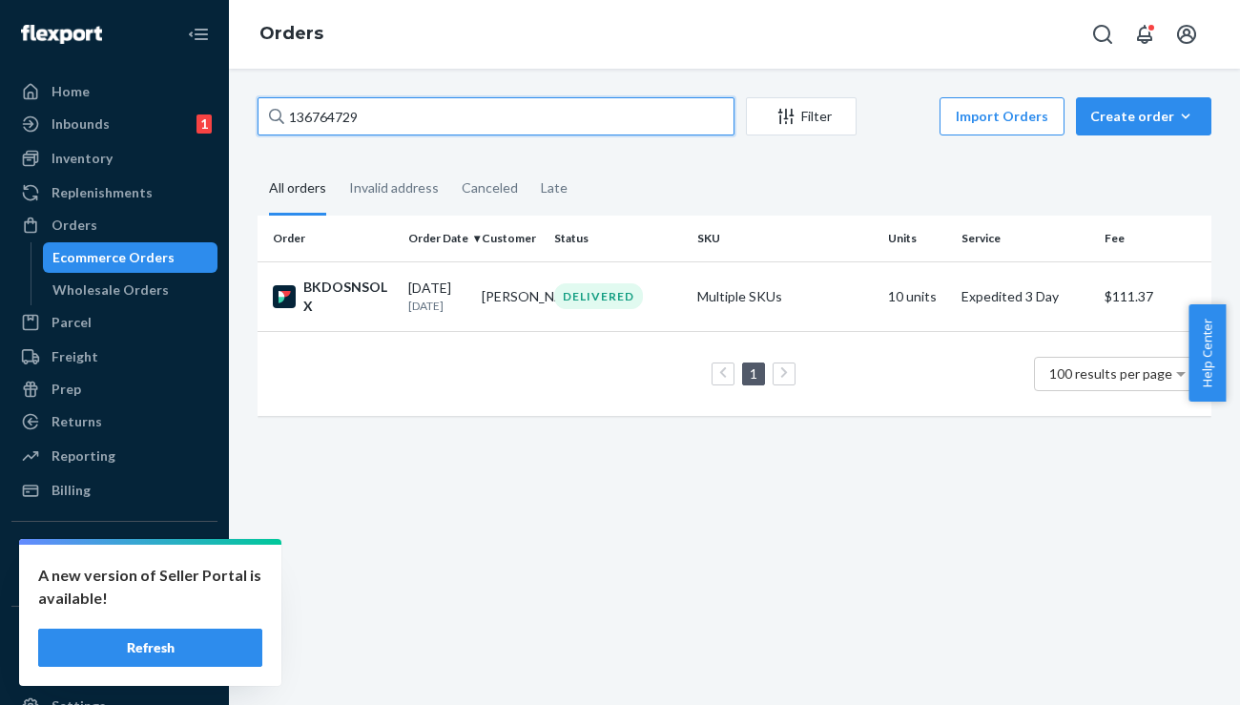
click at [364, 101] on input "136764729" at bounding box center [496, 116] width 477 height 38
paste input "872144"
type input "136872144"
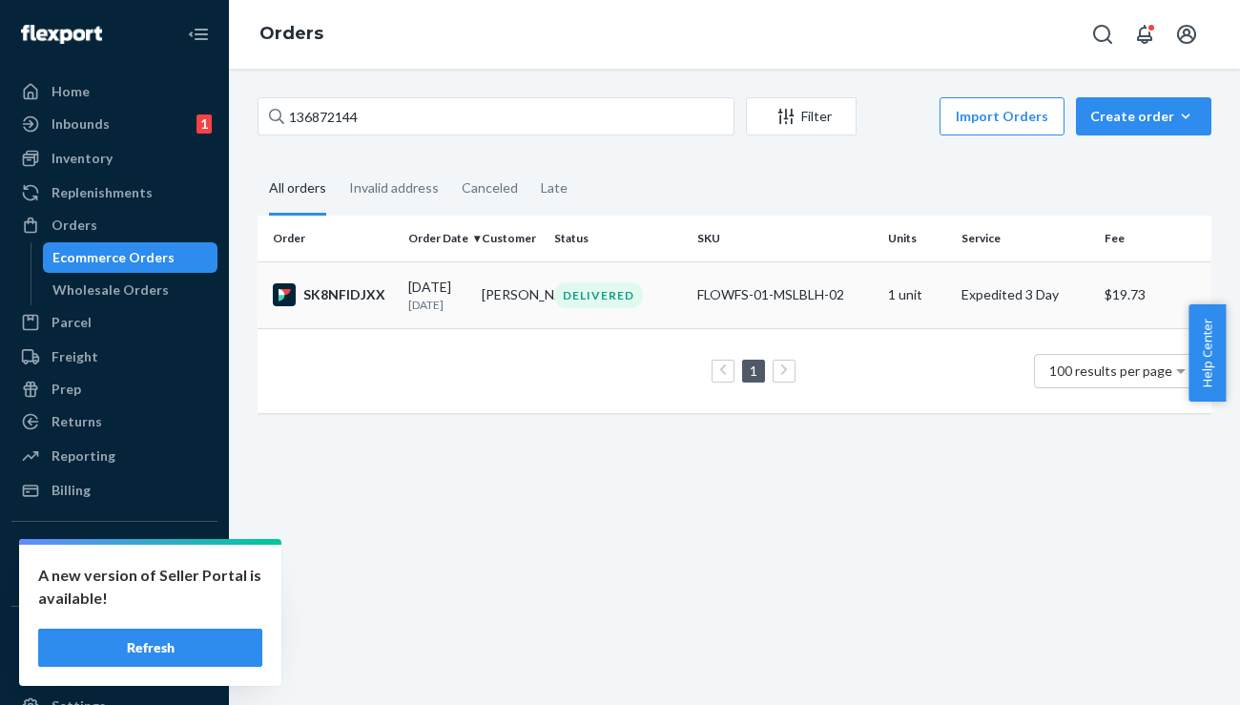
click at [340, 278] on td "SK8NFIDJXX" at bounding box center [329, 294] width 143 height 67
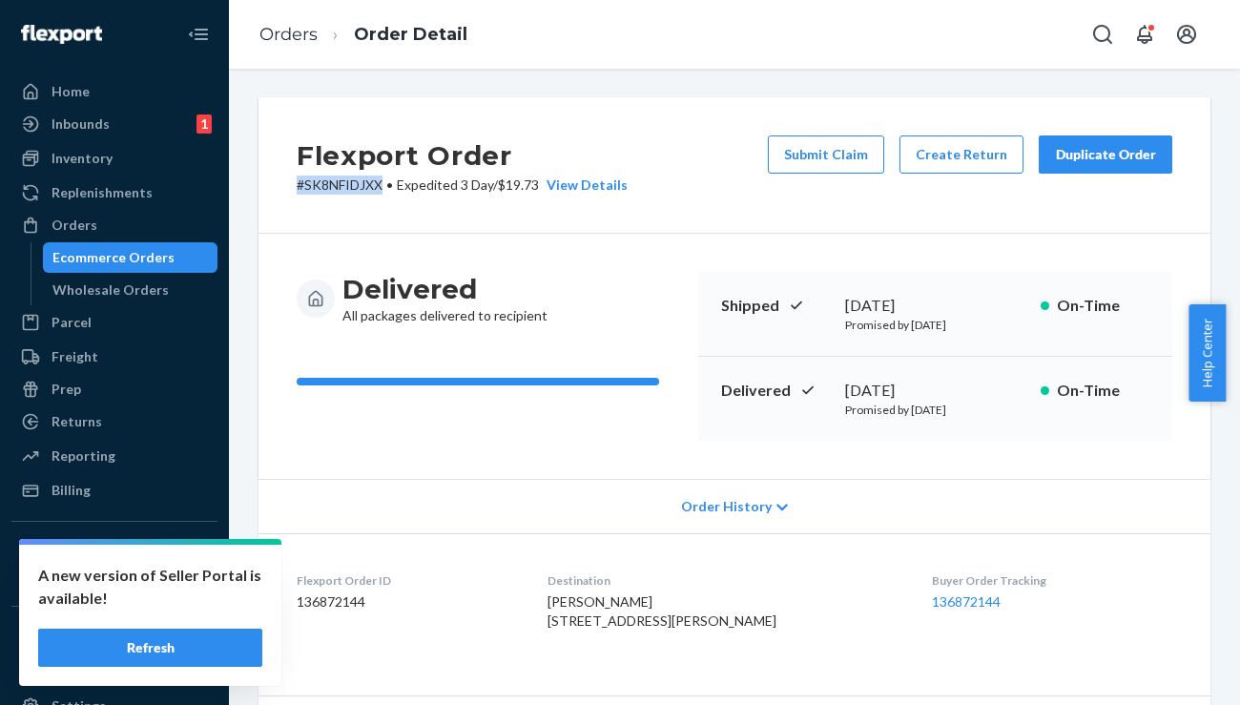
drag, startPoint x: 383, startPoint y: 187, endPoint x: 290, endPoint y: 187, distance: 92.5
click at [290, 187] on div "Flexport Order # SK8NFIDJXX • Expedited 3 Day / $19.73 View Details Submit Clai…" at bounding box center [735, 165] width 952 height 136
click at [56, 226] on div "Orders" at bounding box center [75, 225] width 46 height 19
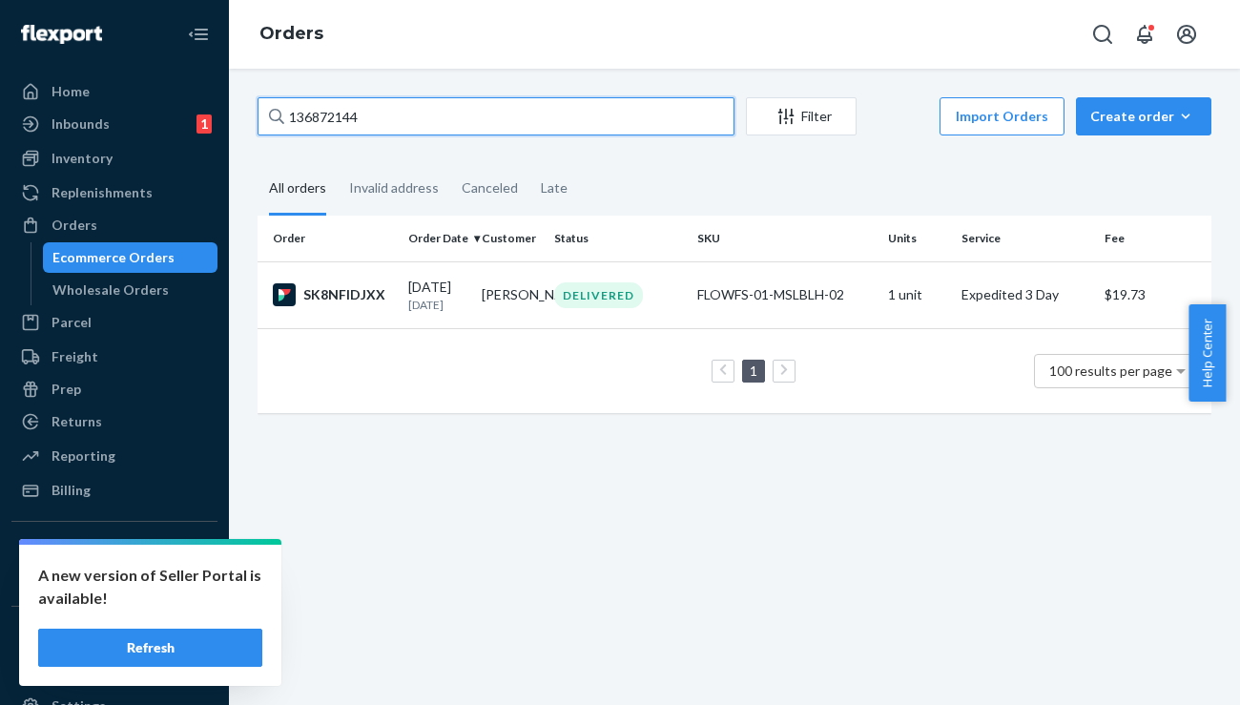
click at [345, 122] on input "136872144" at bounding box center [496, 116] width 477 height 38
paste input "80838"
type input "136880838"
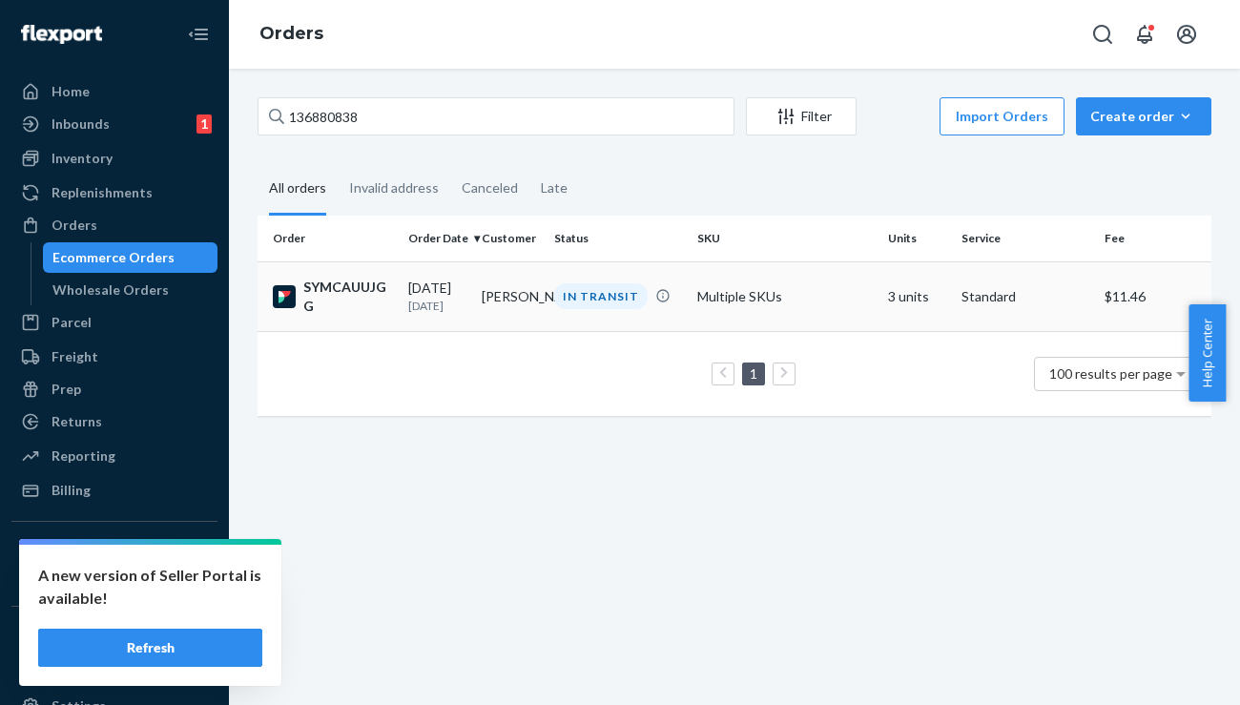
click at [362, 285] on div "SYMCAUUJGG" at bounding box center [333, 297] width 120 height 38
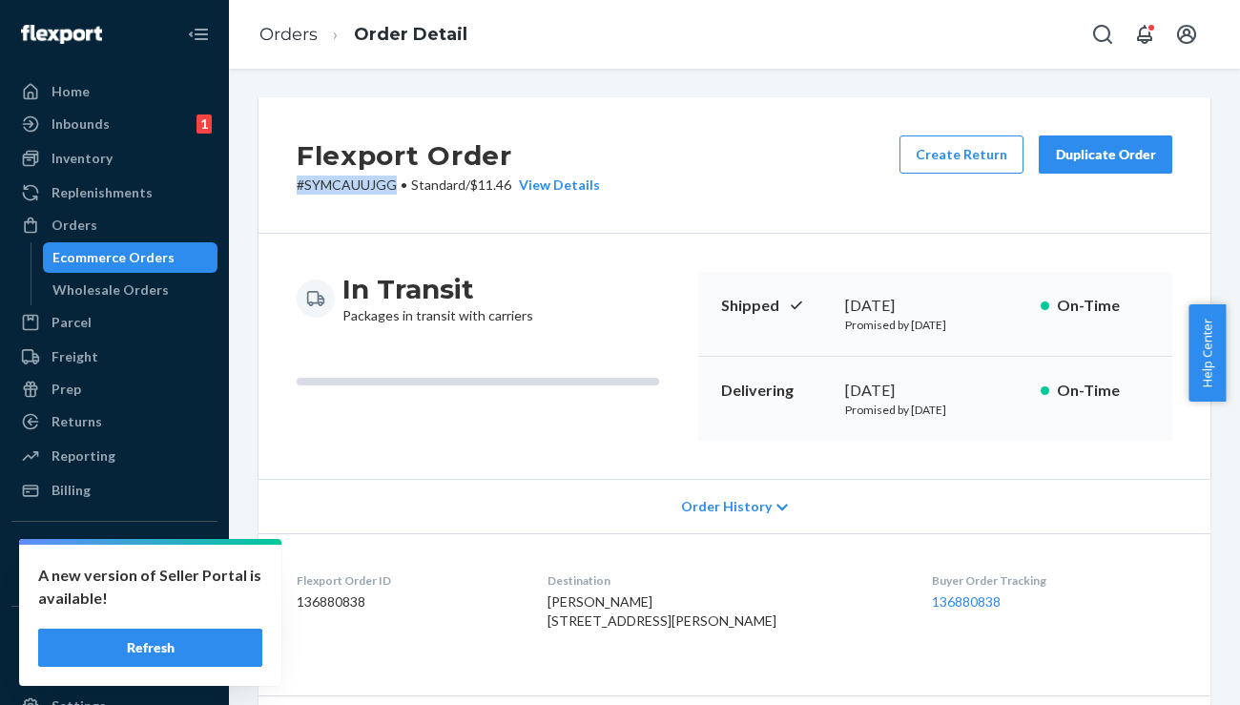
drag, startPoint x: 395, startPoint y: 185, endPoint x: 291, endPoint y: 186, distance: 104.0
click at [291, 186] on div "Flexport Order # SYMCAUUJGG • Standard / $11.46 View Details Create Return Dupl…" at bounding box center [735, 165] width 952 height 136
click at [119, 223] on div "Orders" at bounding box center [114, 225] width 202 height 27
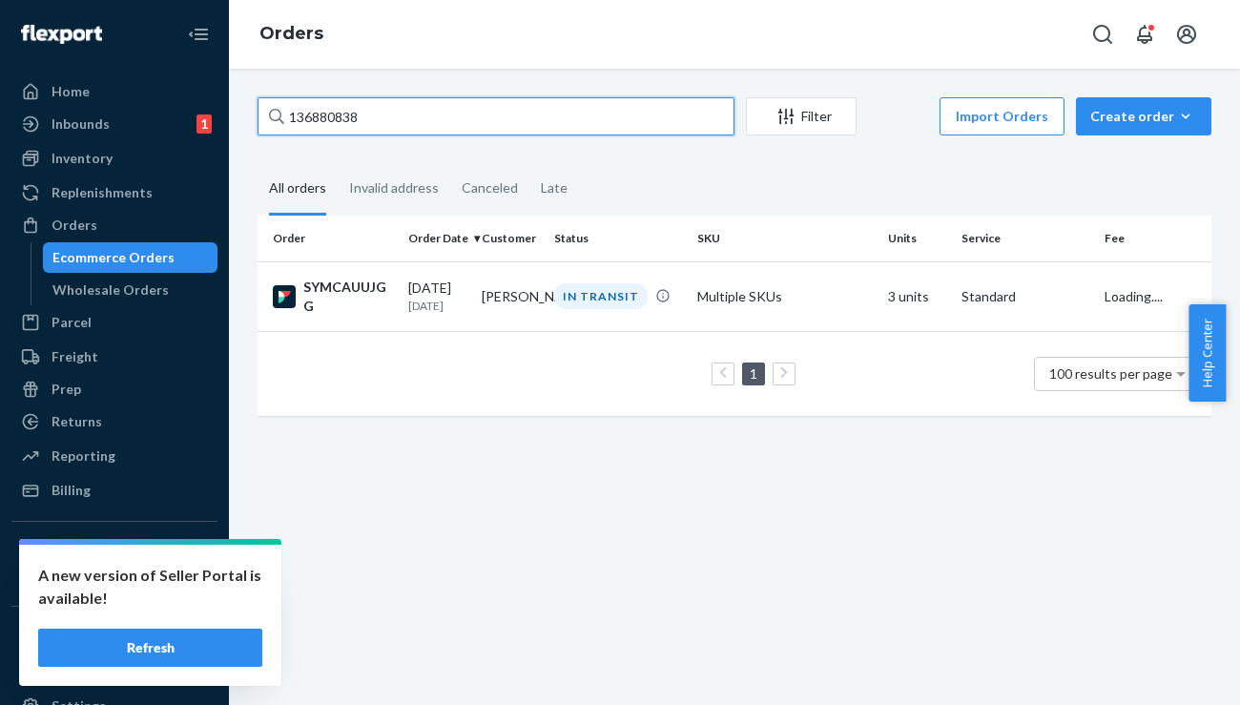
click at [375, 100] on input "136880838" at bounding box center [496, 116] width 477 height 38
paste input "#328766"
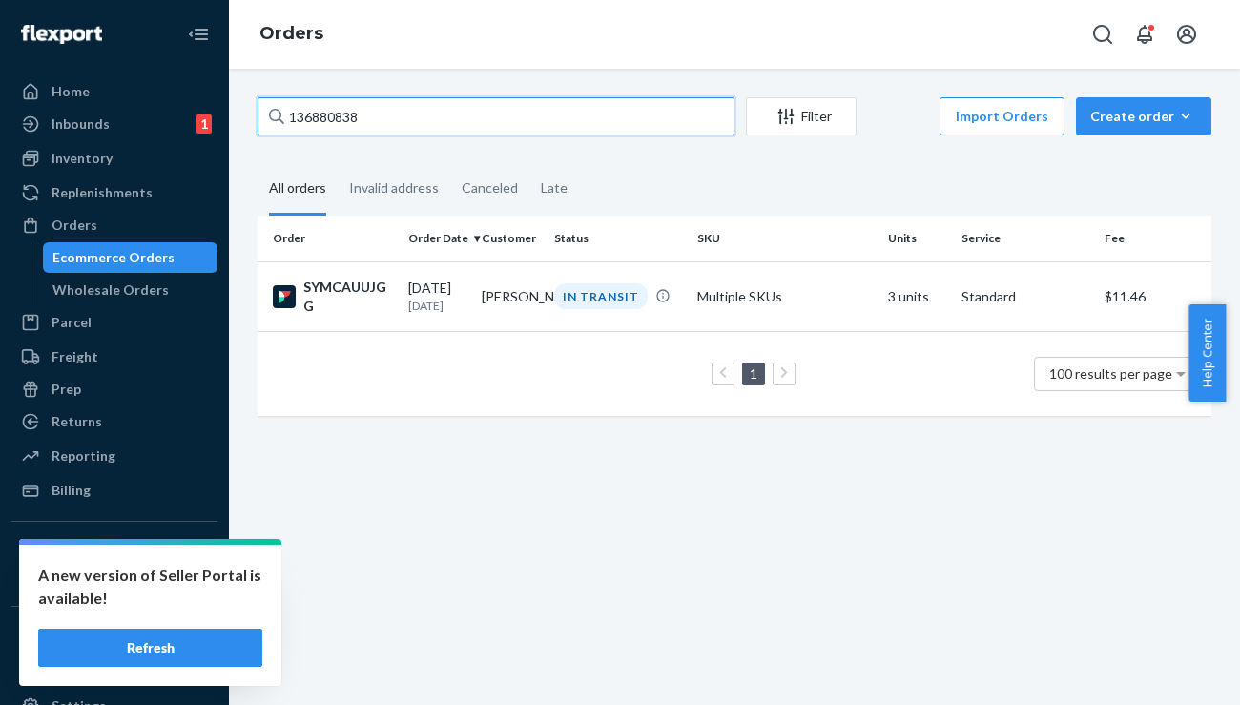
type input "#328766"
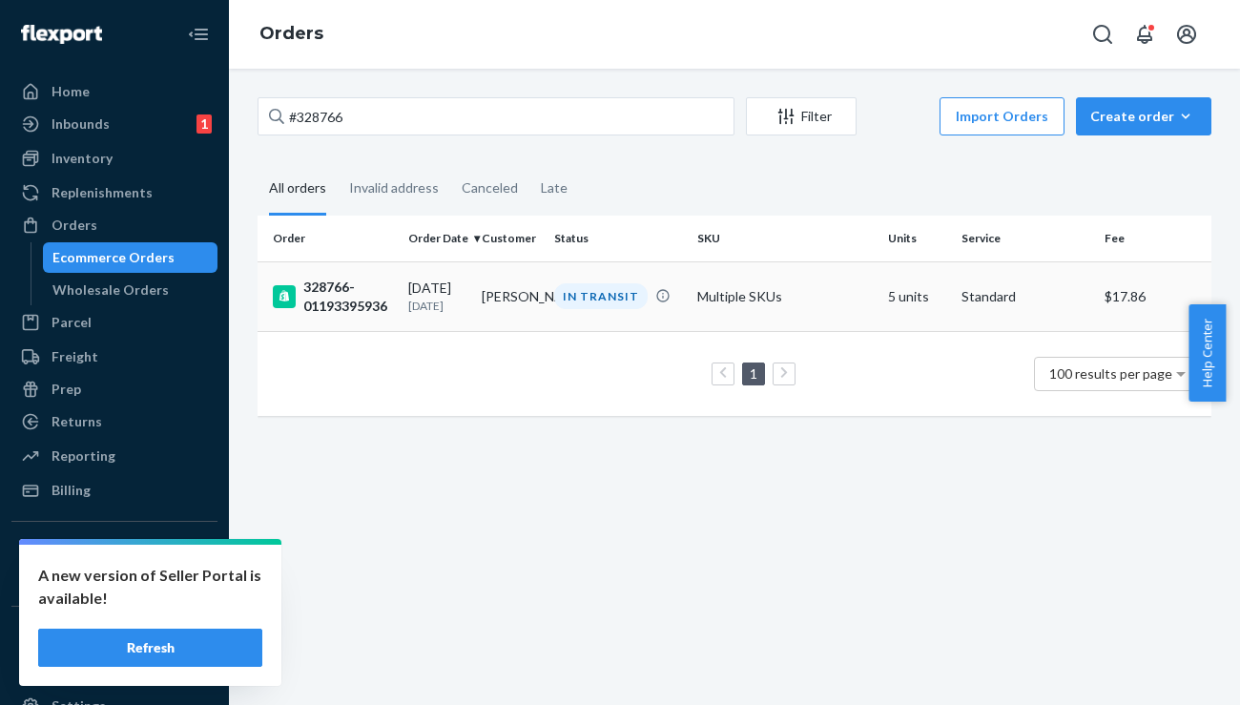
click at [329, 269] on td "328766-01193395936" at bounding box center [329, 296] width 143 height 70
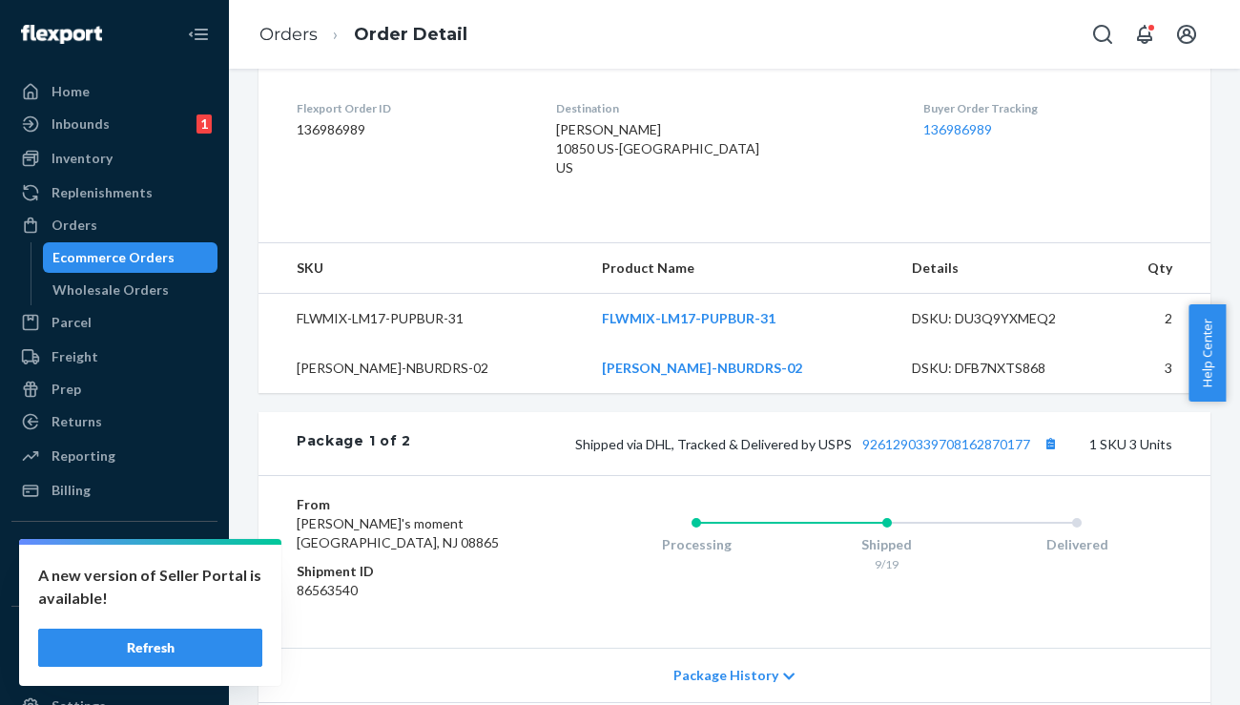
scroll to position [468, 0]
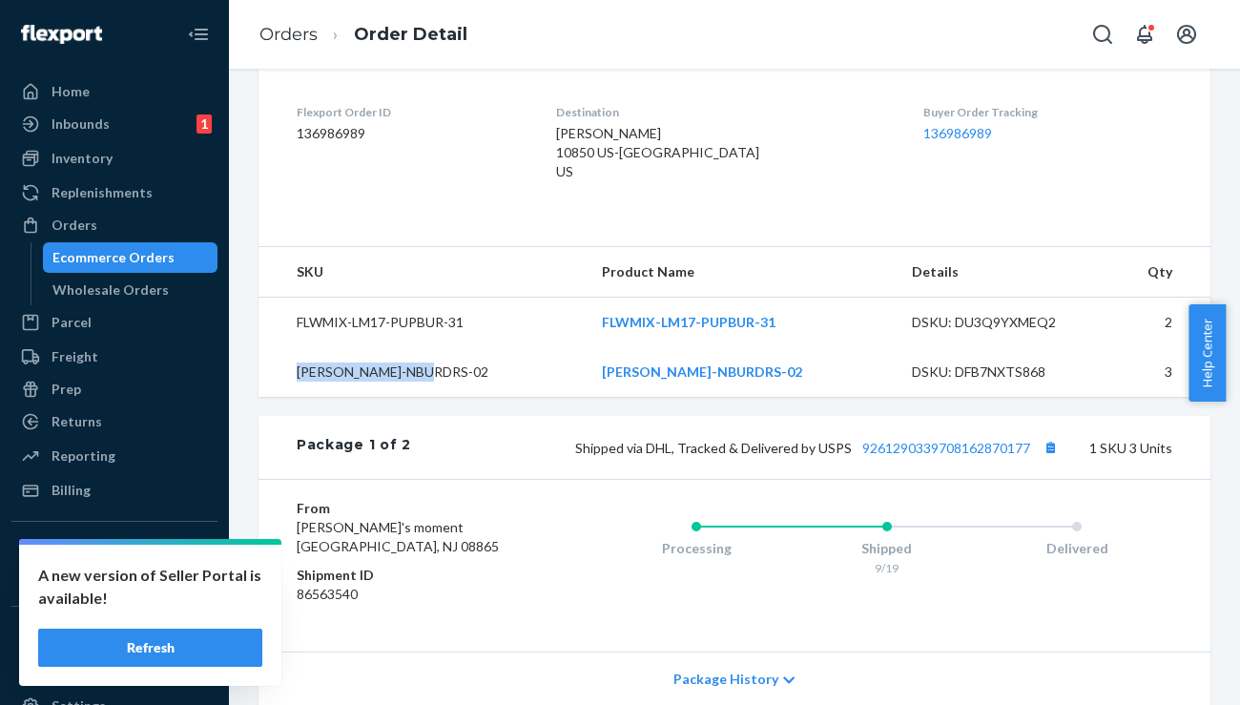
drag, startPoint x: 444, startPoint y: 395, endPoint x: 290, endPoint y: 394, distance: 153.6
click at [290, 394] on td "[PERSON_NAME]-NBURDRS-02" at bounding box center [423, 372] width 328 height 50
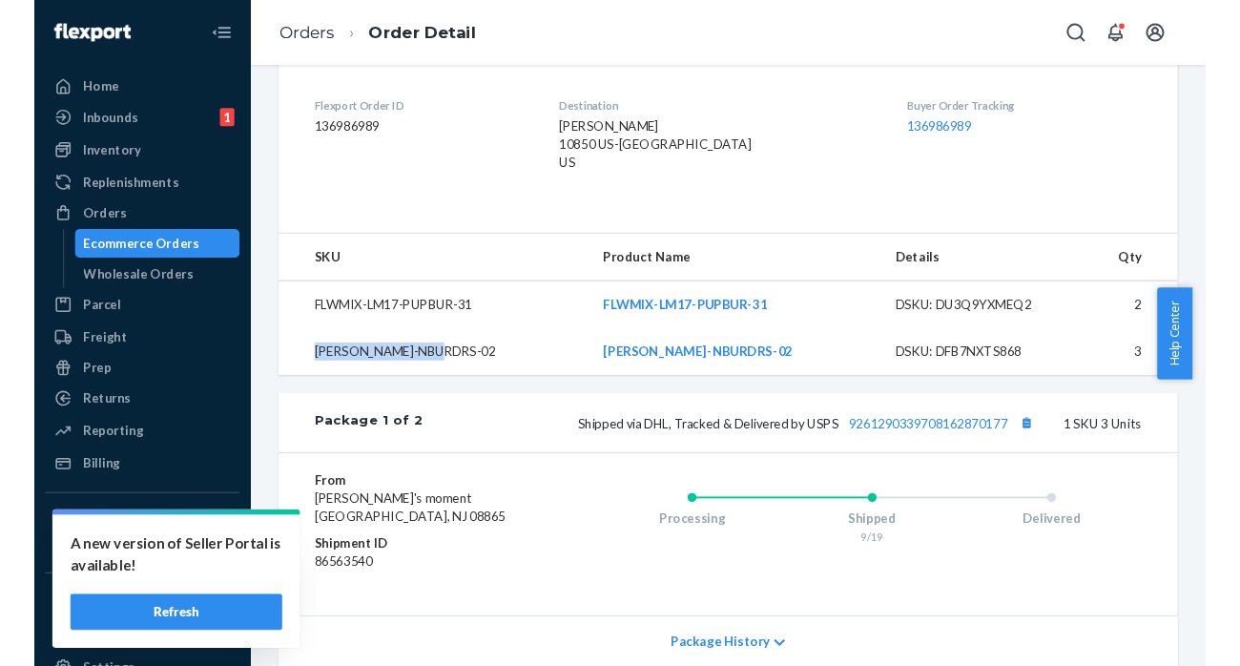
scroll to position [0, 0]
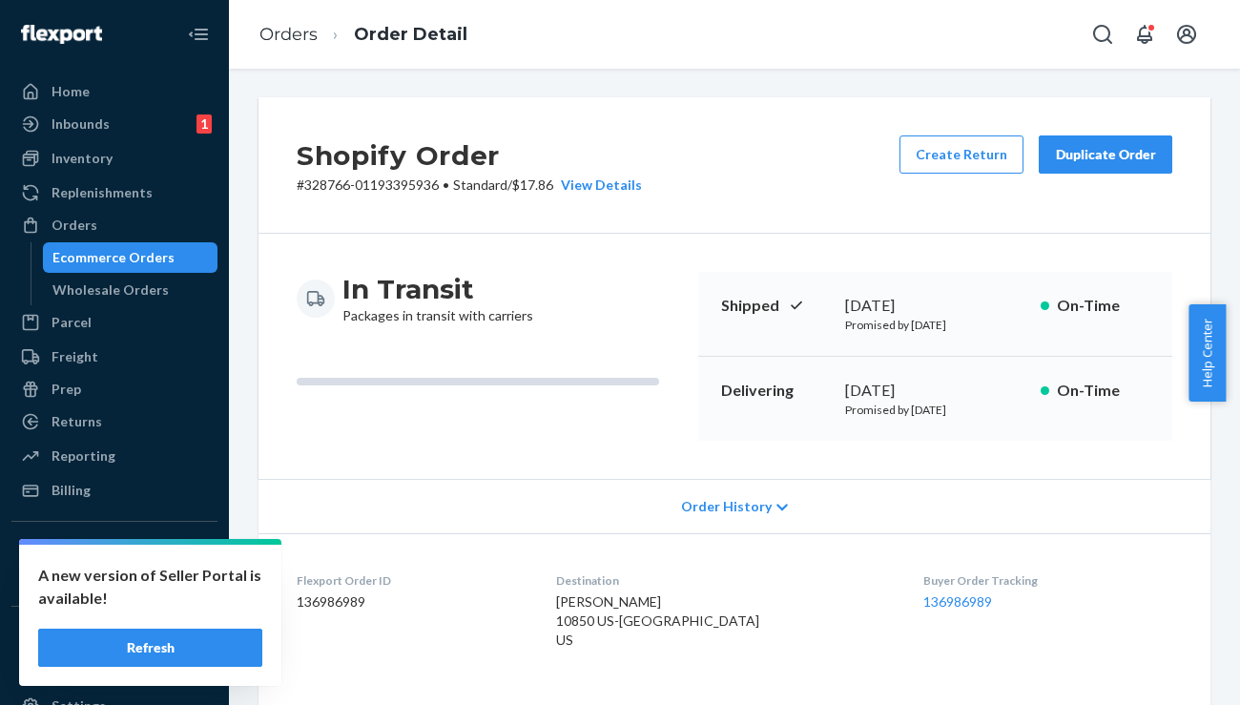
click at [1083, 166] on button "Duplicate Order" at bounding box center [1106, 154] width 134 height 38
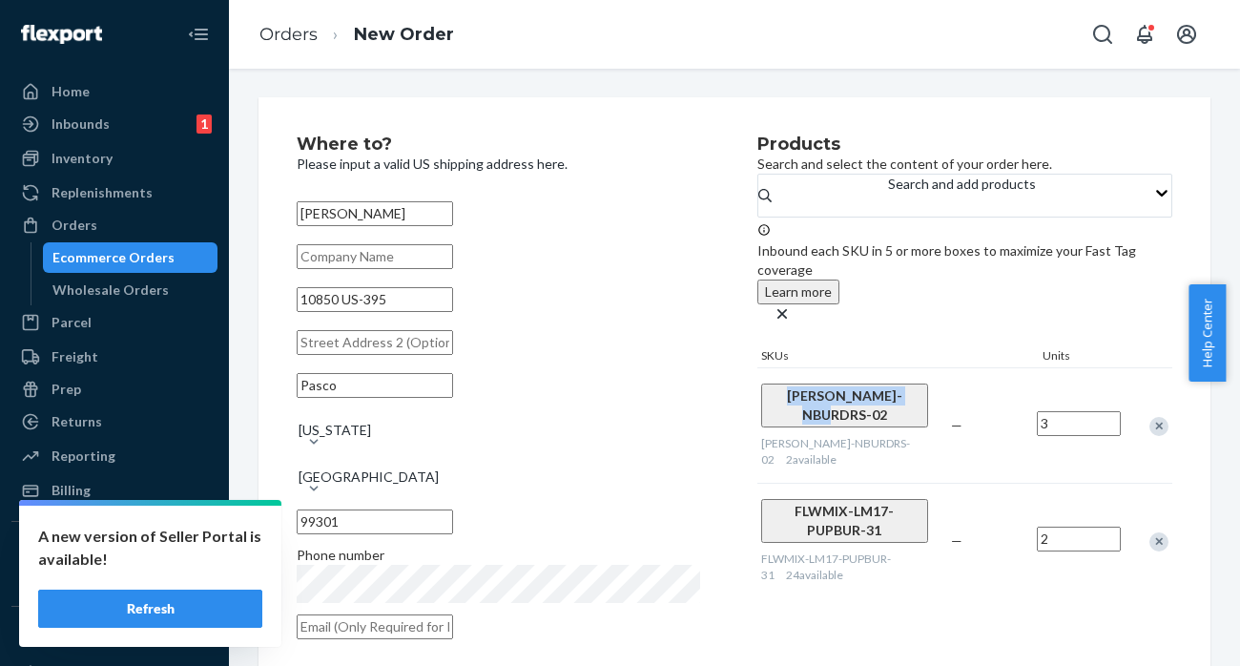
click at [1074, 411] on input "3" at bounding box center [1079, 423] width 84 height 25
type input "2"
click at [1152, 532] on div "Remove Item" at bounding box center [1159, 541] width 19 height 19
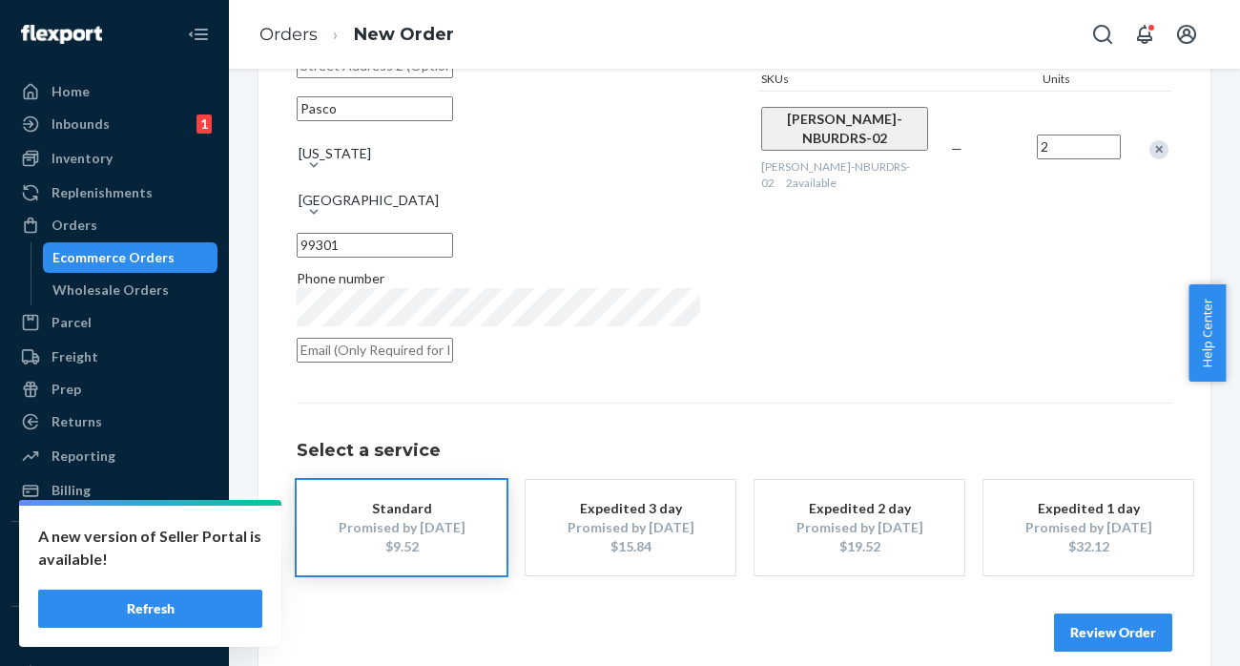
scroll to position [299, 0]
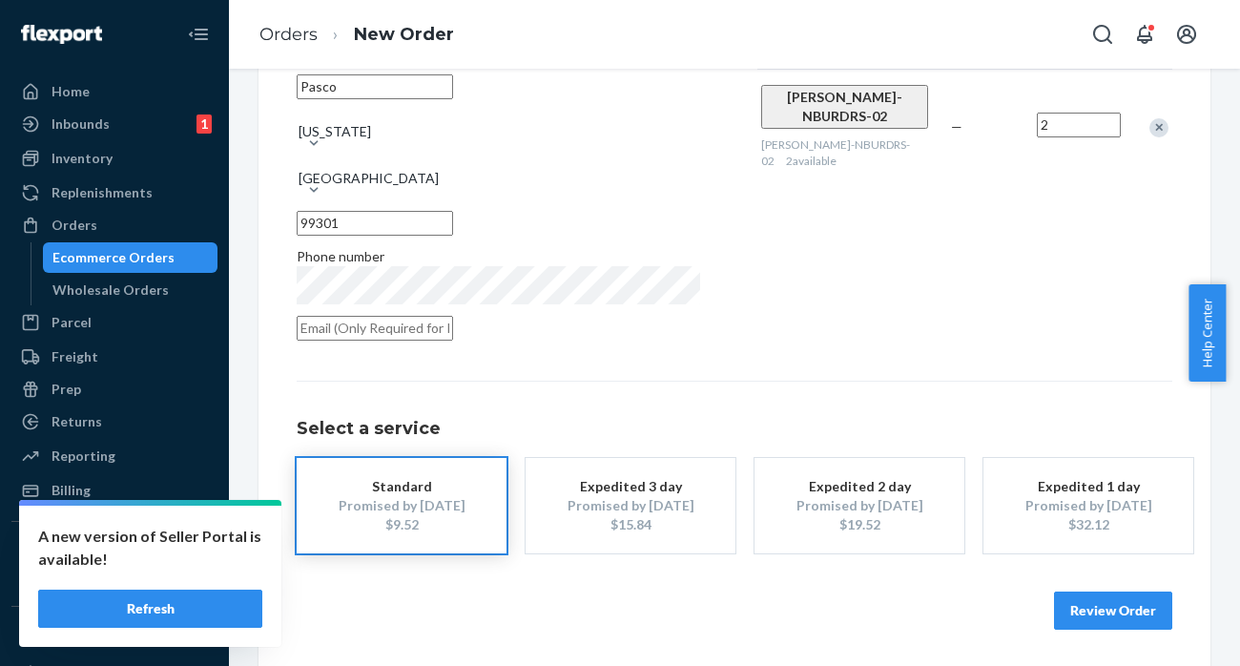
click at [1103, 624] on button "Review Order" at bounding box center [1113, 610] width 118 height 38
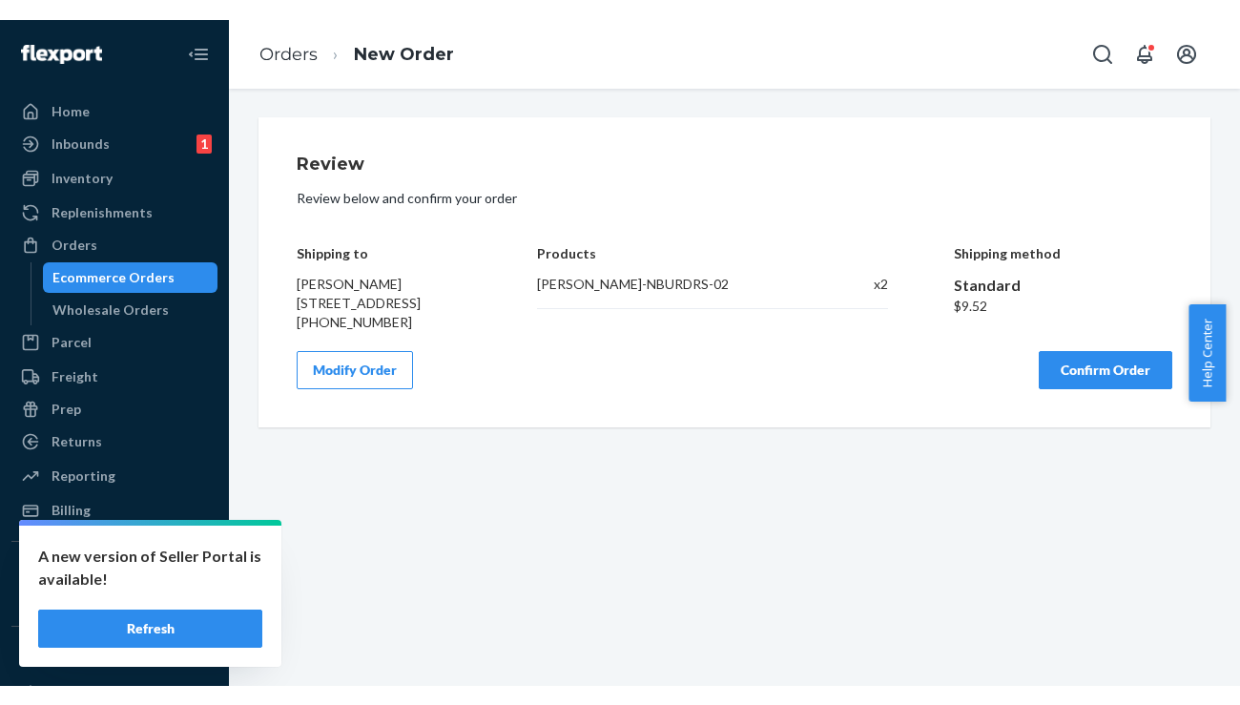
scroll to position [0, 0]
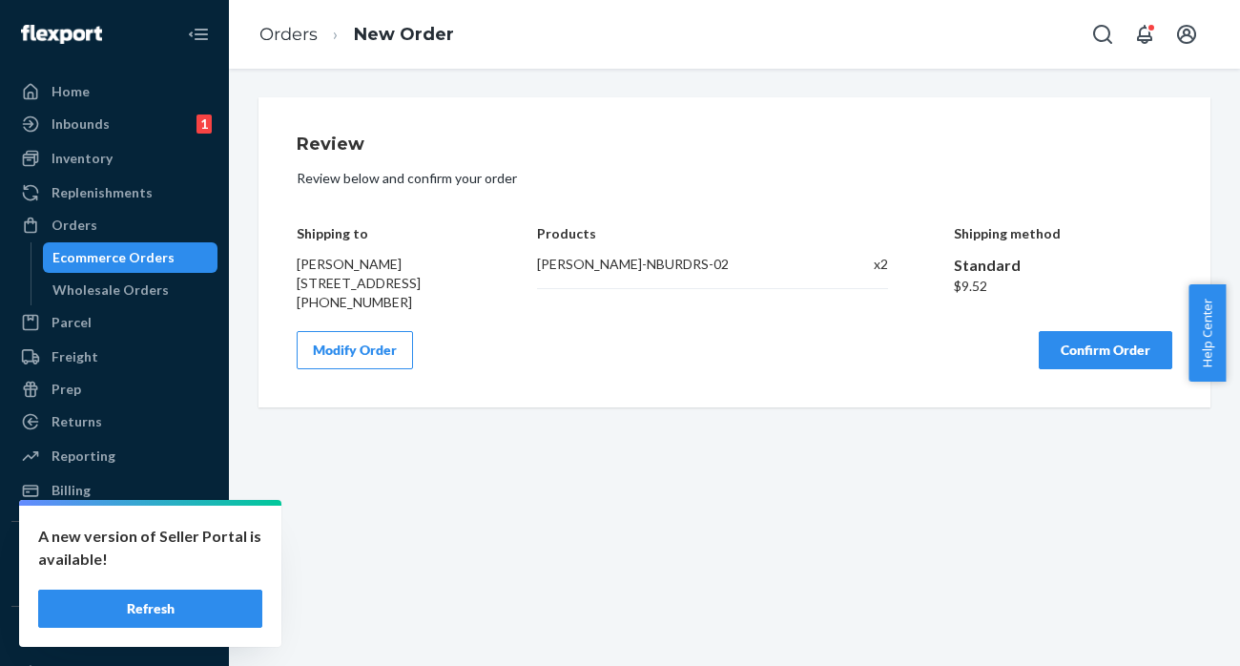
click at [1071, 369] on button "Confirm Order" at bounding box center [1106, 350] width 134 height 38
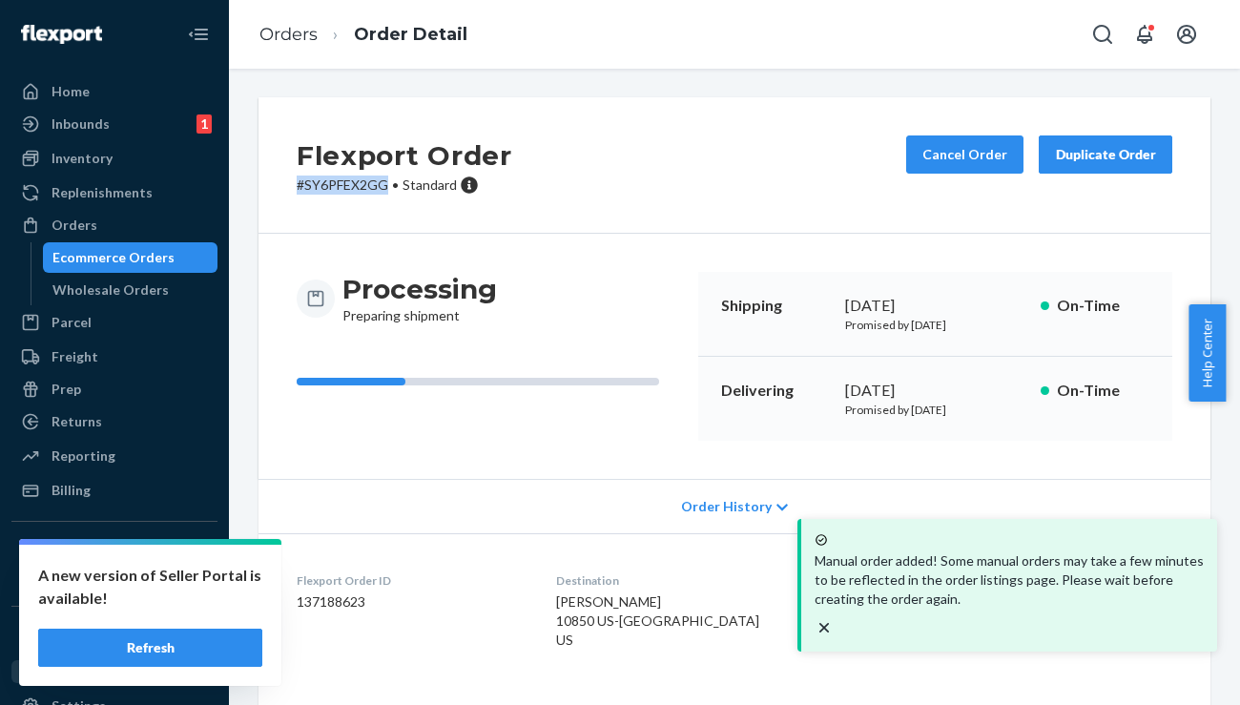
drag, startPoint x: 389, startPoint y: 183, endPoint x: 281, endPoint y: 190, distance: 108.0
click at [281, 190] on div "Flexport Order # SY6PFEX2GG • Standard Cancel Order Duplicate Order" at bounding box center [735, 165] width 952 height 136
